Goal: Contribute content: Add original content to the website for others to see

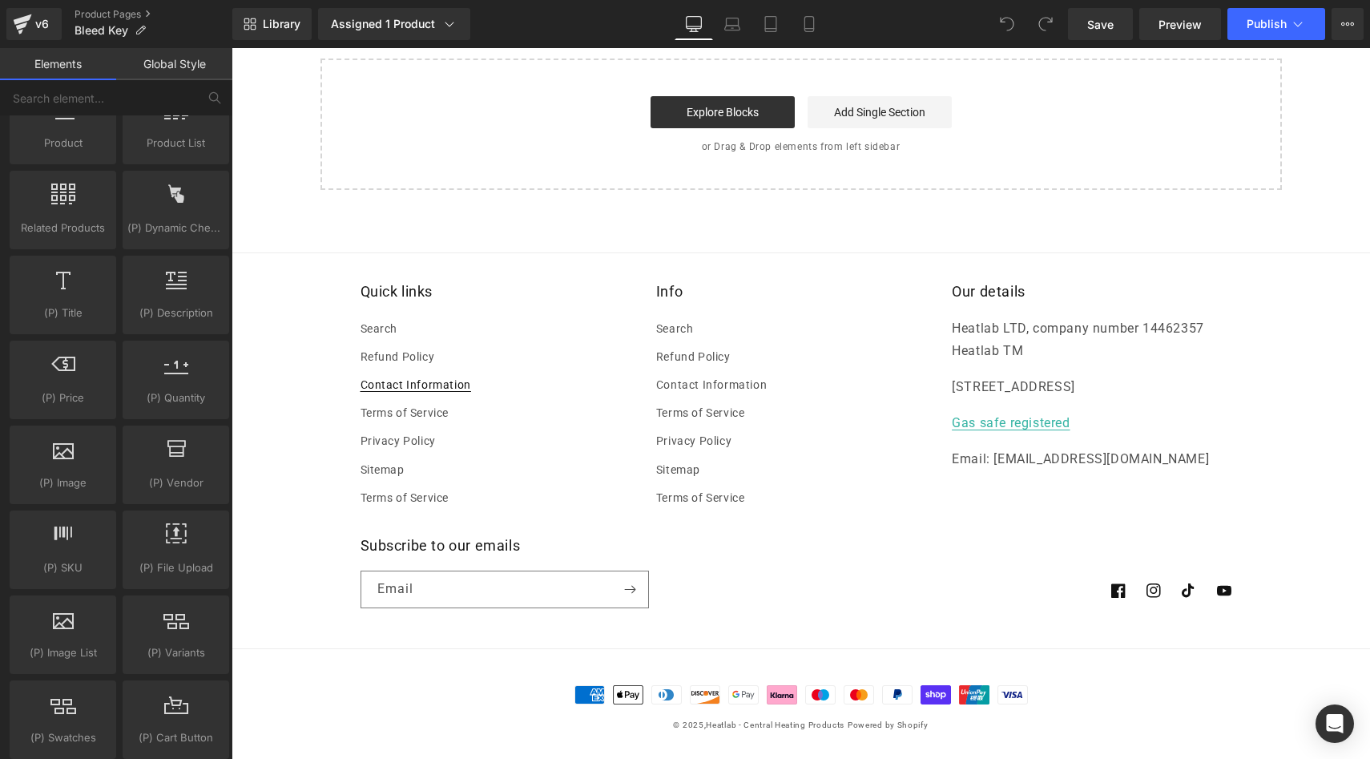
scroll to position [2201, 0]
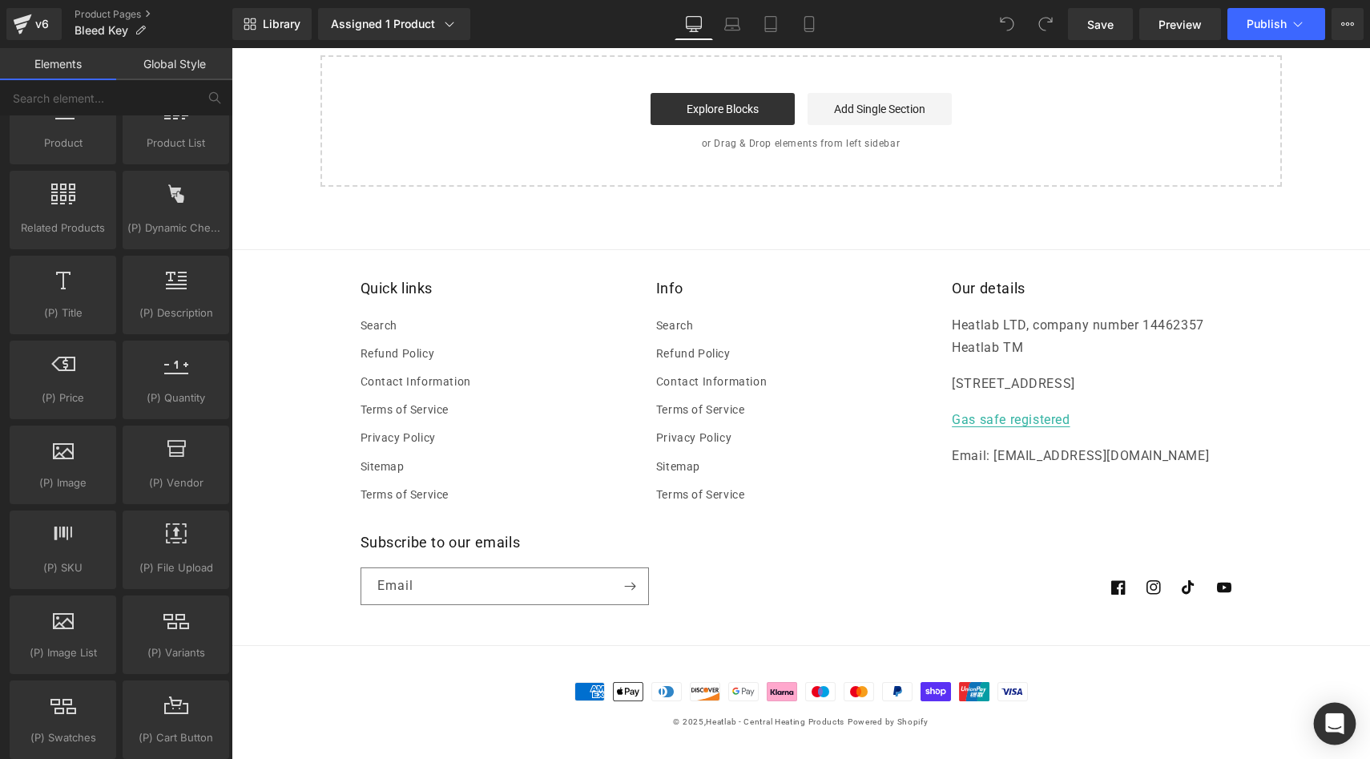
click at [1329, 722] on icon "Open Intercom Messenger" at bounding box center [1334, 723] width 18 height 21
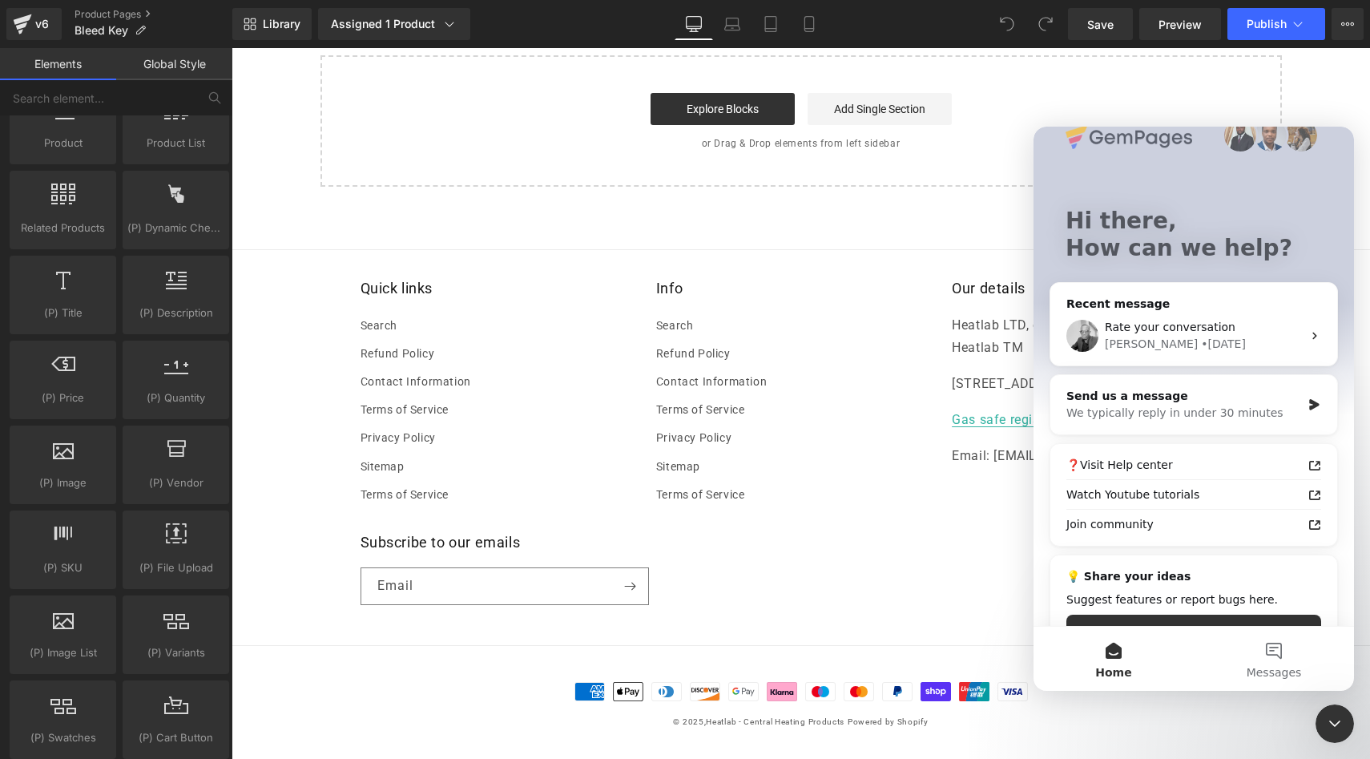
scroll to position [74, 0]
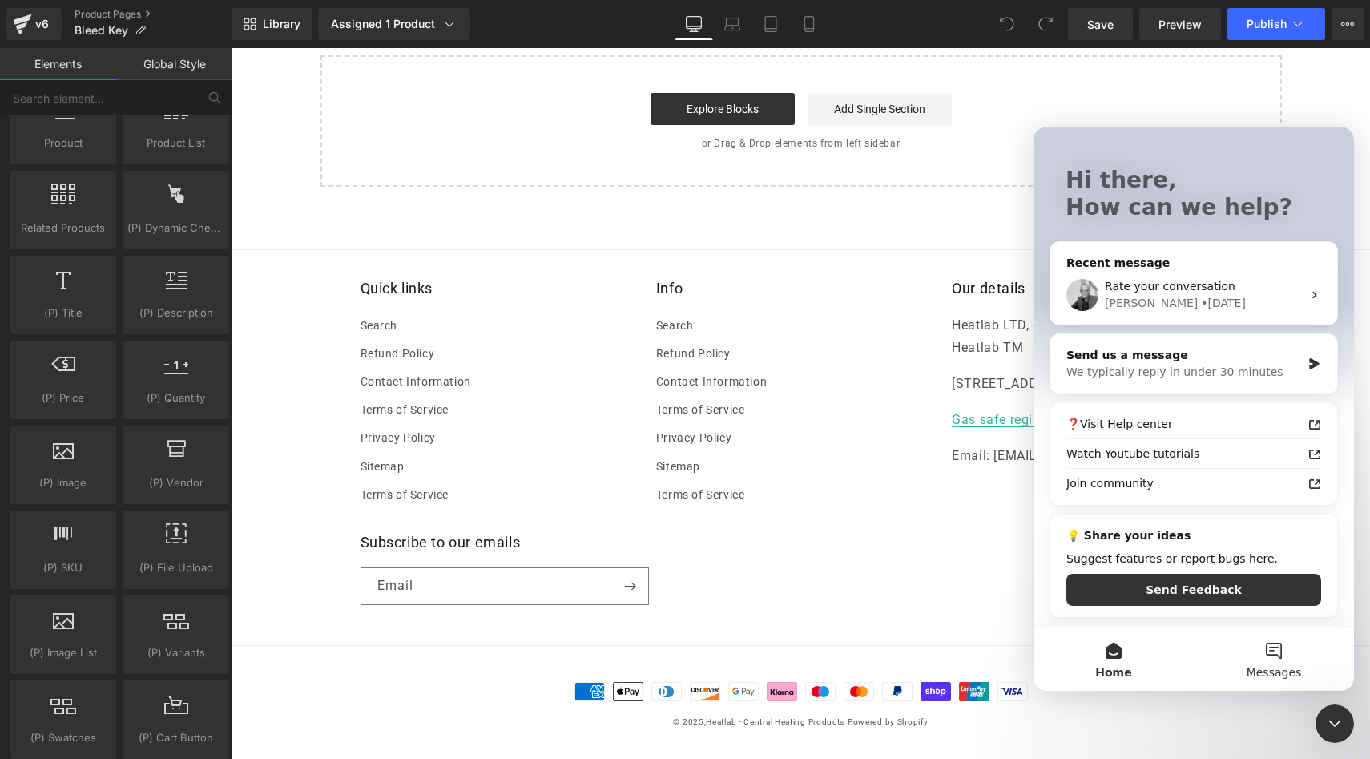
click at [1275, 649] on button "Messages" at bounding box center [1274, 658] width 160 height 64
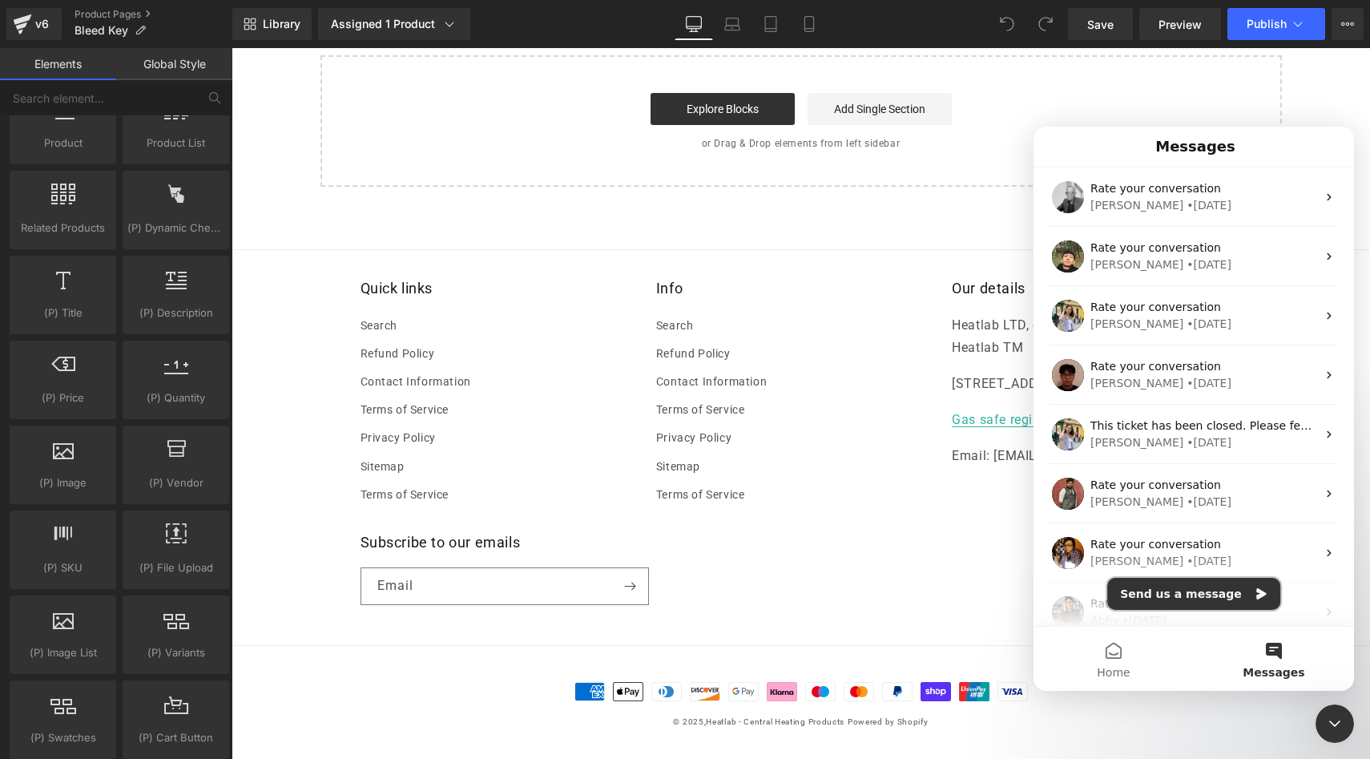
click at [1198, 596] on button "Send us a message" at bounding box center [1193, 594] width 173 height 32
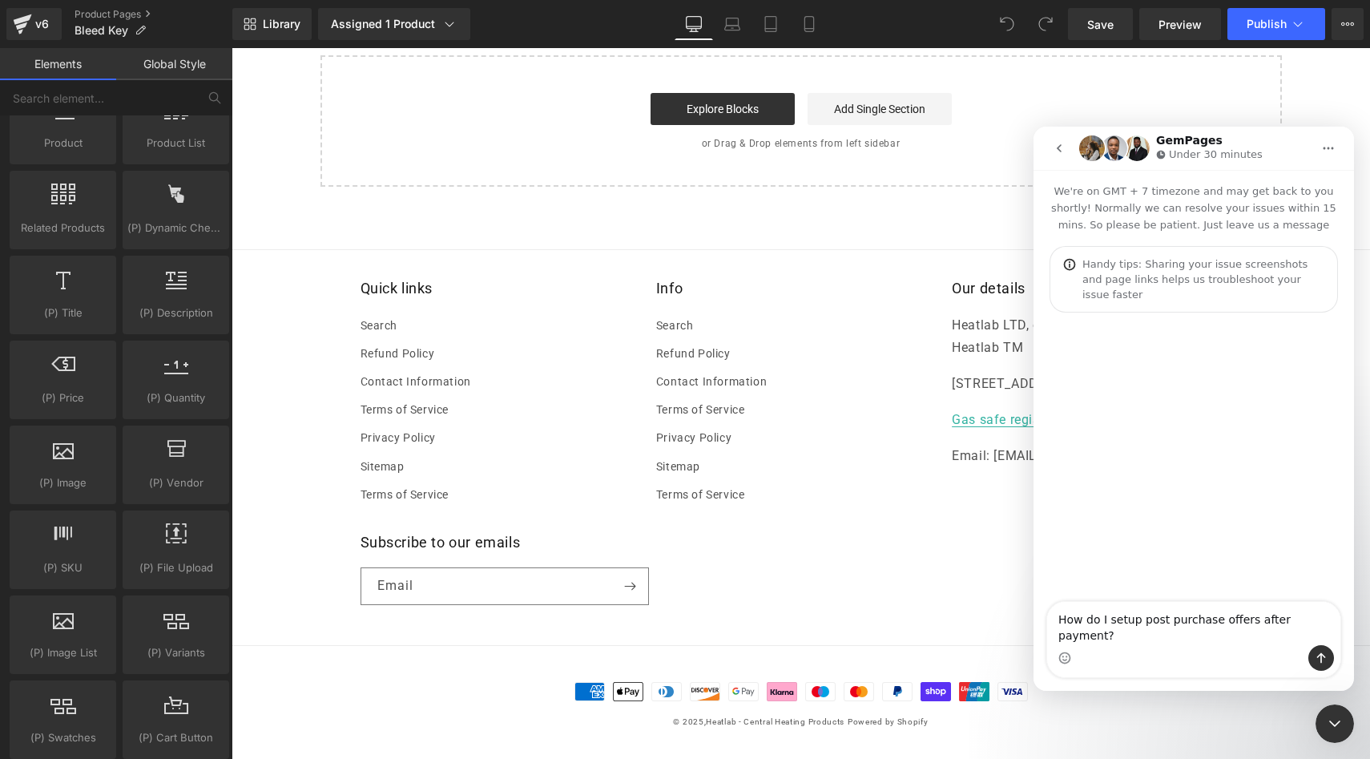
type textarea "How do I setup post purchase offers after payment?"
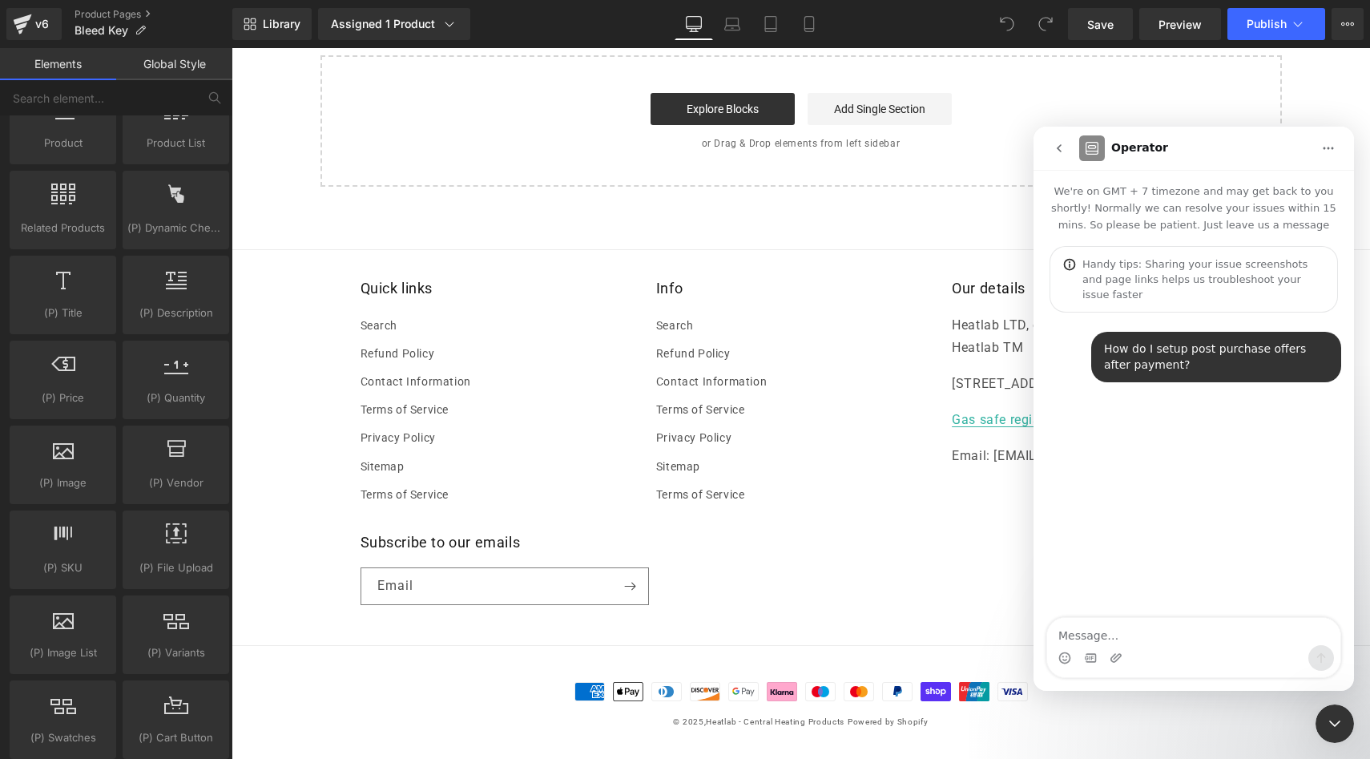
click at [1335, 143] on button "Home" at bounding box center [1328, 148] width 30 height 30
click at [1191, 104] on div at bounding box center [685, 355] width 1370 height 711
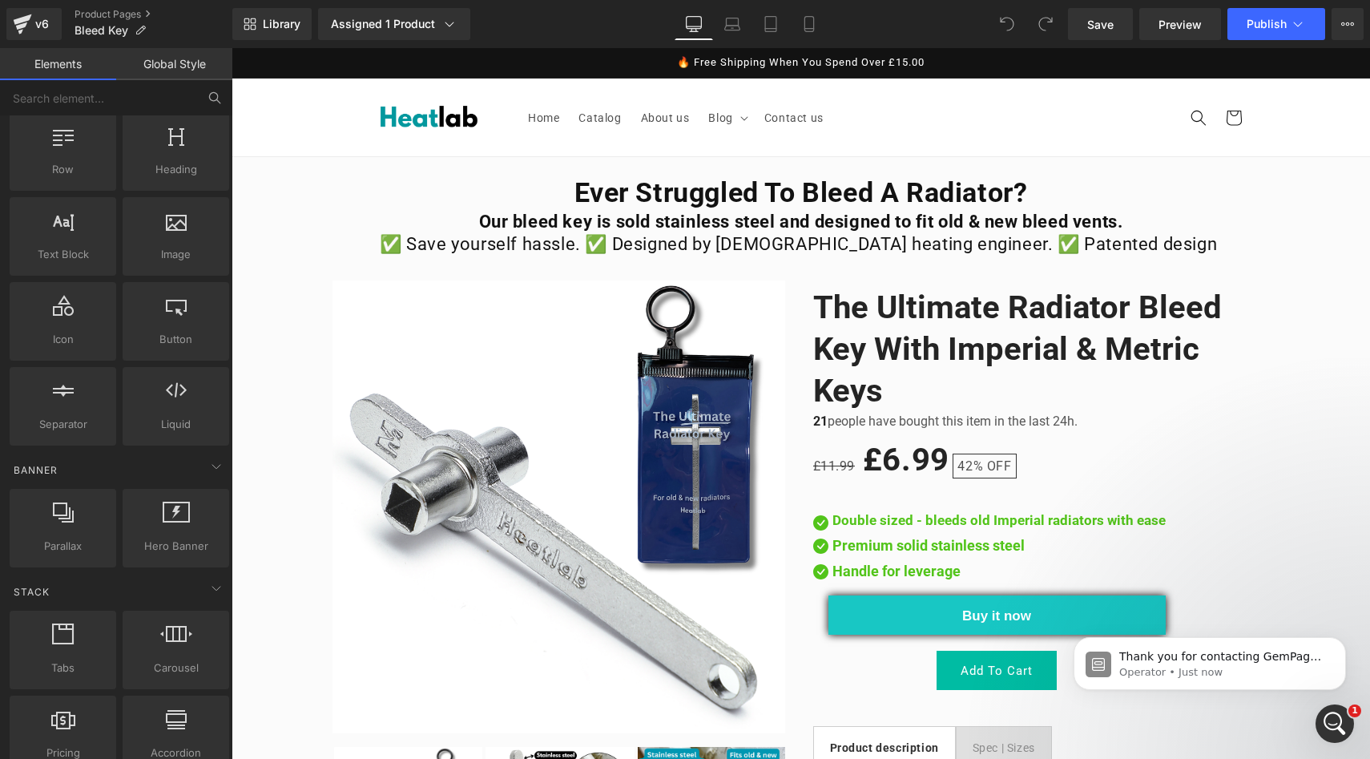
scroll to position [0, 0]
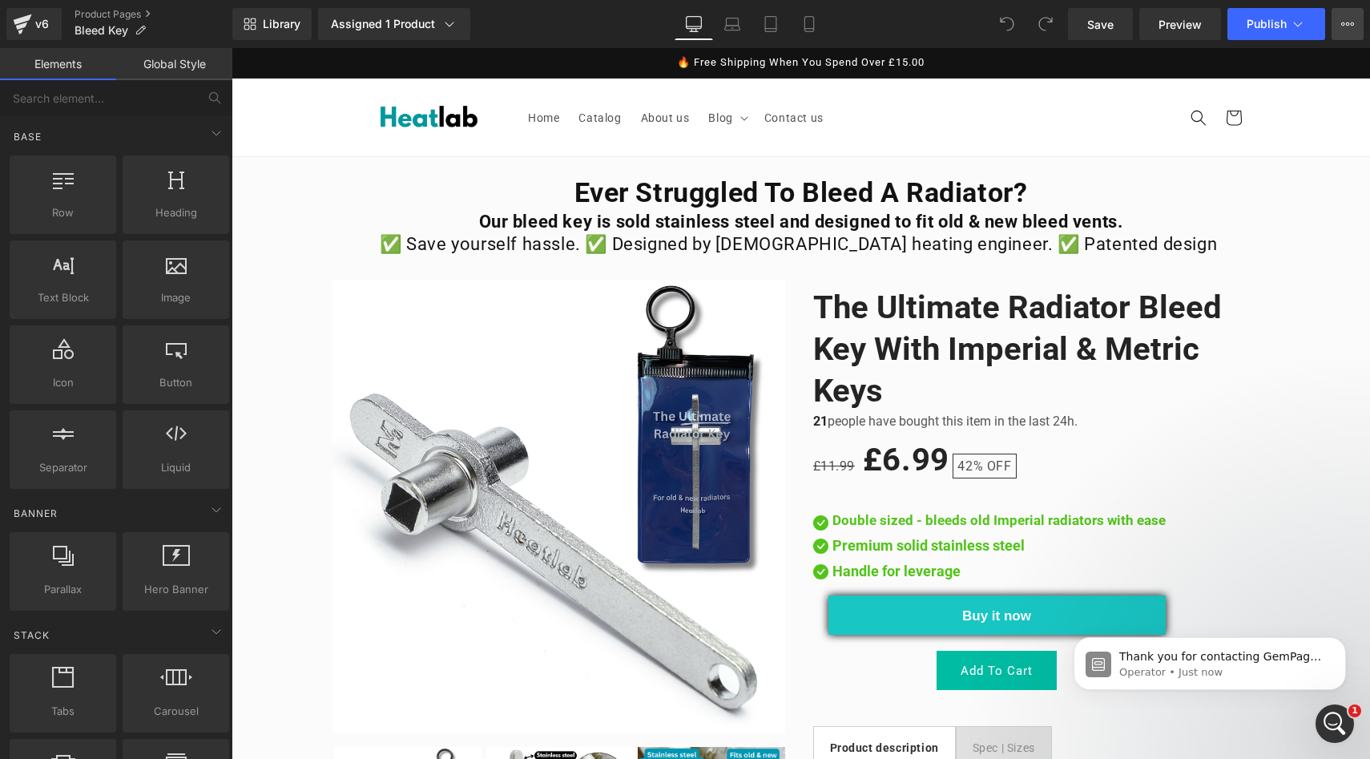
click at [1355, 18] on button "View Live Page View with current Template Save Template to Library Schedule Pub…" at bounding box center [1347, 24] width 32 height 32
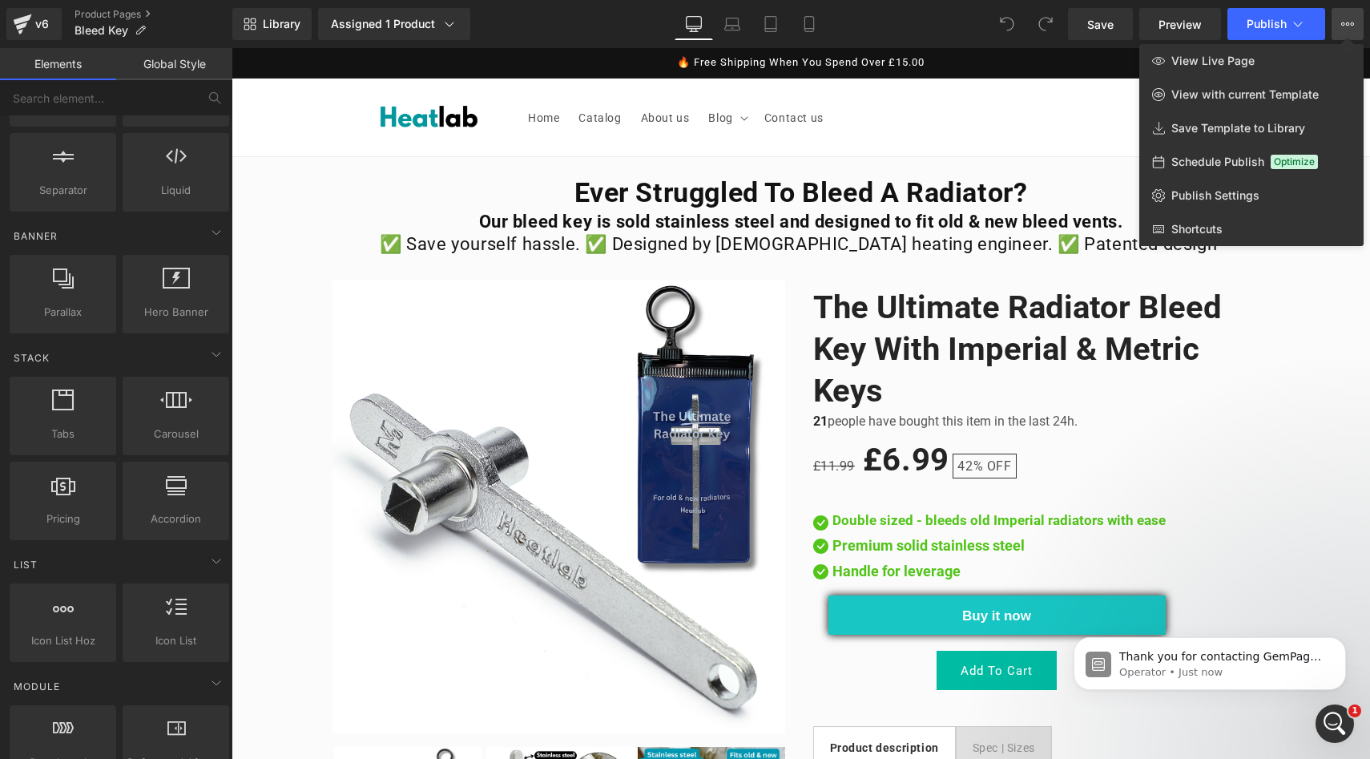
scroll to position [549, 0]
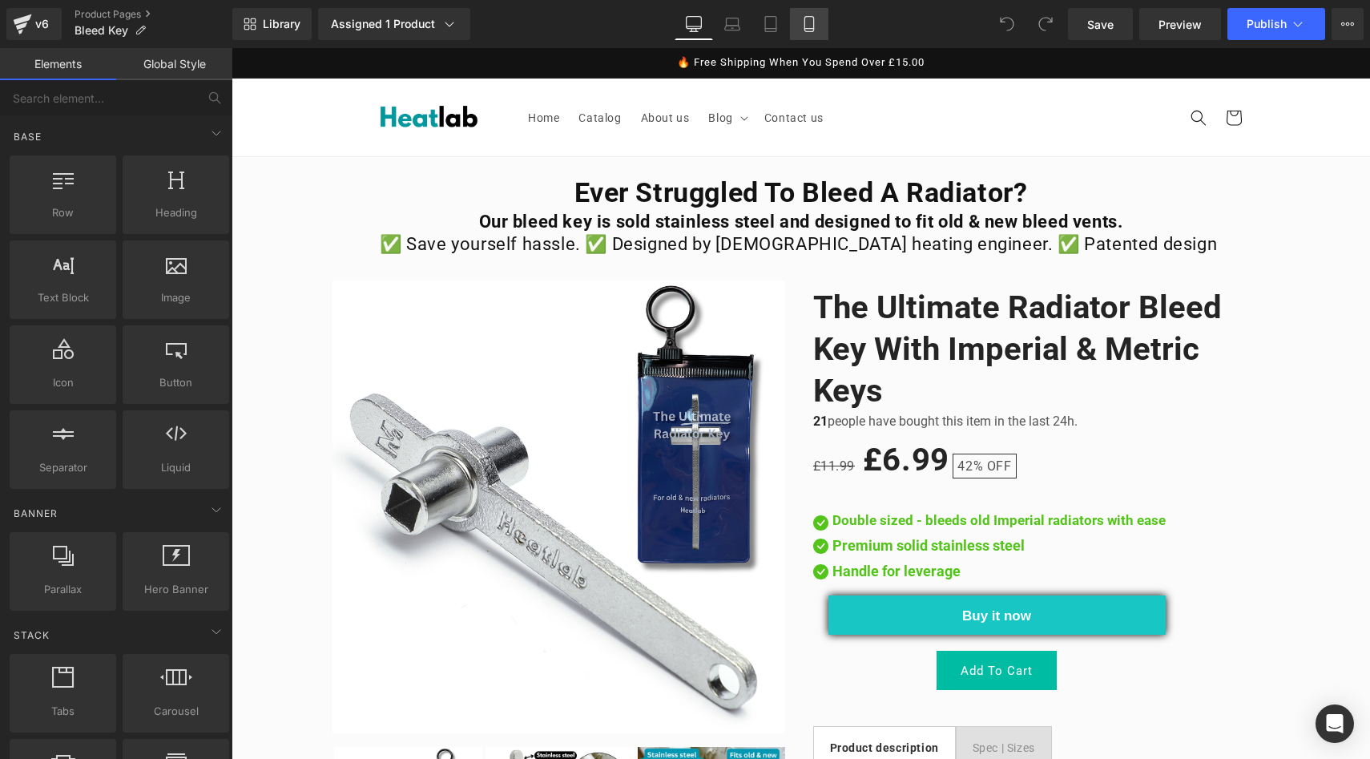
click at [811, 29] on icon at bounding box center [808, 29] width 9 height 0
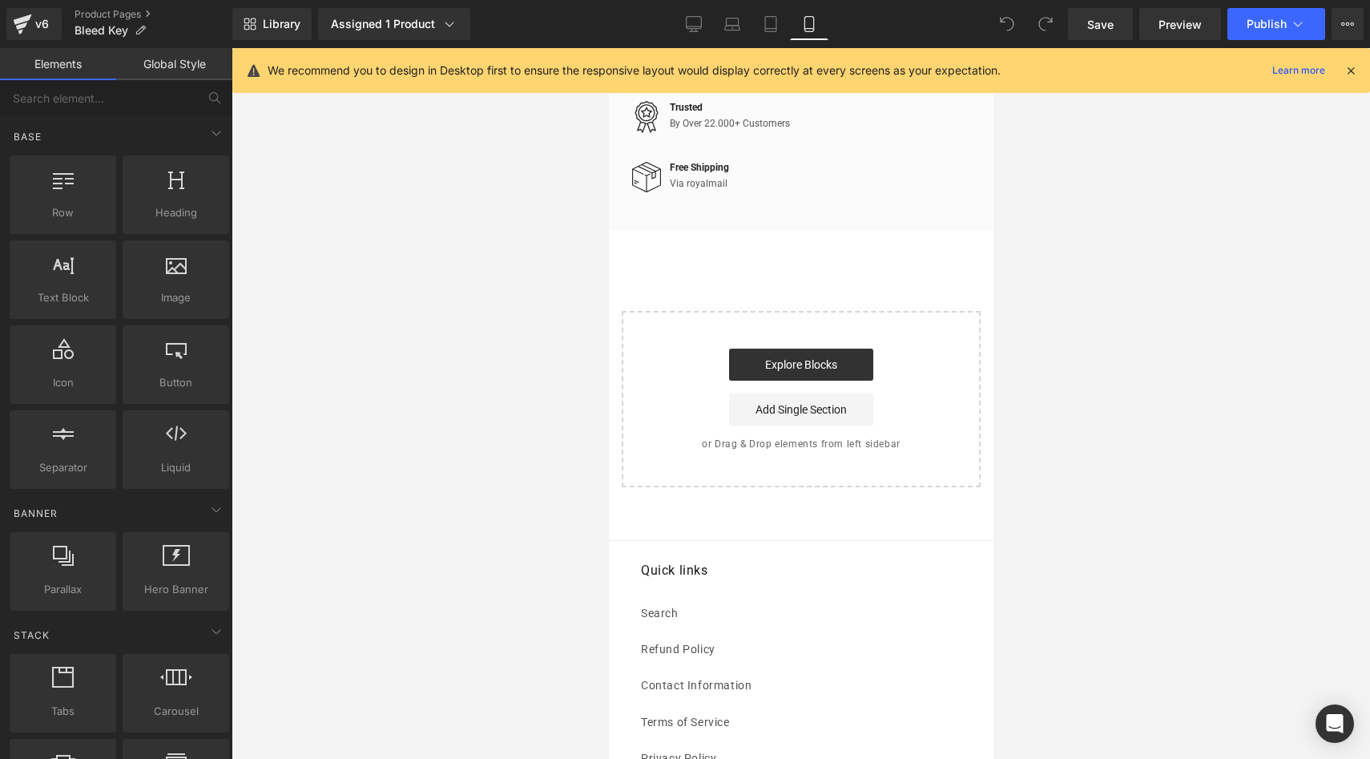
scroll to position [2317, 0]
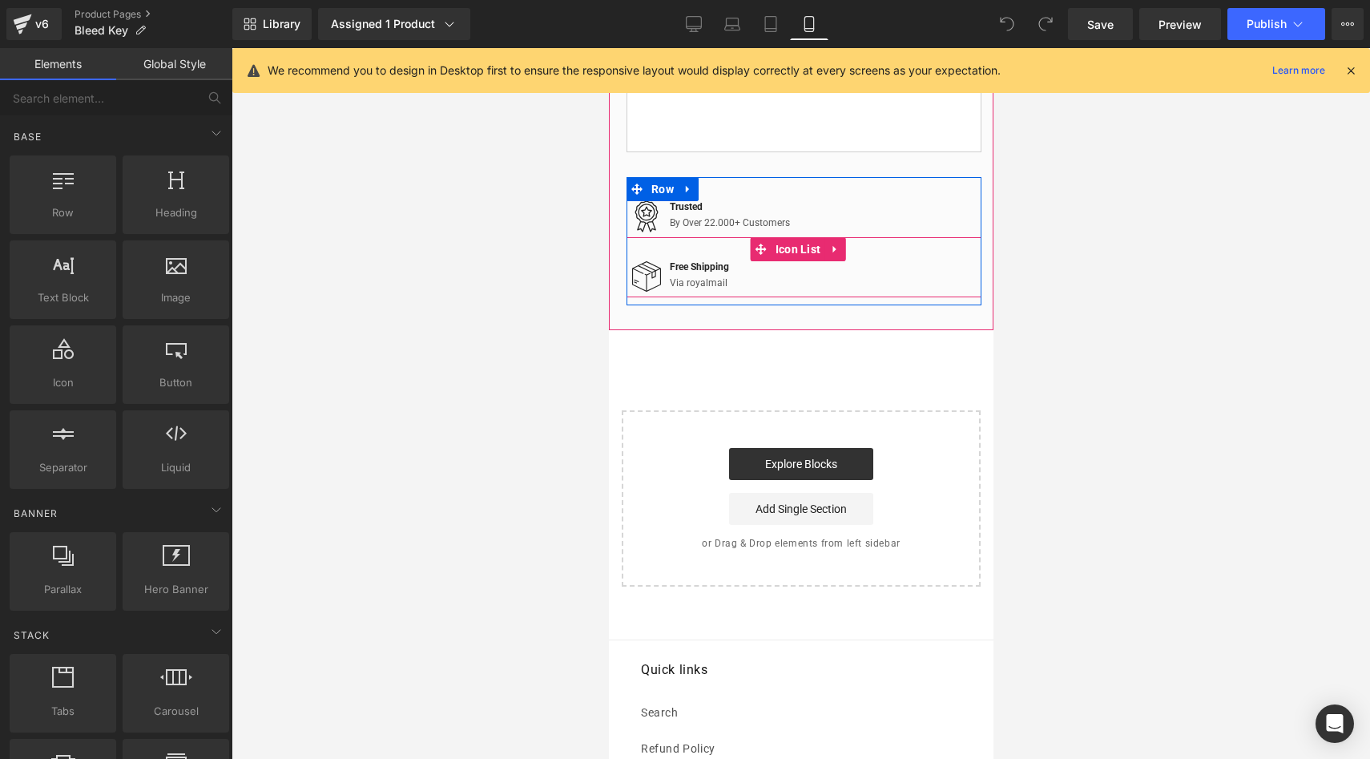
click at [792, 297] on div "Image Free Shipping Text Block Via royalmail Text Block" at bounding box center [803, 279] width 355 height 38
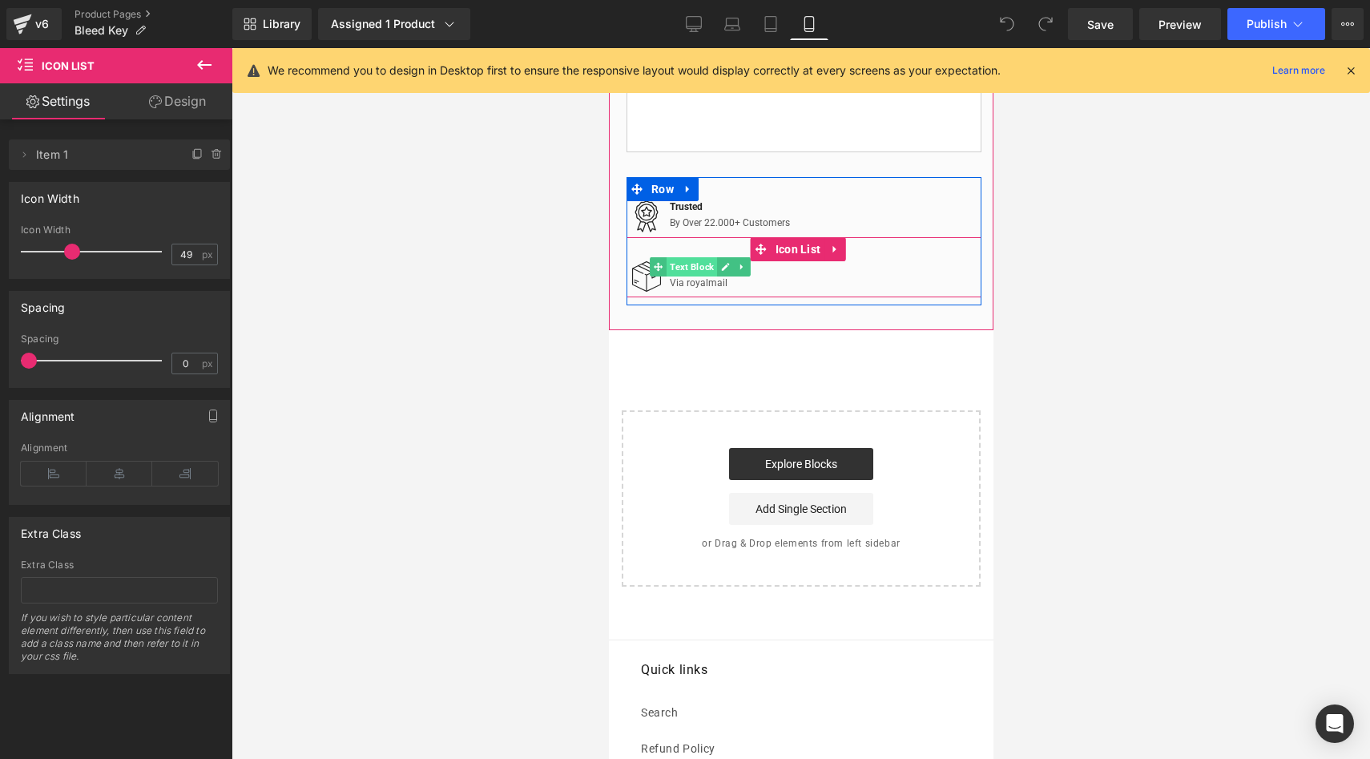
click at [684, 276] on span "Text Block" at bounding box center [691, 266] width 50 height 19
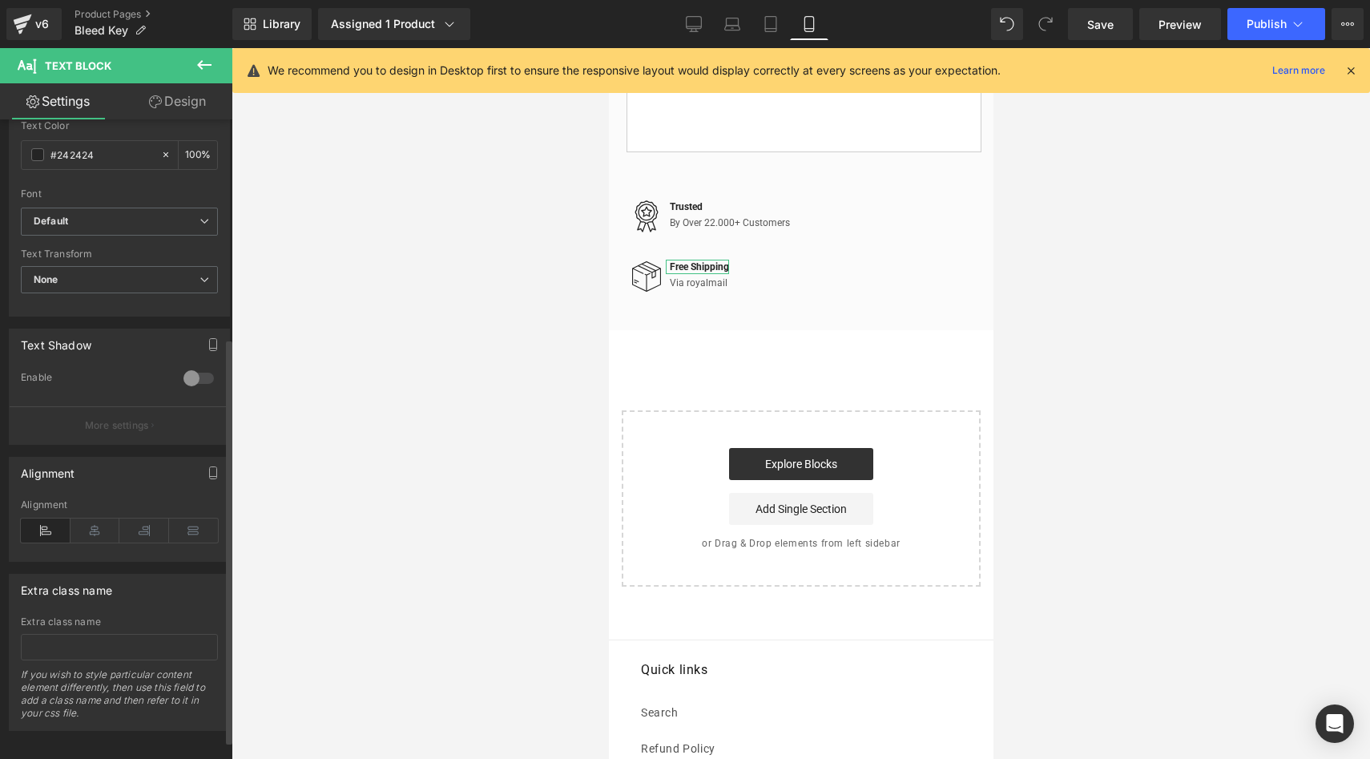
scroll to position [374, 0]
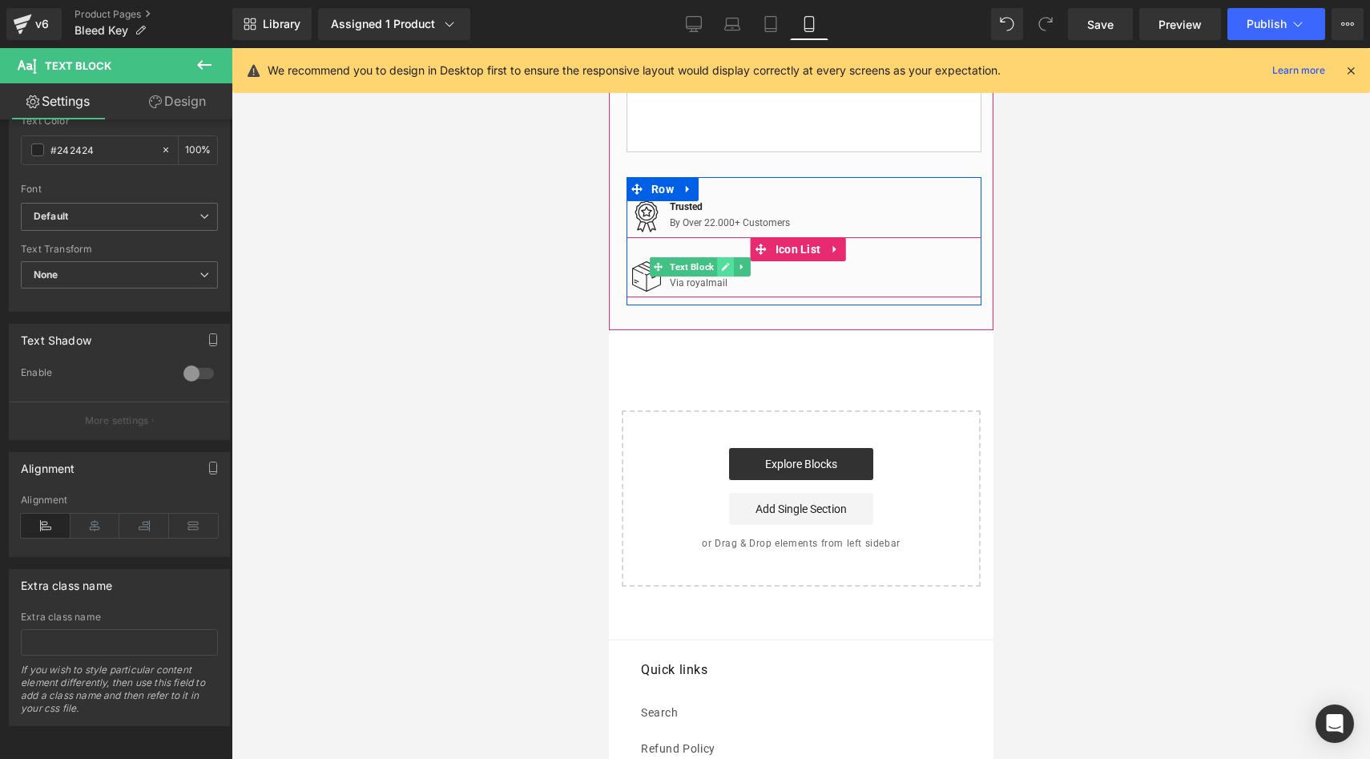
click at [726, 271] on icon at bounding box center [724, 267] width 8 height 8
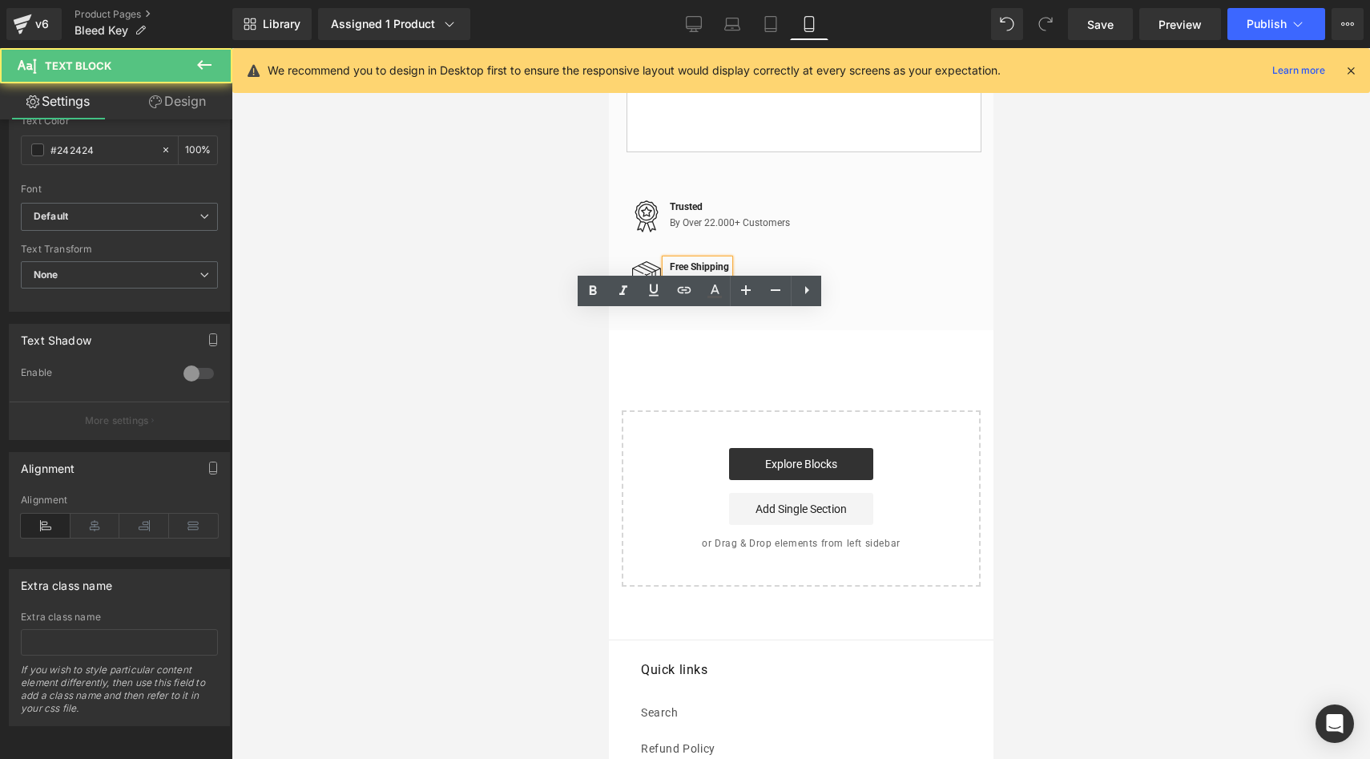
click at [688, 274] on p "Free Shipping" at bounding box center [698, 267] width 59 height 14
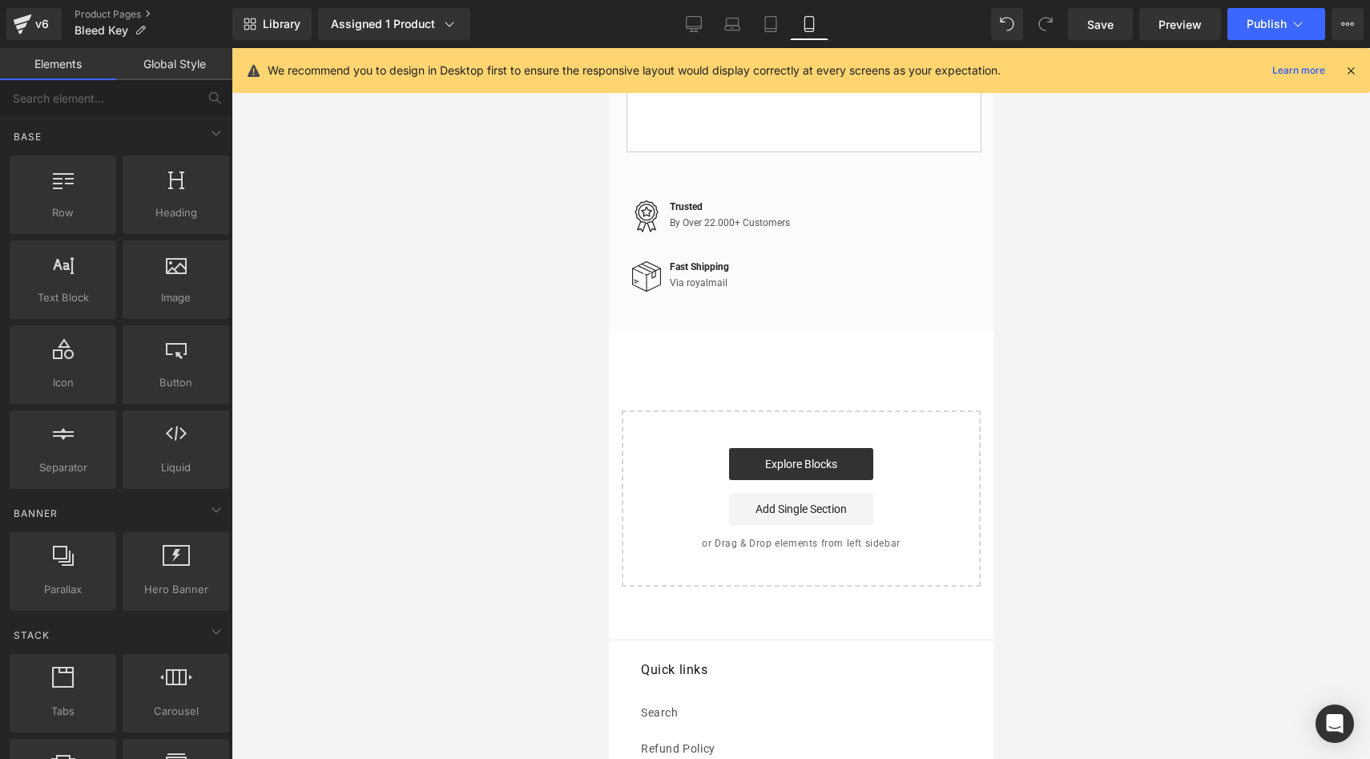
click at [521, 320] on div at bounding box center [801, 403] width 1138 height 711
click at [1083, 27] on link "Save" at bounding box center [1100, 24] width 65 height 32
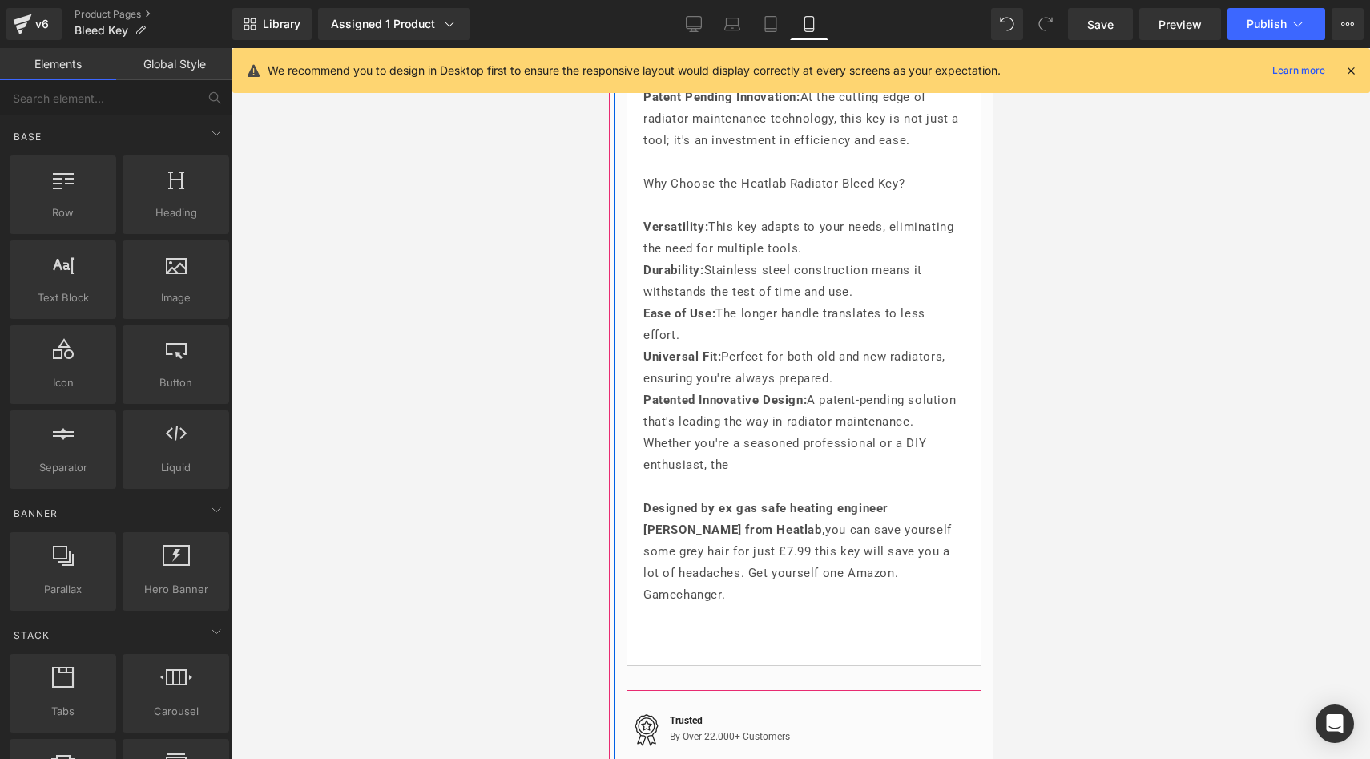
scroll to position [1915, 0]
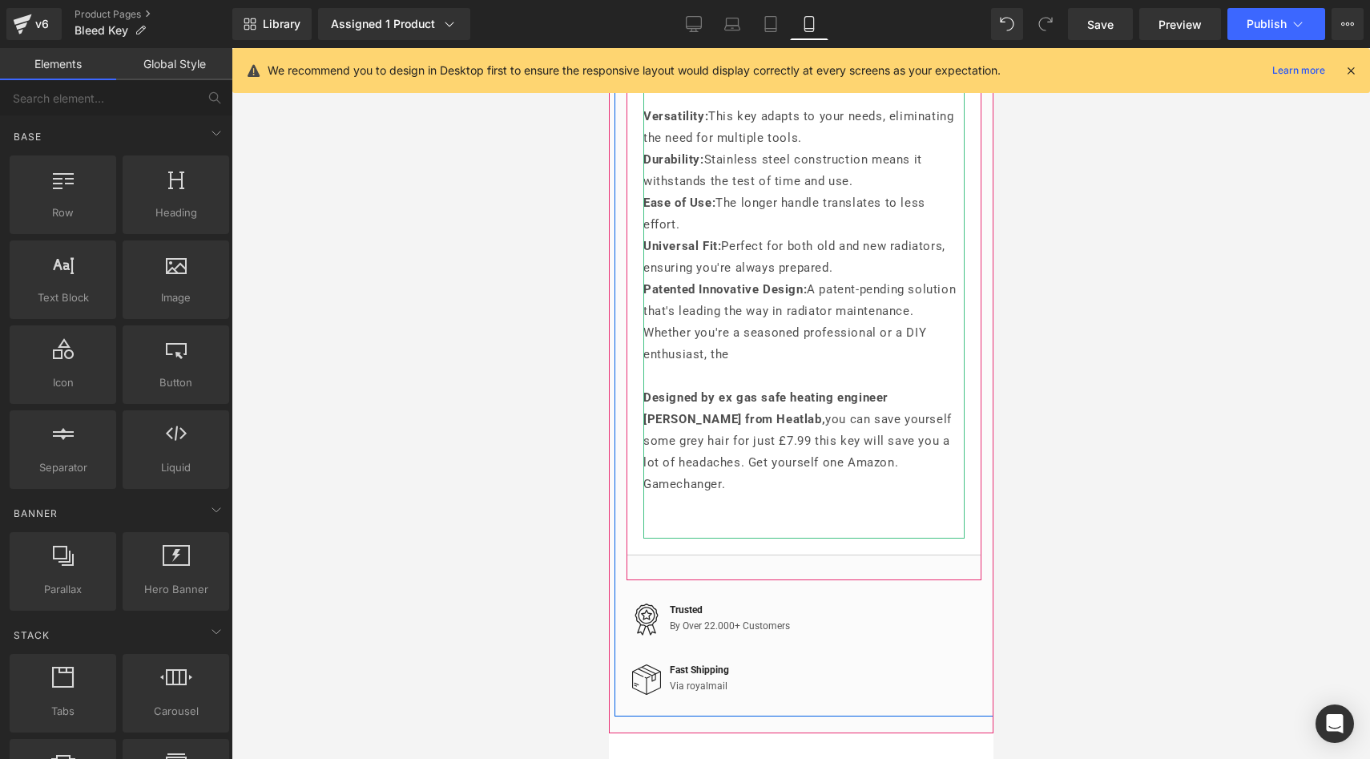
click at [695, 493] on p "Designed by ex gas safe heating engineer [PERSON_NAME] from Heatlab, you can sa…" at bounding box center [802, 441] width 321 height 108
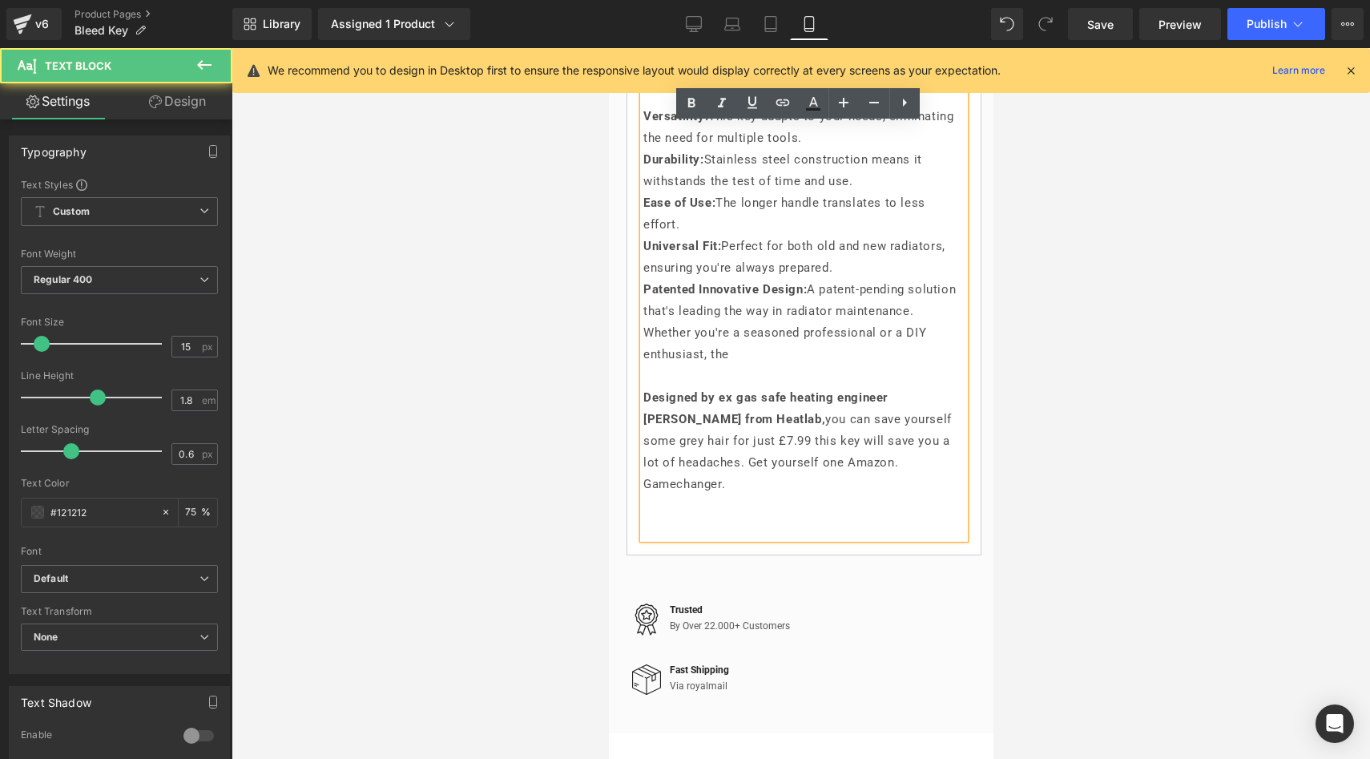
click at [699, 495] on p "Designed by ex gas safe heating engineer [PERSON_NAME] from Heatlab, you can sa…" at bounding box center [802, 441] width 321 height 108
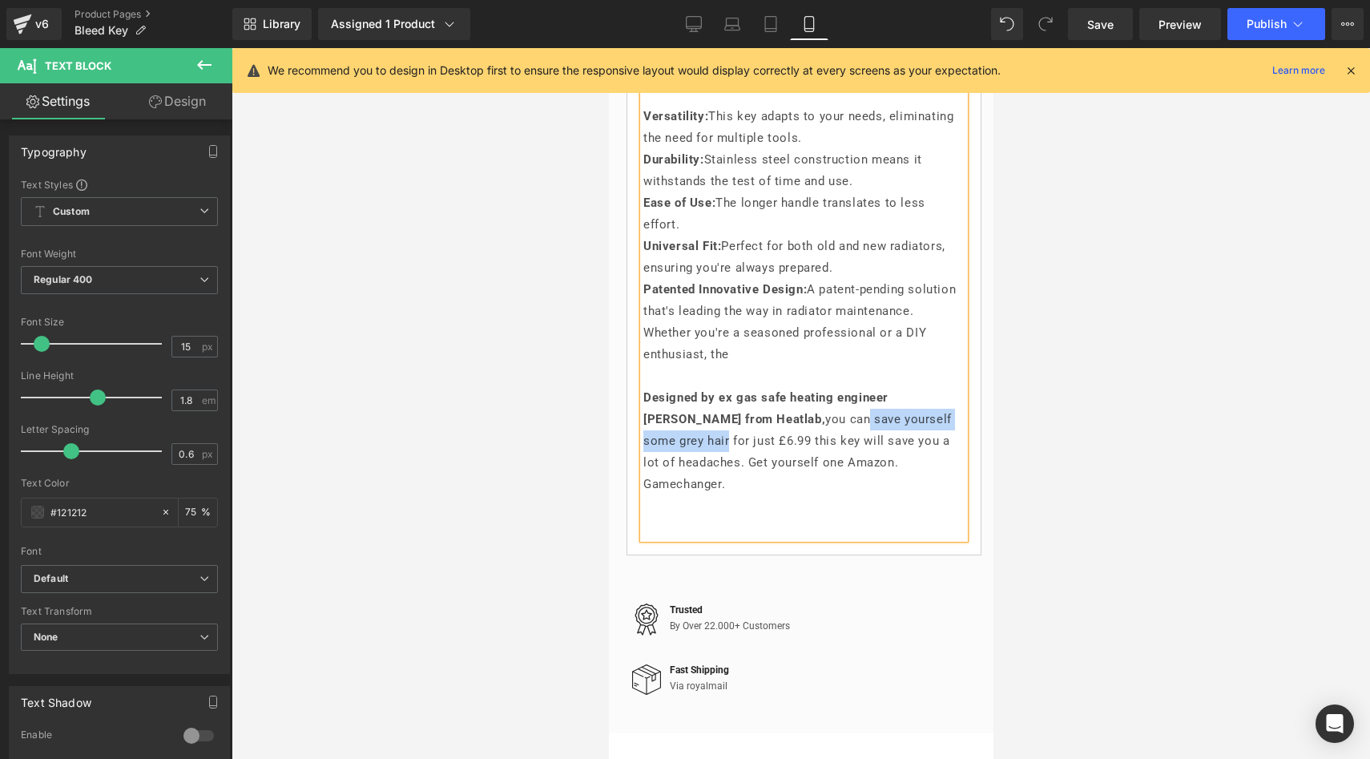
drag, startPoint x: 944, startPoint y: 474, endPoint x: 775, endPoint y: 473, distance: 168.2
click at [775, 473] on p "Designed by ex gas safe heating engineer [PERSON_NAME] from Heatlab, you can sa…" at bounding box center [802, 441] width 321 height 108
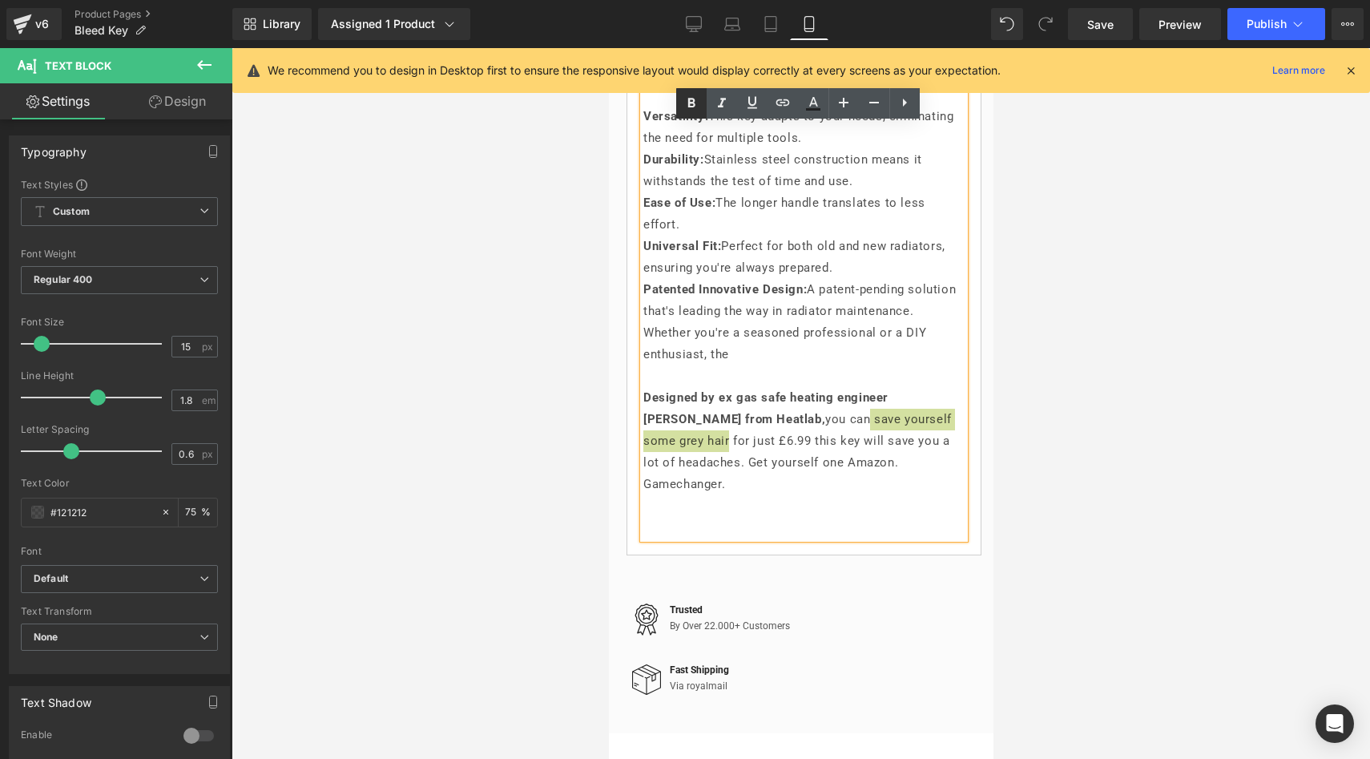
click at [693, 101] on icon at bounding box center [690, 103] width 7 height 10
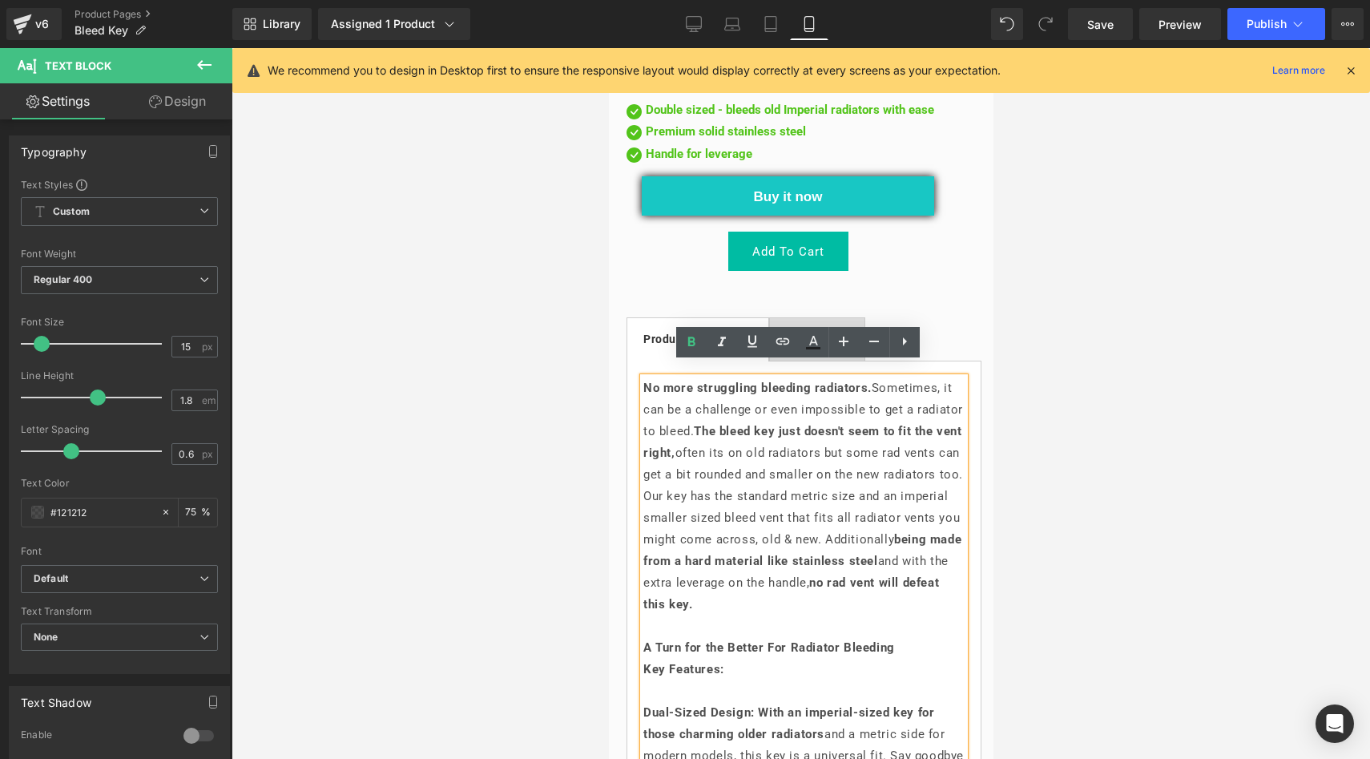
scroll to position [764, 0]
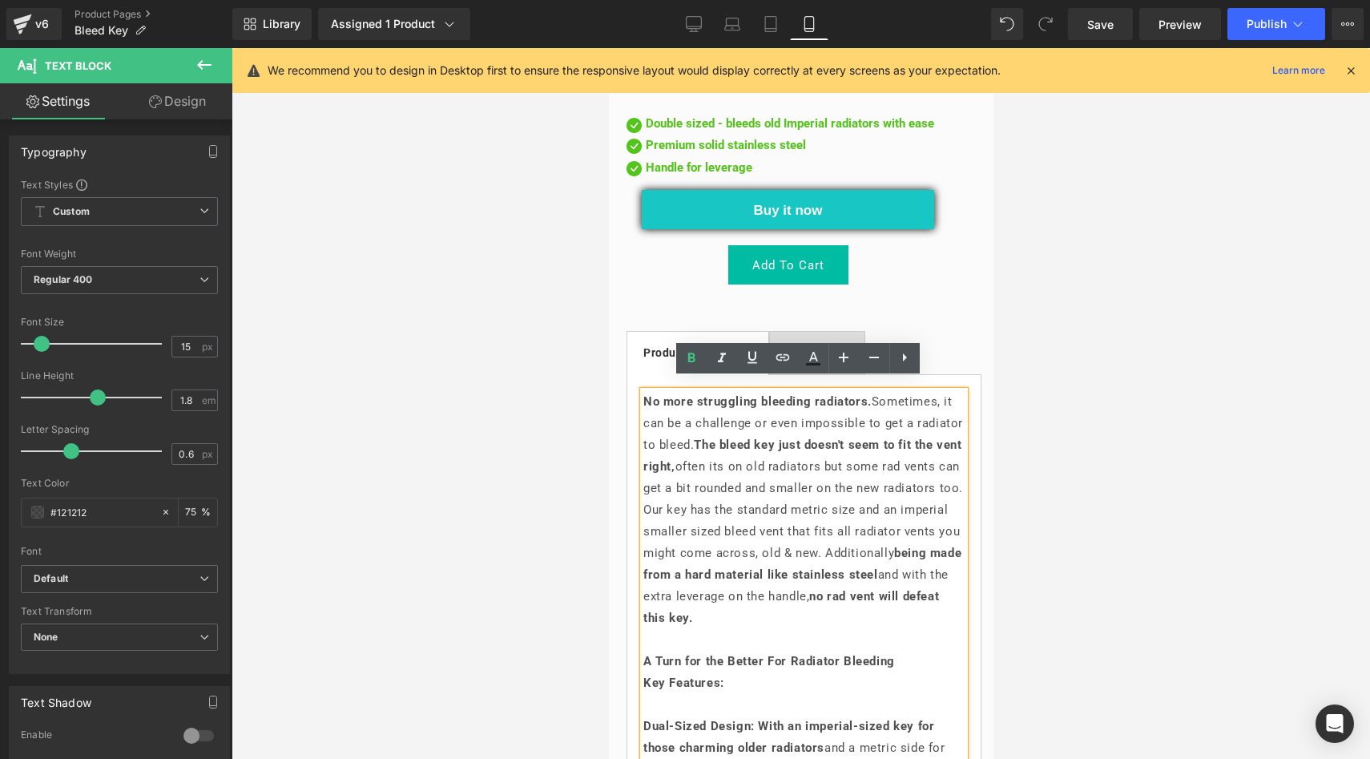
click at [902, 391] on p "No more struggling bleeding radiators. Sometimes, it can be a challenge or even…" at bounding box center [802, 510] width 321 height 238
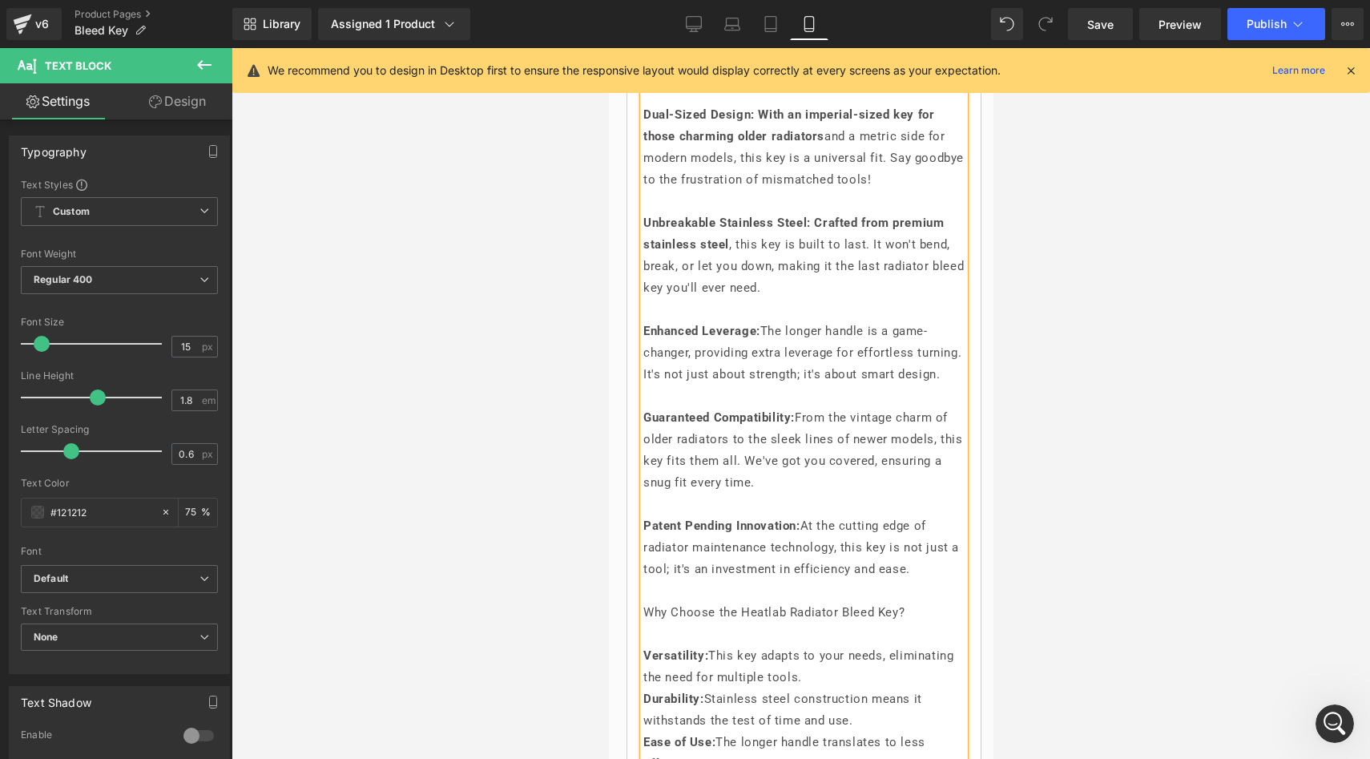
scroll to position [1399, 0]
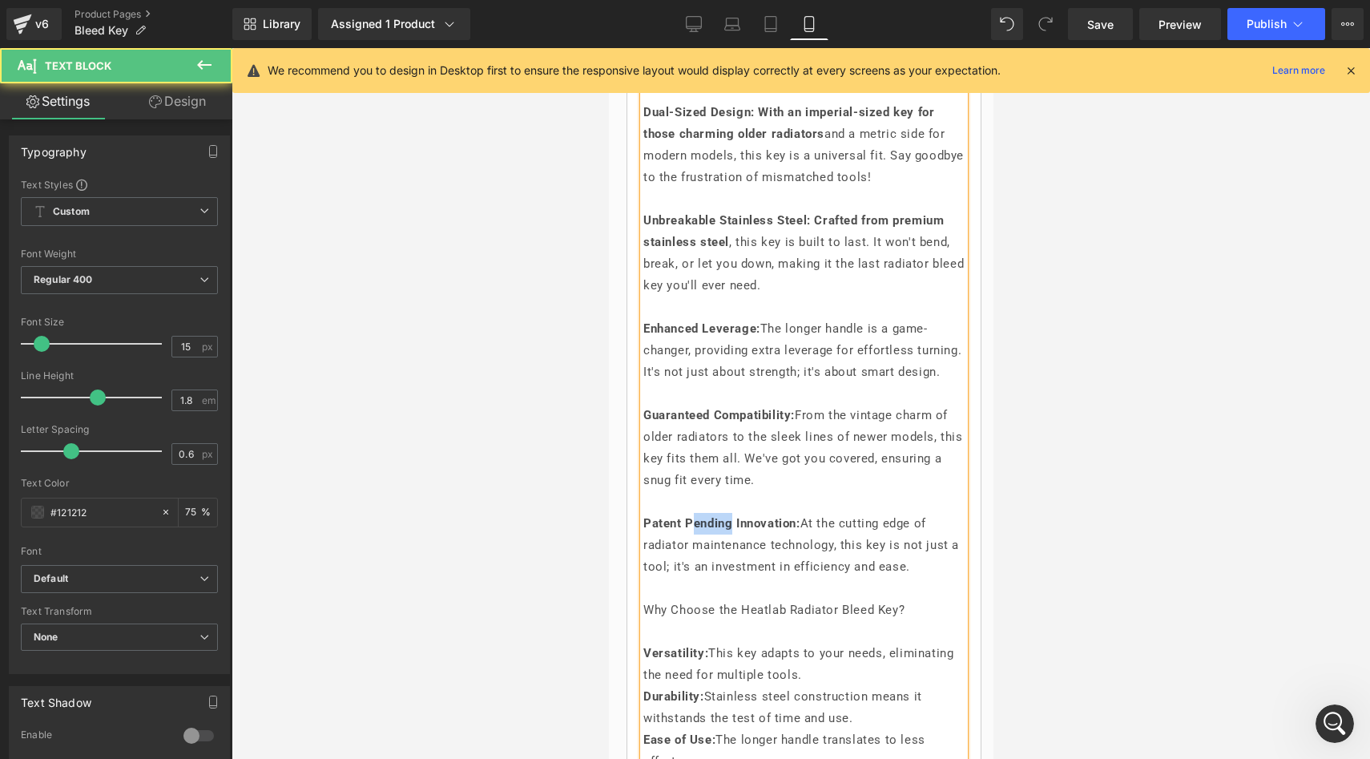
drag, startPoint x: 738, startPoint y: 557, endPoint x: 696, endPoint y: 557, distance: 41.7
click at [696, 530] on strong "Patent Pending Innovation:" at bounding box center [720, 523] width 157 height 14
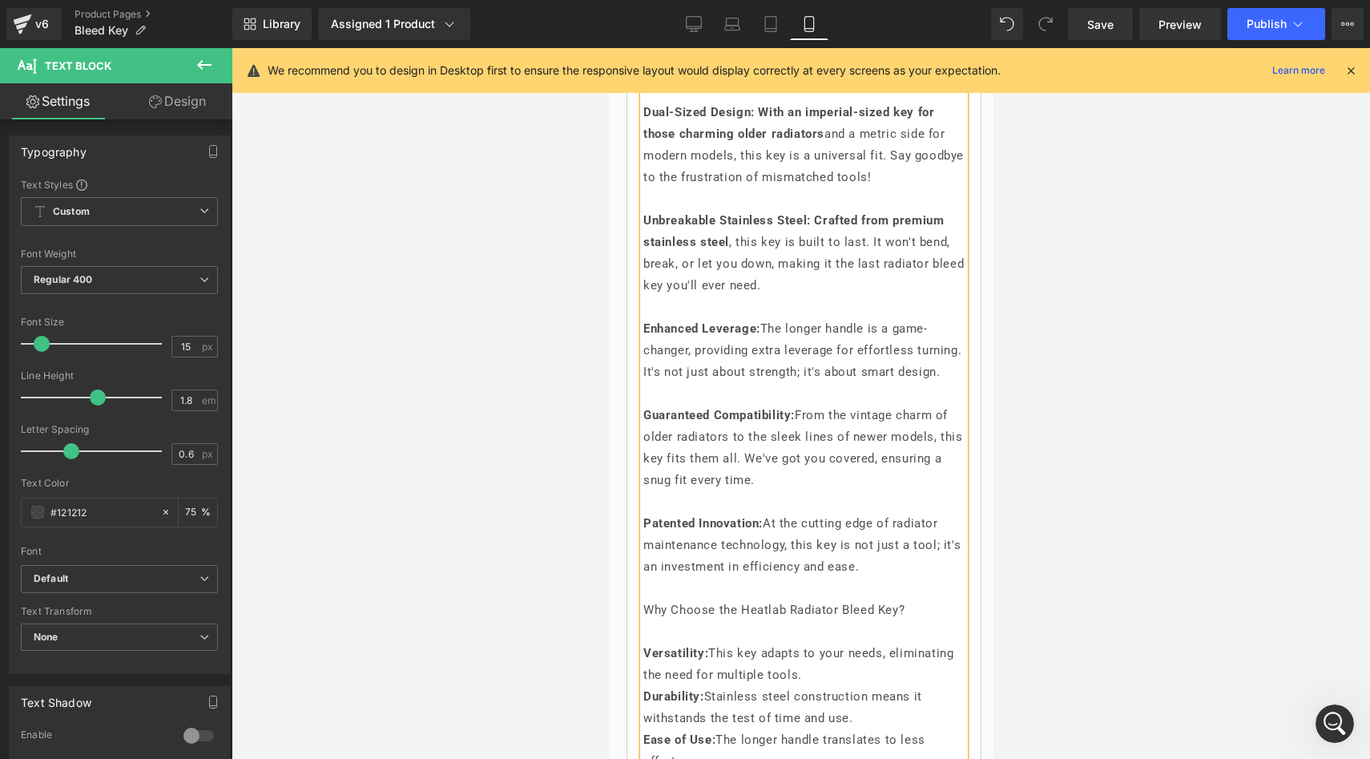
click at [642, 554] on div "No more struggling bleeding radiators. Sometimes, it can be a challenge or even…" at bounding box center [802, 415] width 321 height 1319
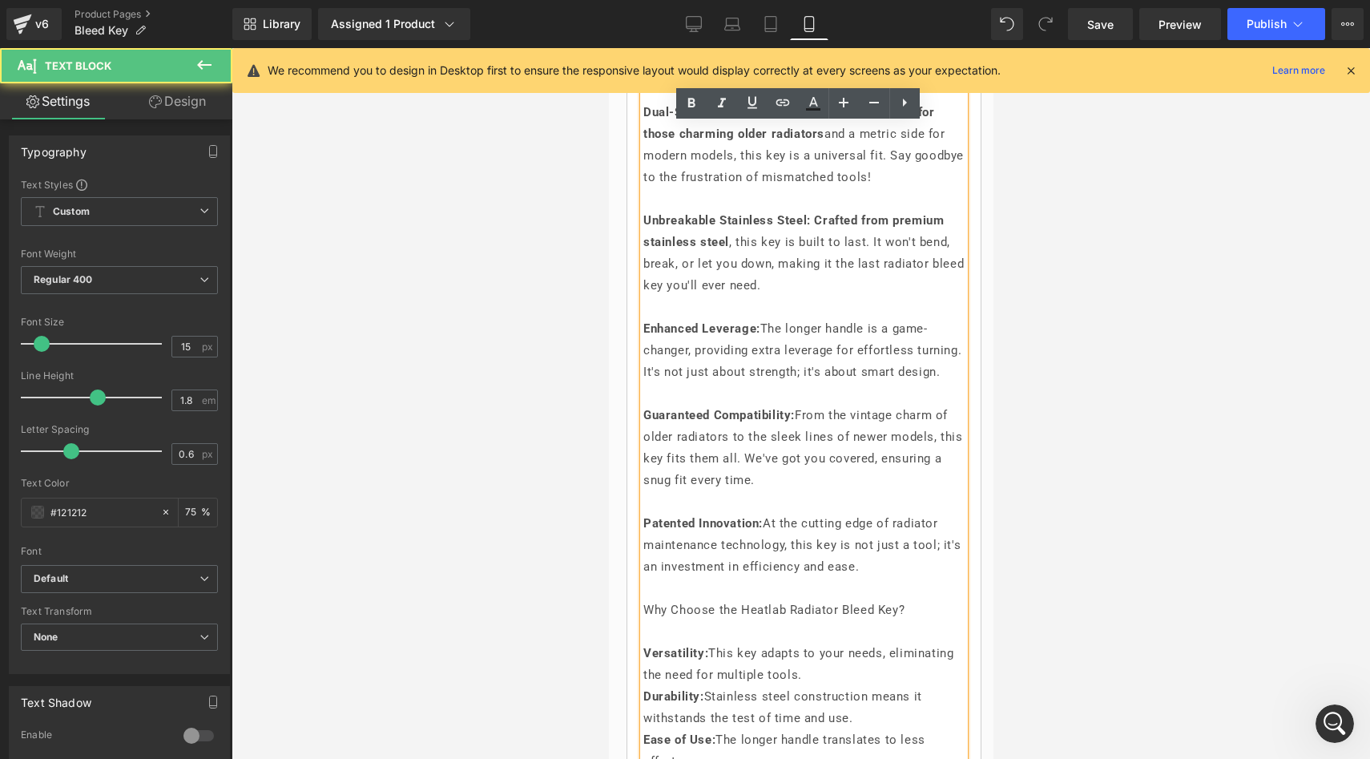
click at [646, 530] on strong "Patented Innovation:" at bounding box center [701, 523] width 119 height 14
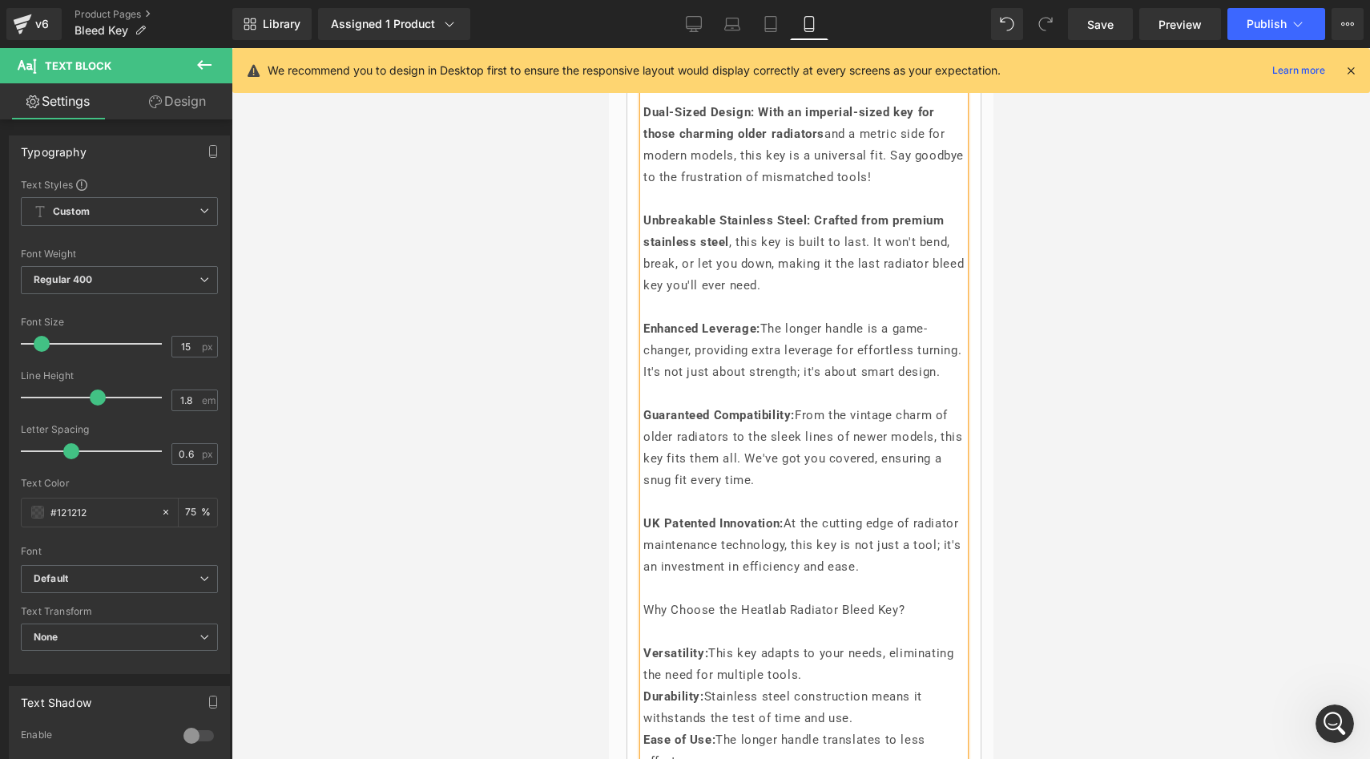
click at [919, 578] on p "UK Patented Innovation: At the cutting edge of radiator maintenance technology,…" at bounding box center [802, 545] width 321 height 65
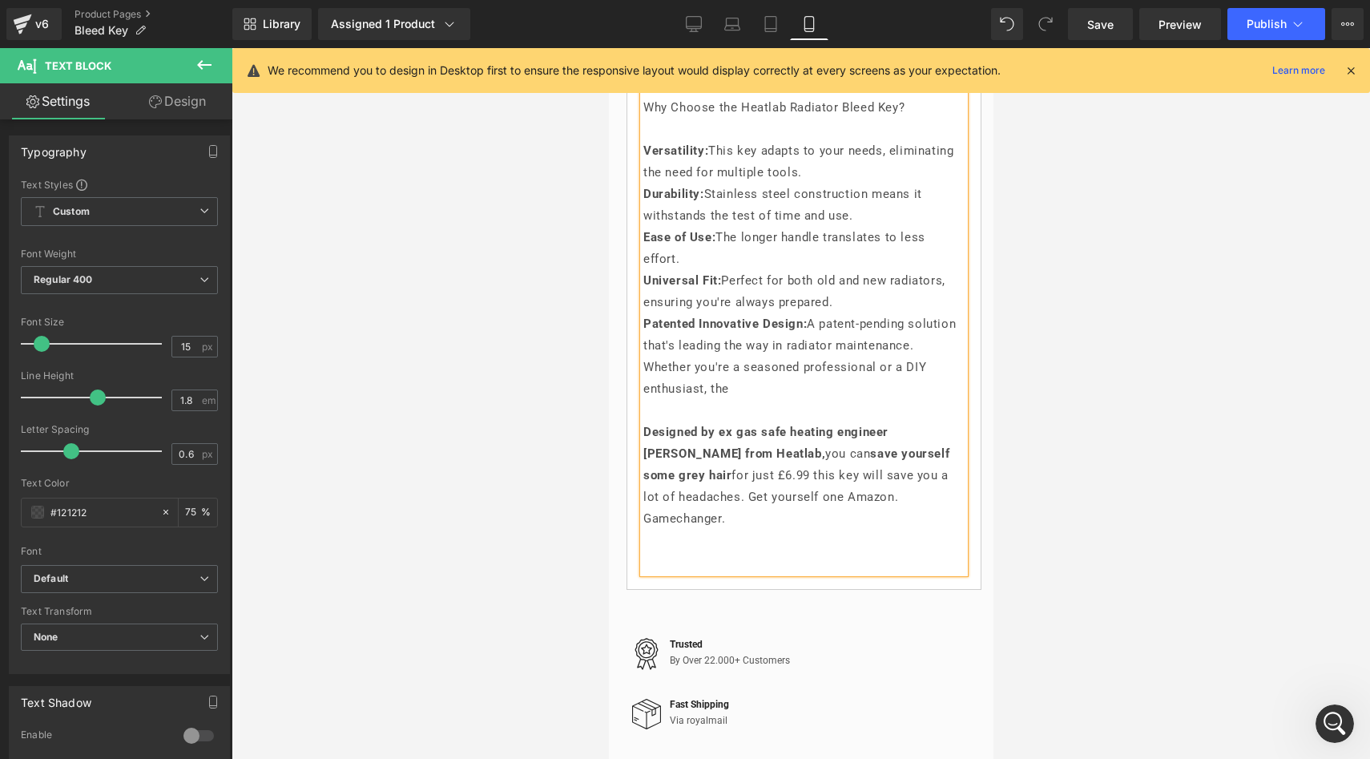
scroll to position [1905, 0]
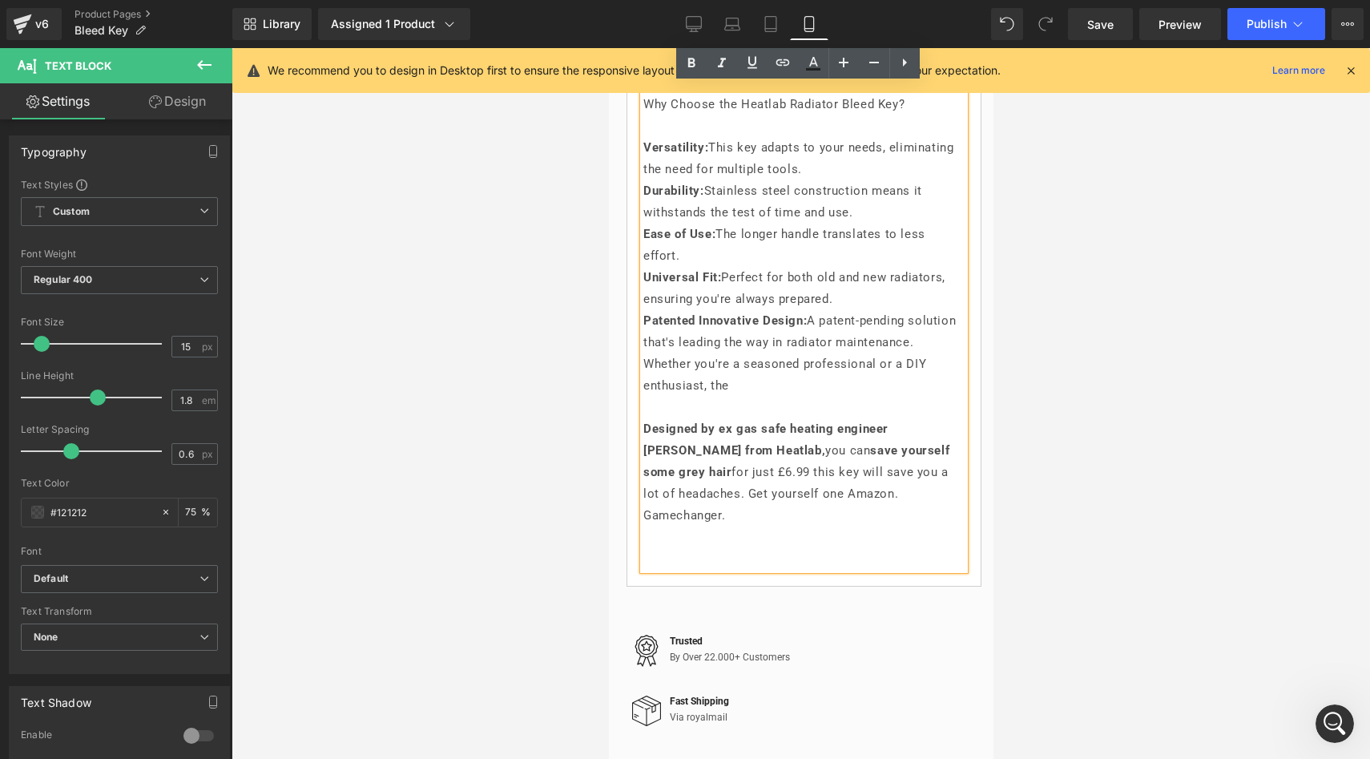
click at [738, 397] on p "Whether you're a seasoned professional or a DIY enthusiast, the" at bounding box center [802, 374] width 321 height 43
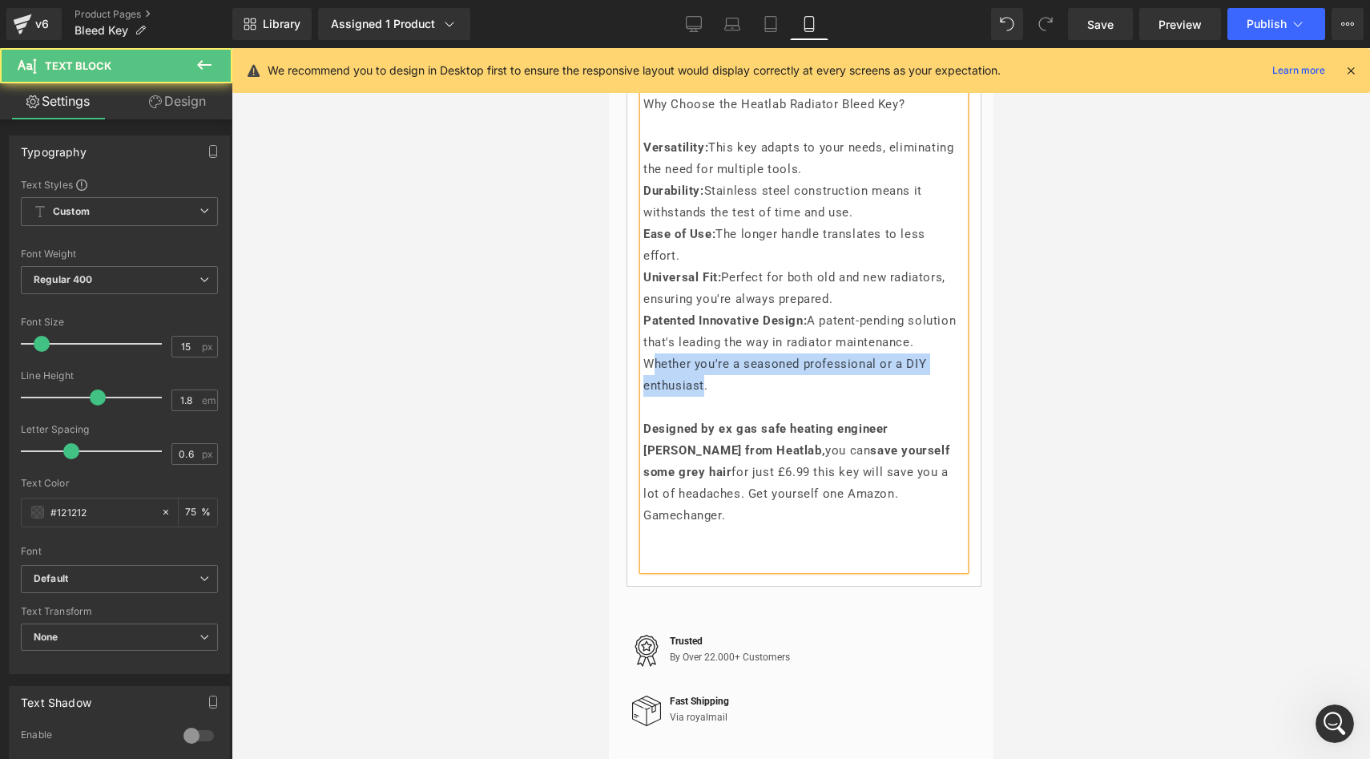
drag, startPoint x: 650, startPoint y: 416, endPoint x: 701, endPoint y: 435, distance: 54.8
click at [701, 397] on p "Whether you're a seasoned professional or a DIY enthusiast." at bounding box center [802, 374] width 321 height 43
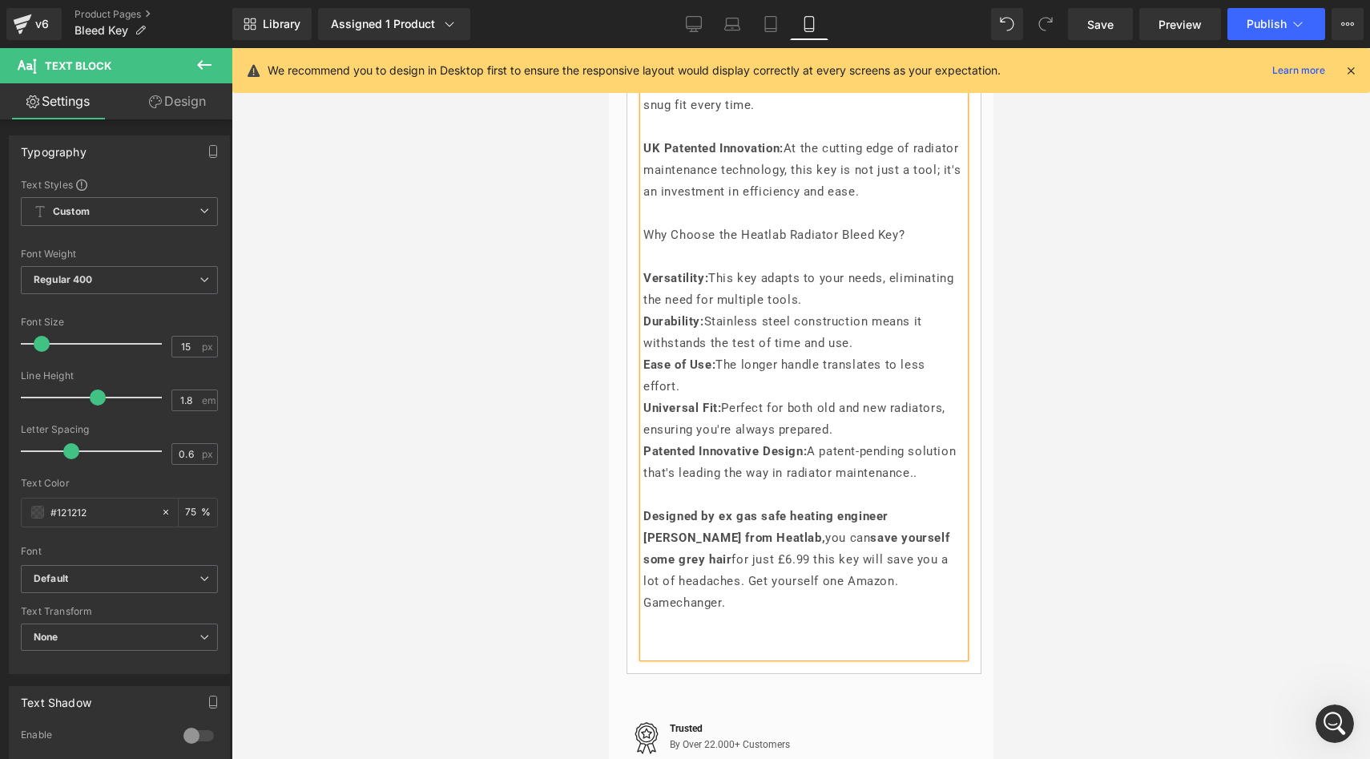
scroll to position [1767, 0]
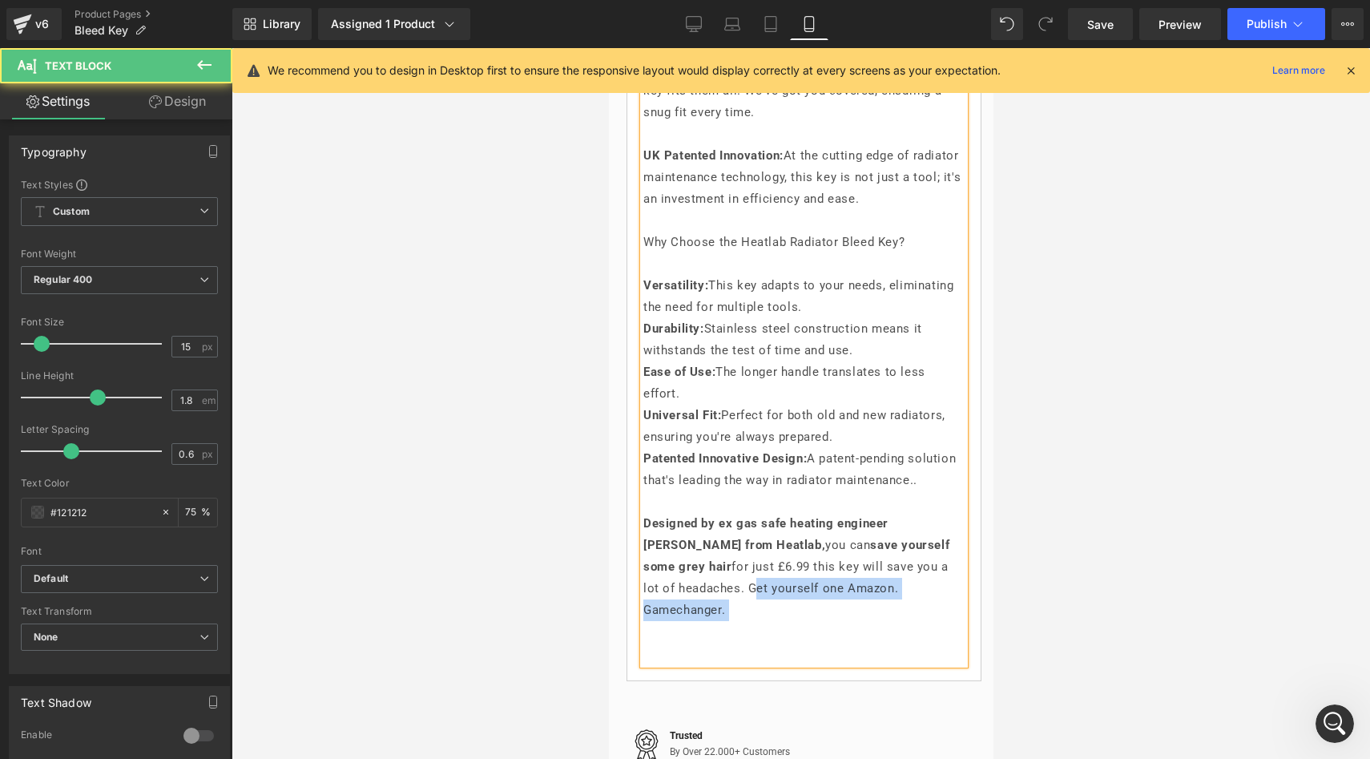
drag, startPoint x: 716, startPoint y: 638, endPoint x: 819, endPoint y: 670, distance: 108.0
click at [819, 621] on p "Designed by ex gas safe heating engineer [PERSON_NAME] from Heatlab, you can sa…" at bounding box center [802, 567] width 321 height 108
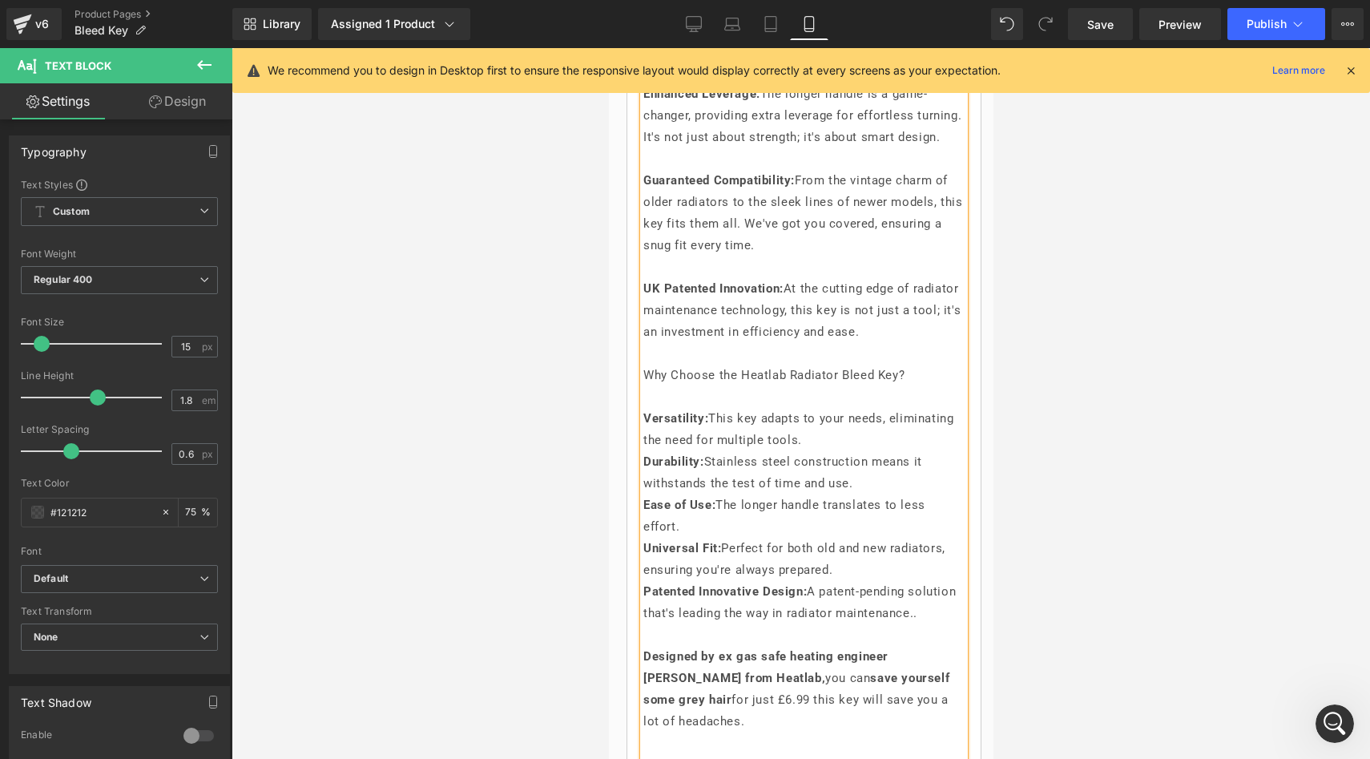
scroll to position [1676, 0]
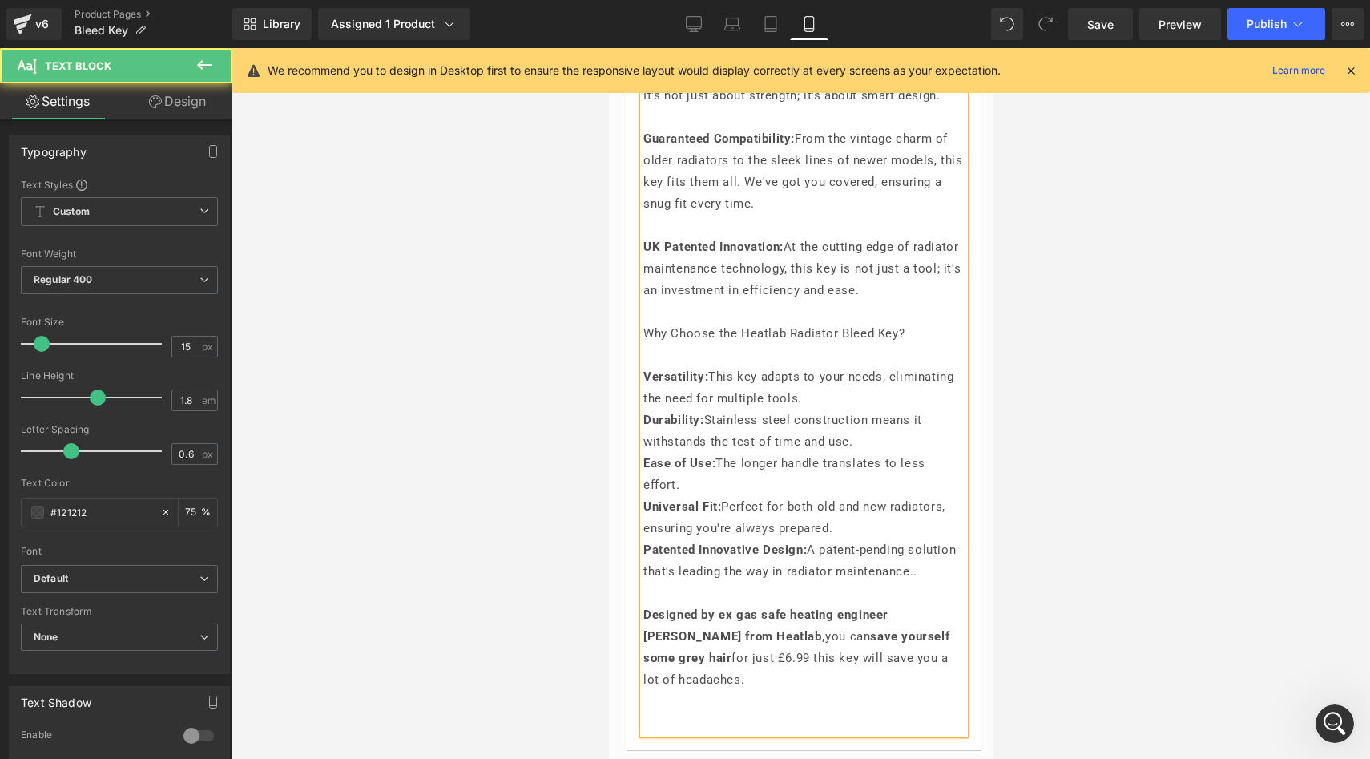
click at [783, 254] on strong "UK Patented Innovation:" at bounding box center [712, 247] width 140 height 14
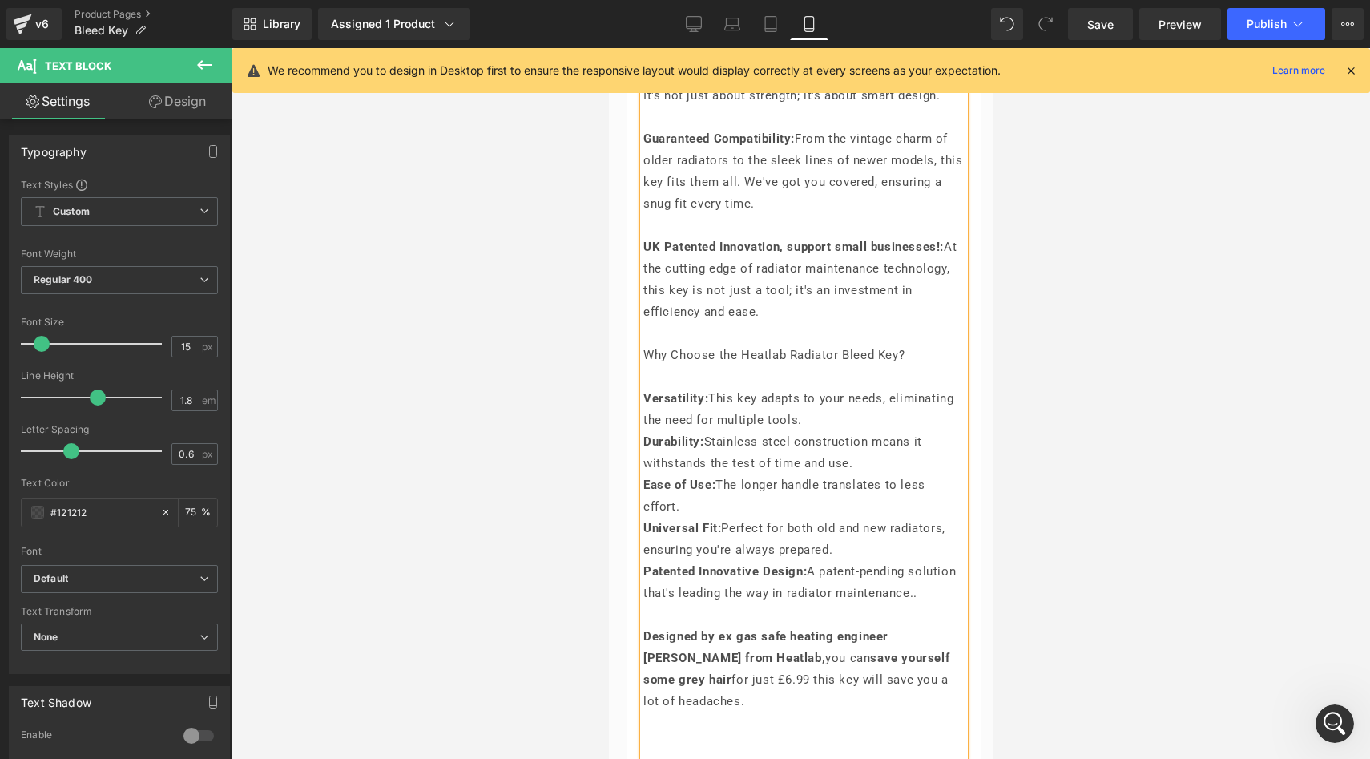
click at [910, 323] on p "UK Patented Innovation, support small businesses!: At the cutting edge of radia…" at bounding box center [802, 279] width 321 height 87
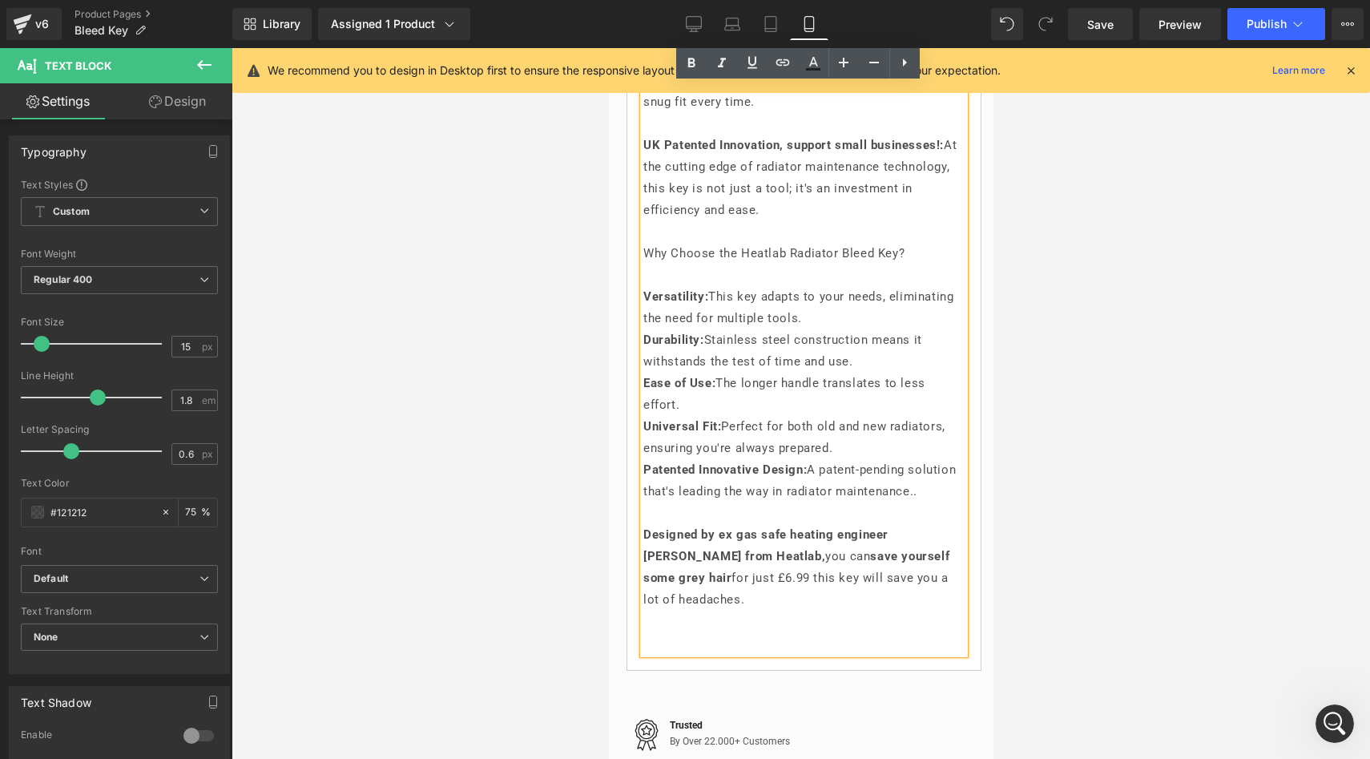
scroll to position [1830, 0]
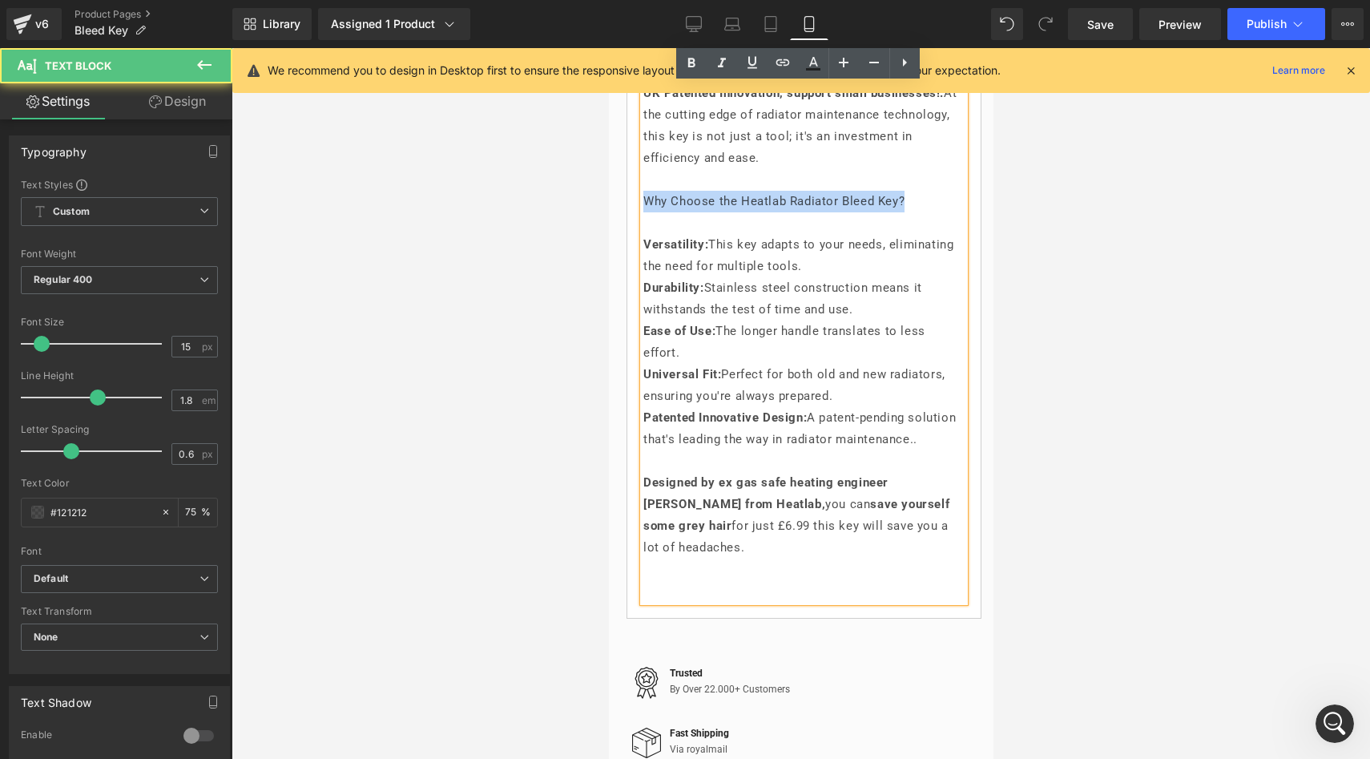
drag, startPoint x: 918, startPoint y: 233, endPoint x: 636, endPoint y: 228, distance: 282.0
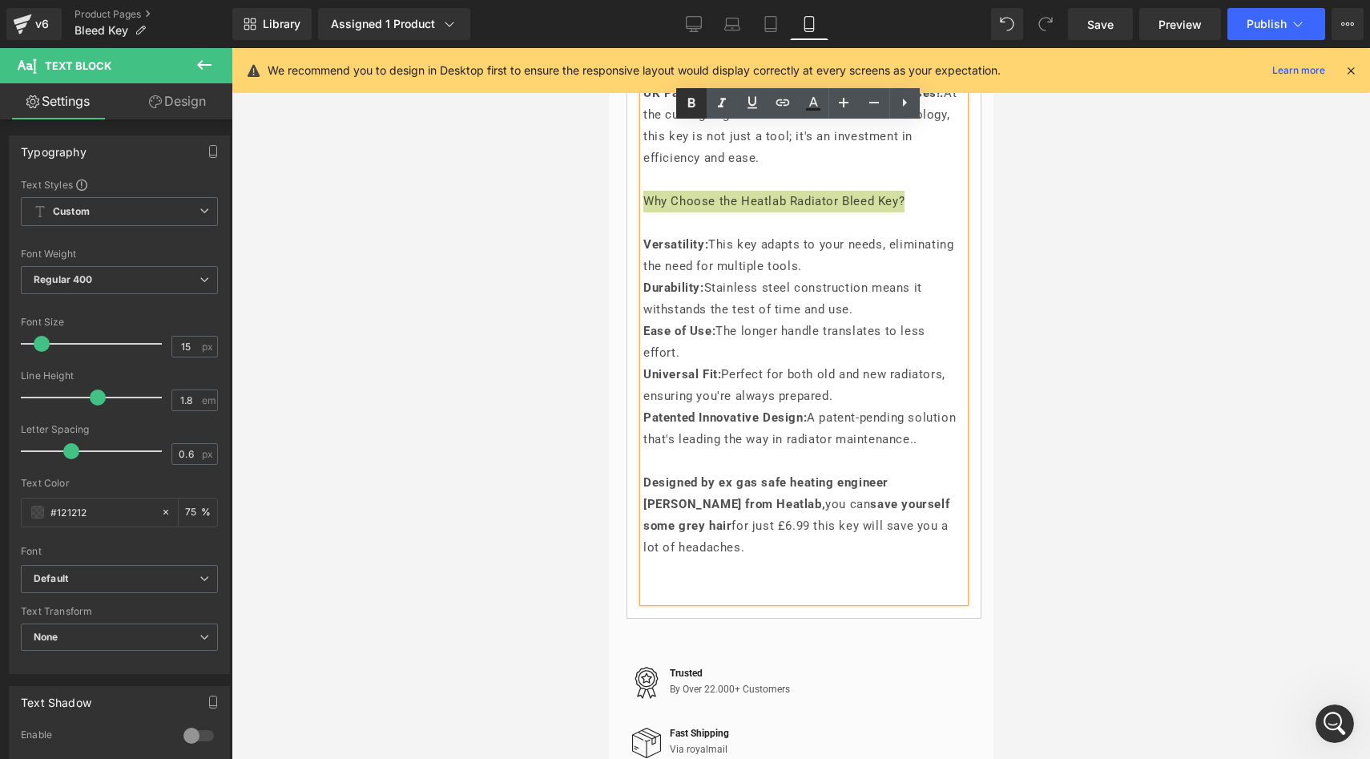
click at [692, 103] on icon at bounding box center [690, 103] width 7 height 10
drag, startPoint x: 876, startPoint y: 296, endPoint x: 635, endPoint y: 271, distance: 242.4
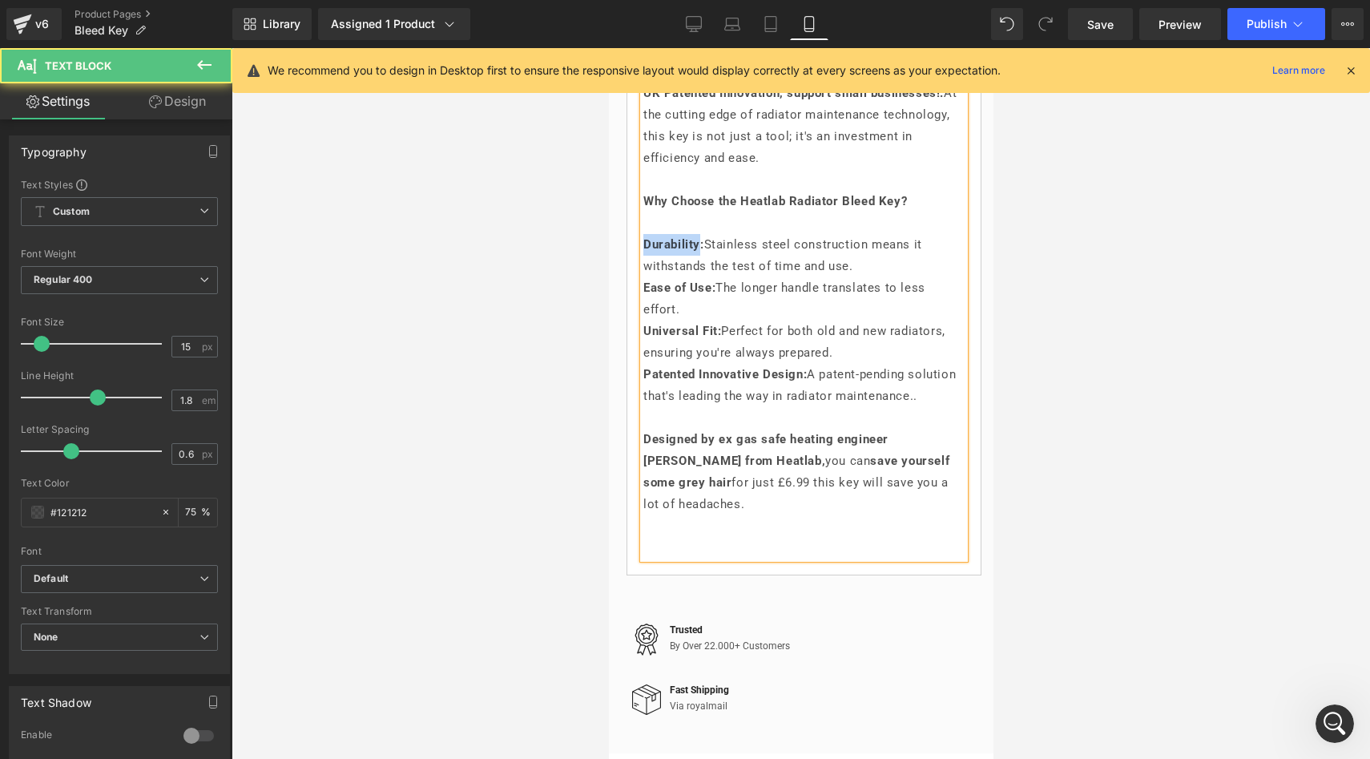
drag, startPoint x: 703, startPoint y: 277, endPoint x: 646, endPoint y: 275, distance: 56.1
click at [646, 252] on strong "Durability:" at bounding box center [672, 244] width 61 height 14
click at [806, 381] on strong "Patented Innovative Design:" at bounding box center [723, 374] width 163 height 14
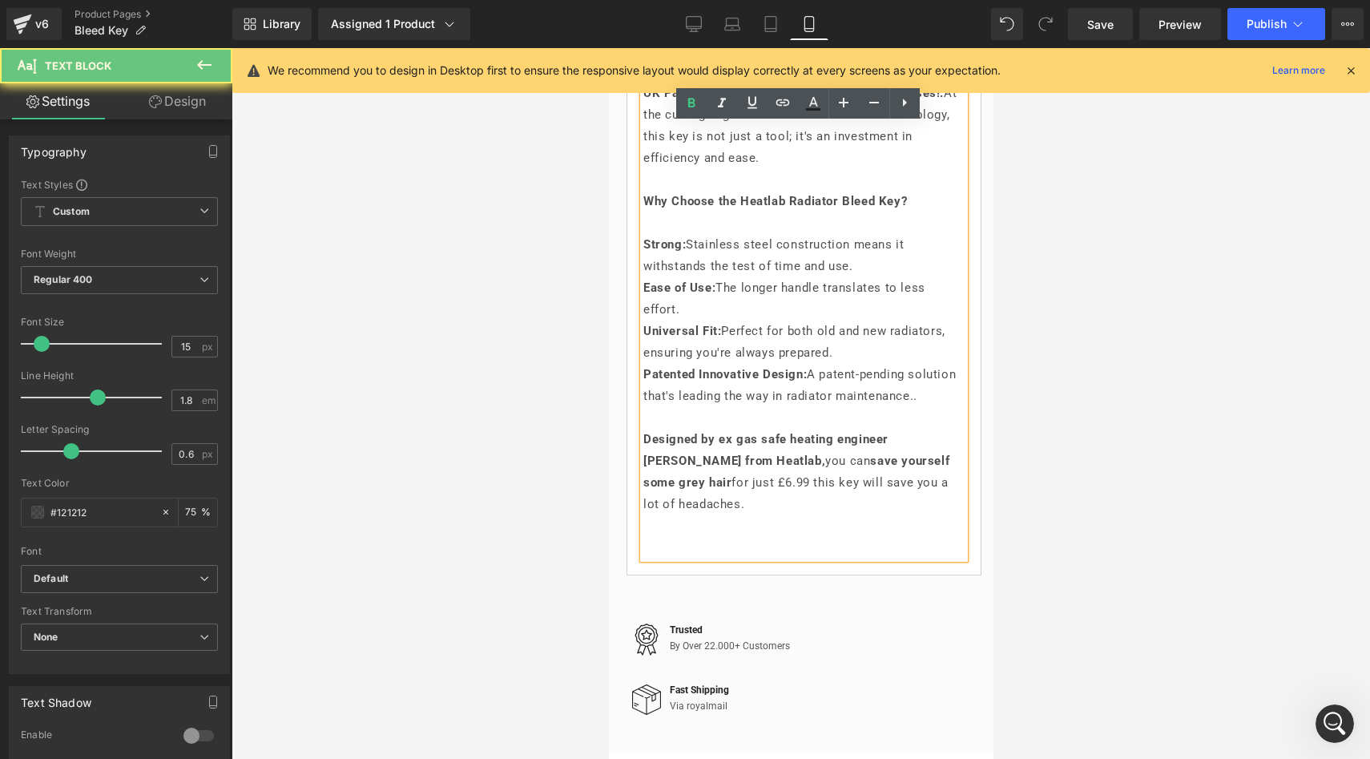
click at [806, 381] on strong "Patented Innovative Design:" at bounding box center [723, 374] width 163 height 14
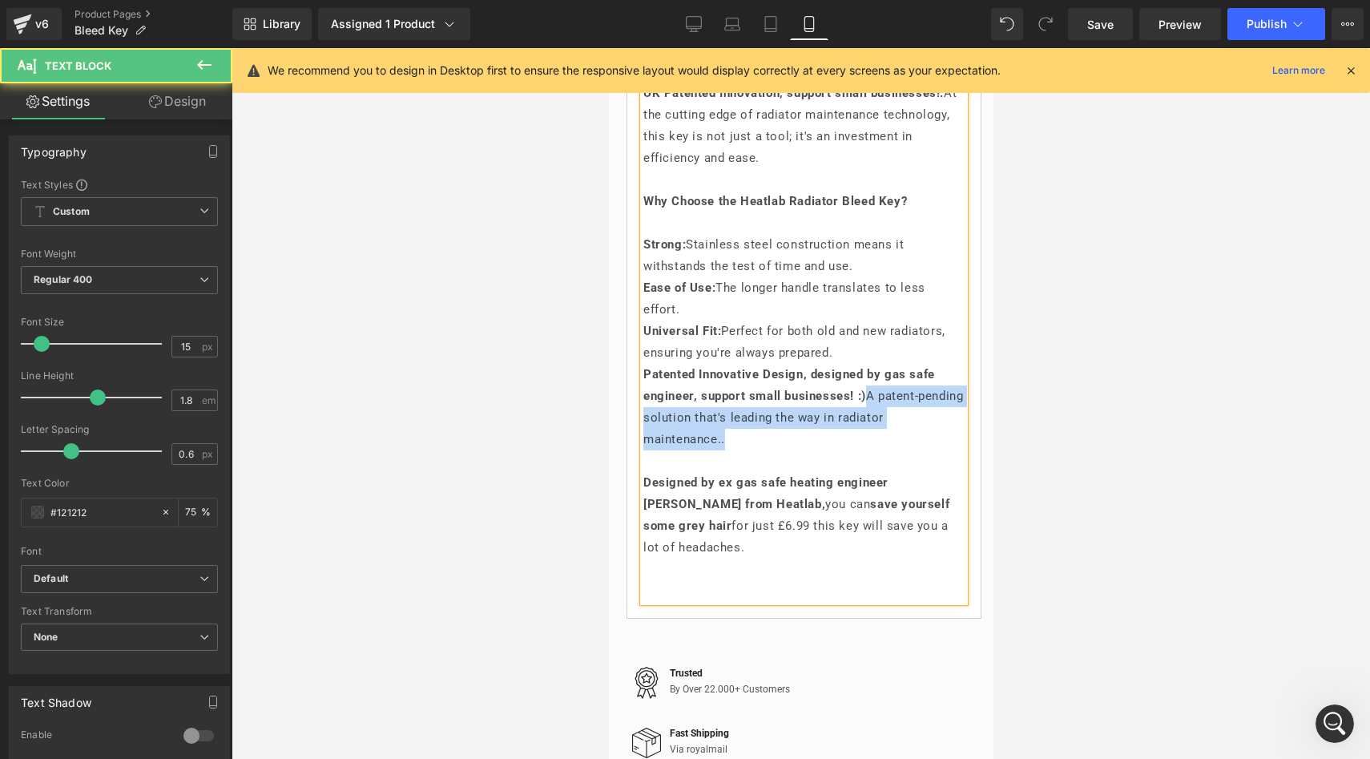
drag, startPoint x: 878, startPoint y: 432, endPoint x: 896, endPoint y: 465, distance: 37.3
click at [896, 450] on p "Patented Innovative Design, designed by gas safe engineer, support small busine…" at bounding box center [802, 407] width 321 height 87
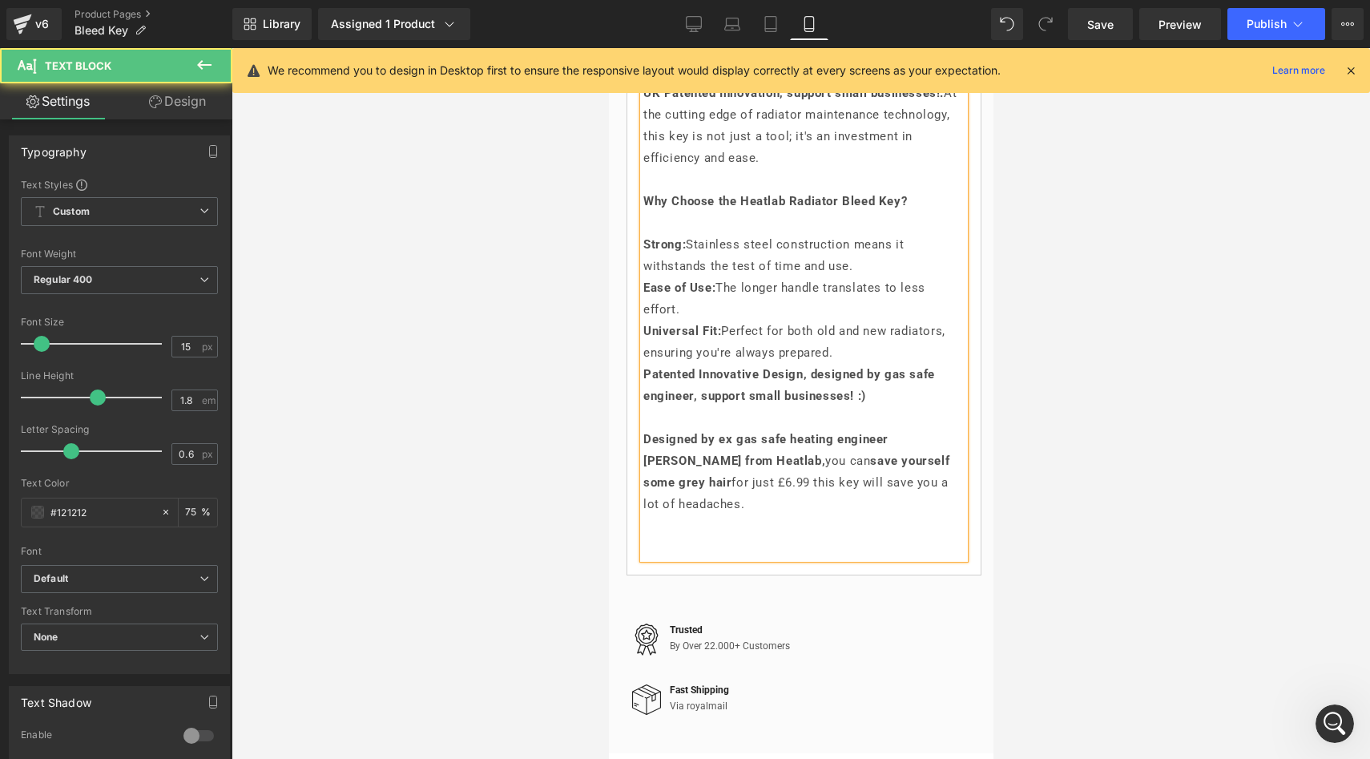
click at [885, 407] on p "Patented Innovative Design, designed by gas safe engineer, support small busine…" at bounding box center [802, 385] width 321 height 43
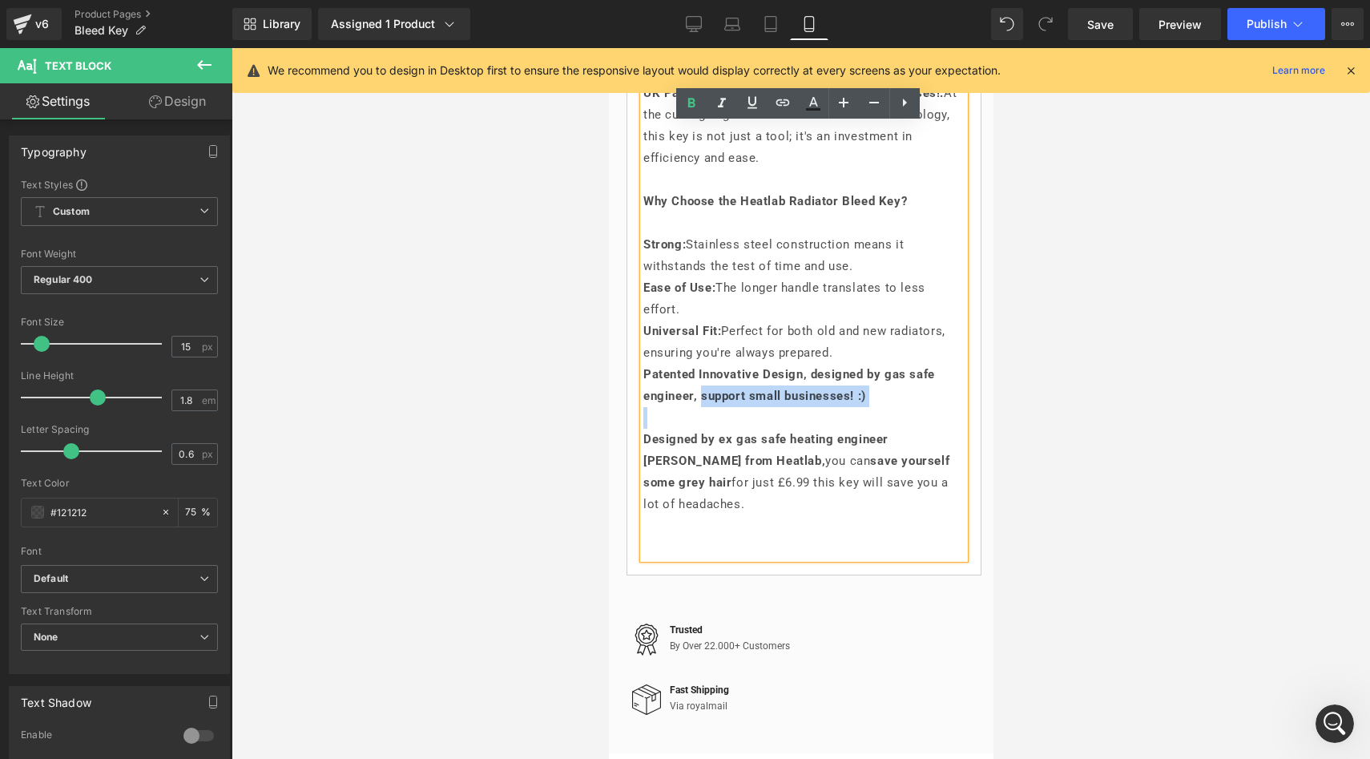
drag, startPoint x: 885, startPoint y: 427, endPoint x: 723, endPoint y: 431, distance: 162.7
click at [723, 407] on p "Patented Innovative Design, designed by gas safe engineer, support small busine…" at bounding box center [802, 385] width 321 height 43
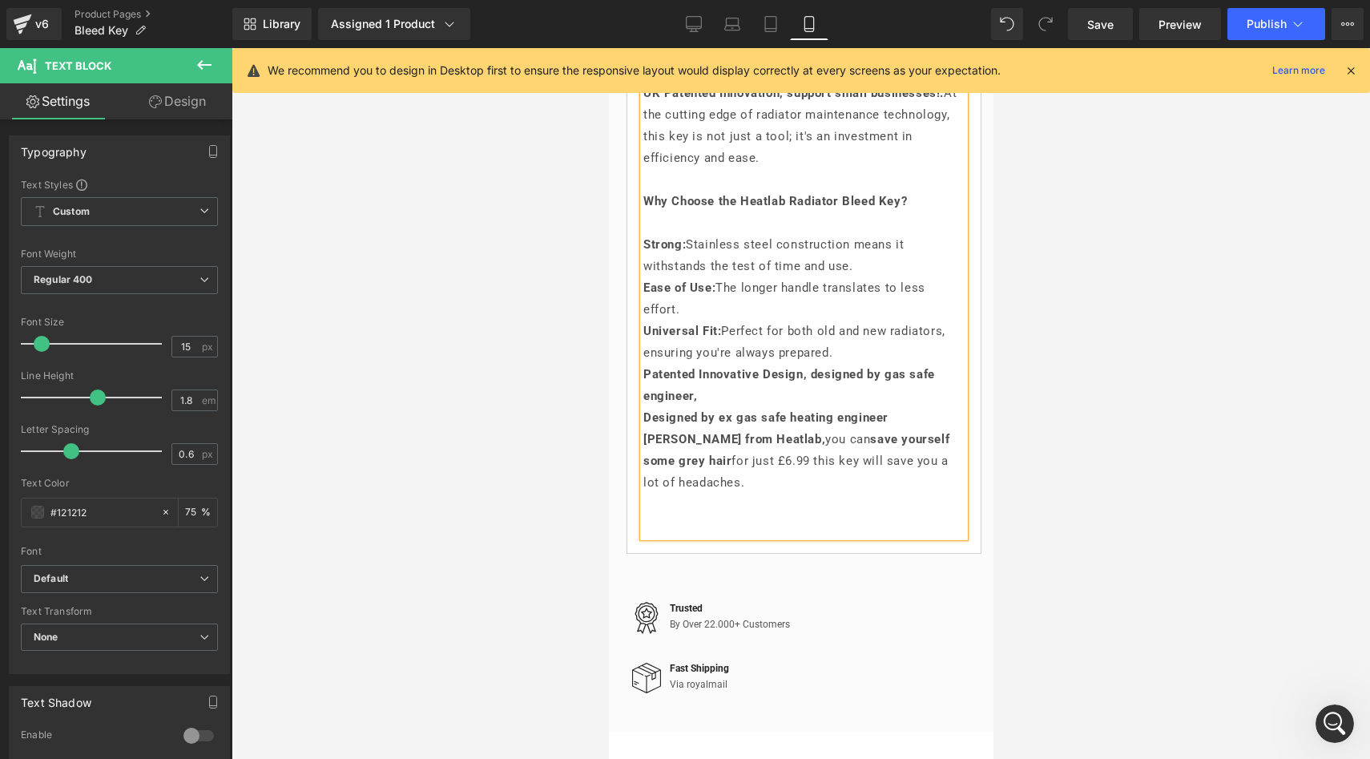
click at [644, 446] on strong "Designed by ex gas safe heating engineer [PERSON_NAME] from Heatlab," at bounding box center [764, 428] width 245 height 36
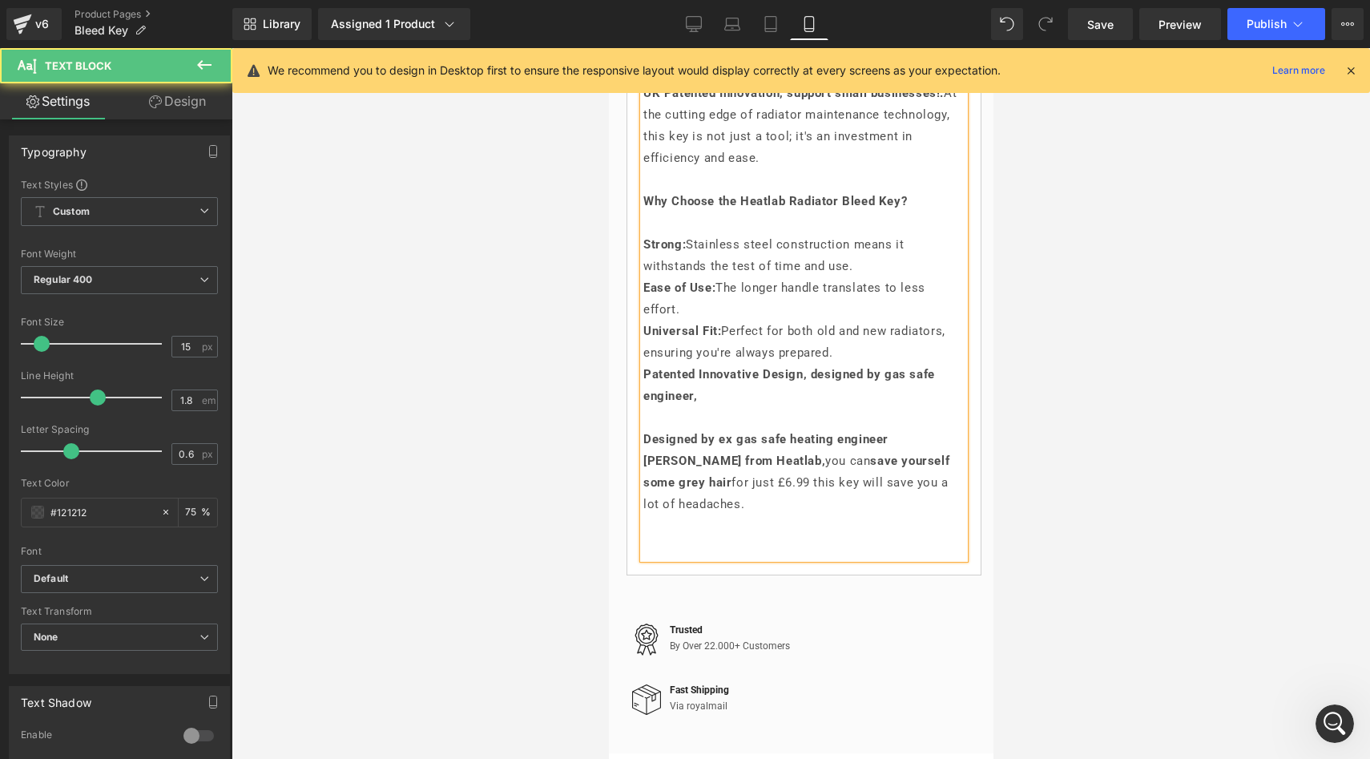
click at [722, 515] on p "Designed by ex gas safe heating engineer [PERSON_NAME] from Heatlab, you can sa…" at bounding box center [802, 472] width 321 height 87
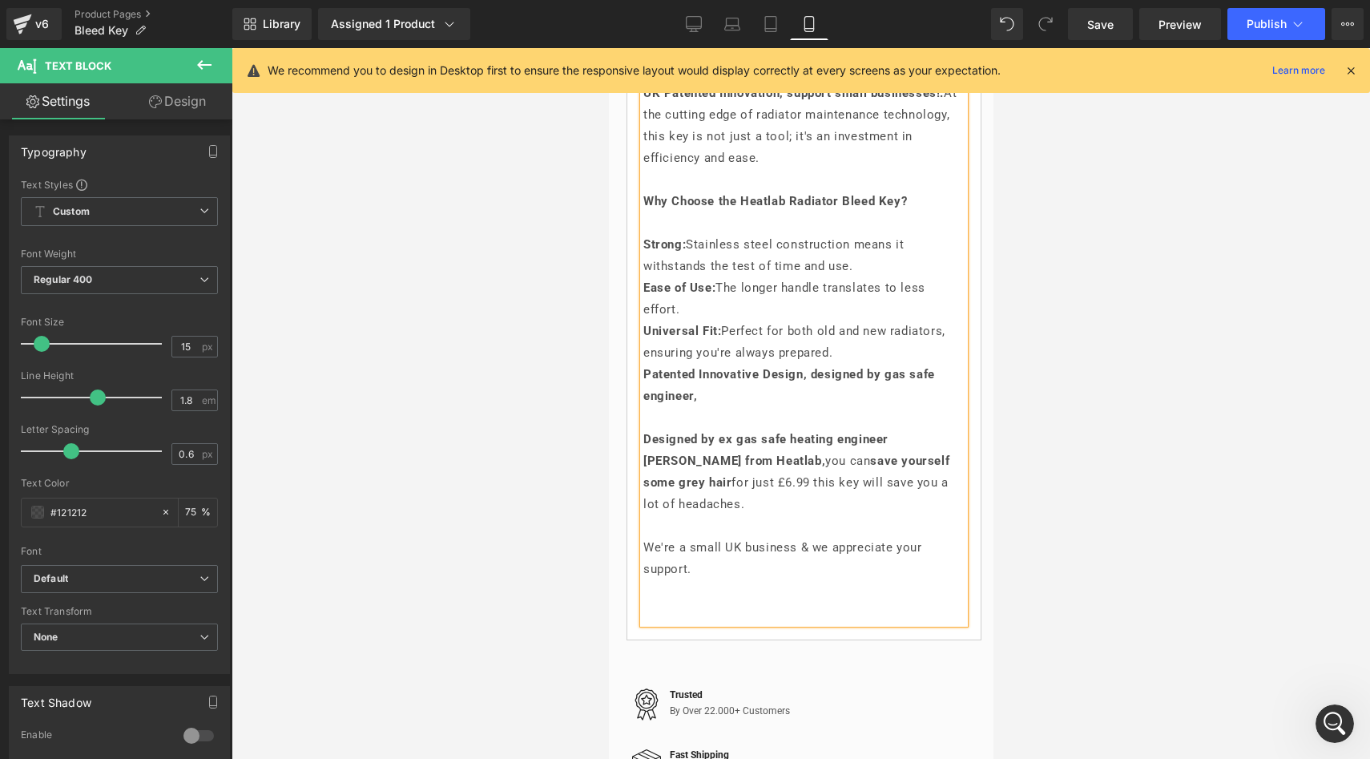
click at [797, 580] on p "We're a small UK business & we appreciate your support." at bounding box center [802, 558] width 321 height 43
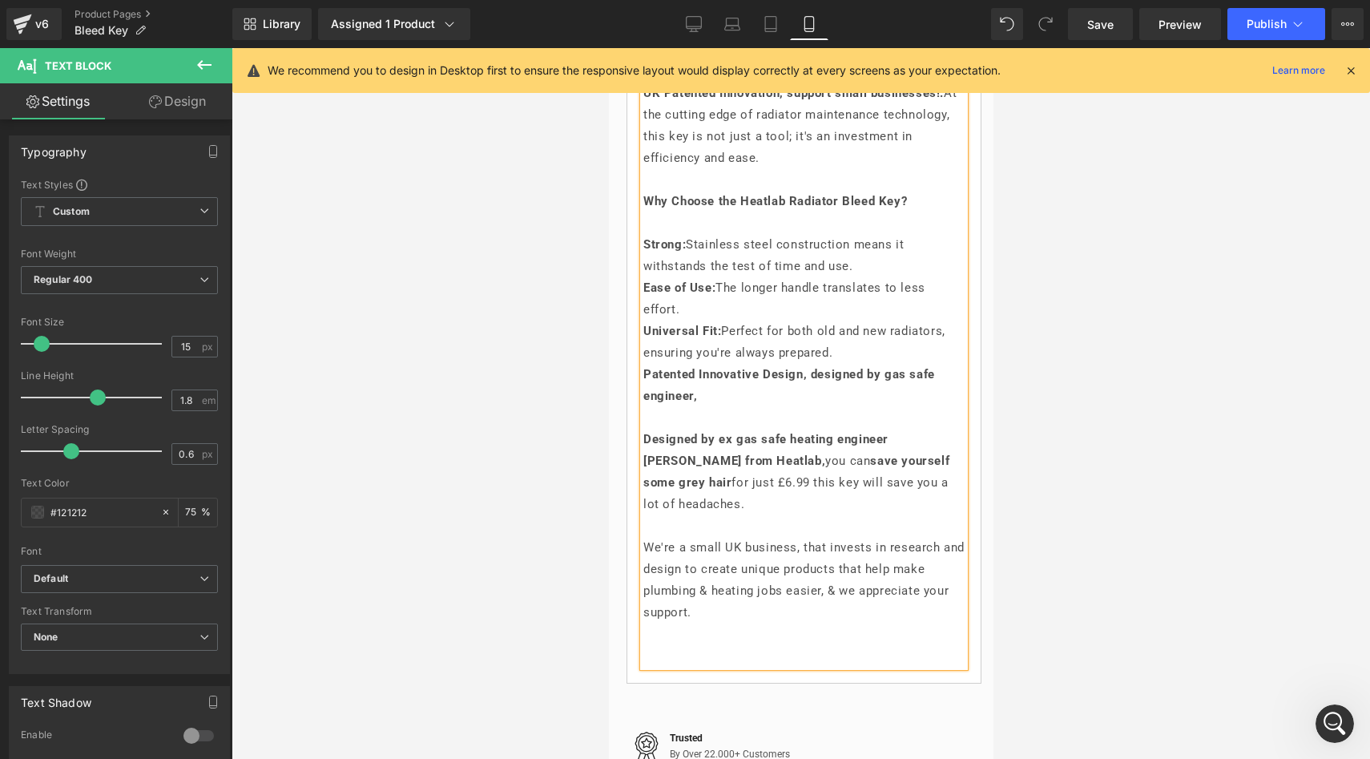
click at [840, 623] on p "We're a small UK business, that invests in research and design to create unique…" at bounding box center [802, 580] width 321 height 87
click at [765, 623] on p "We're a small UK business, that invests in research and design to create unique…" at bounding box center [802, 580] width 321 height 87
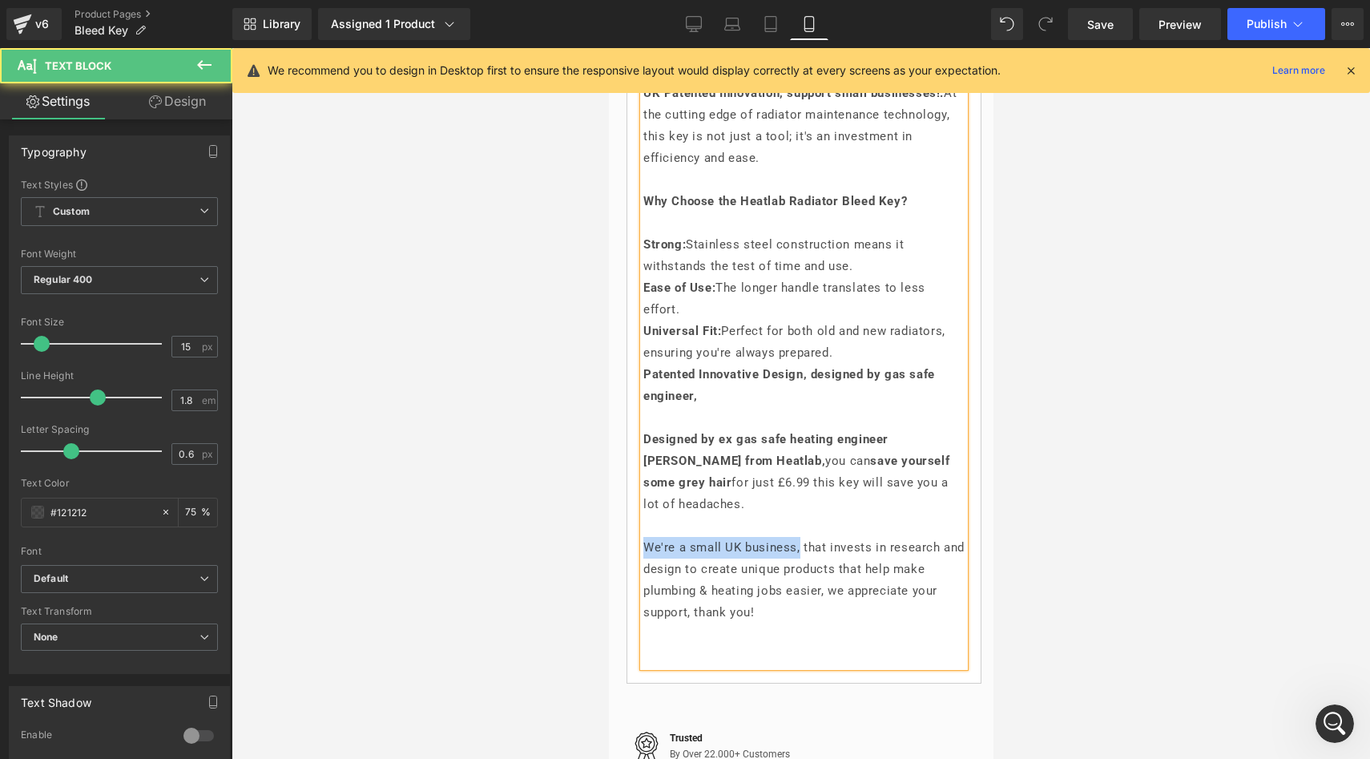
drag, startPoint x: 801, startPoint y: 582, endPoint x: 632, endPoint y: 581, distance: 169.0
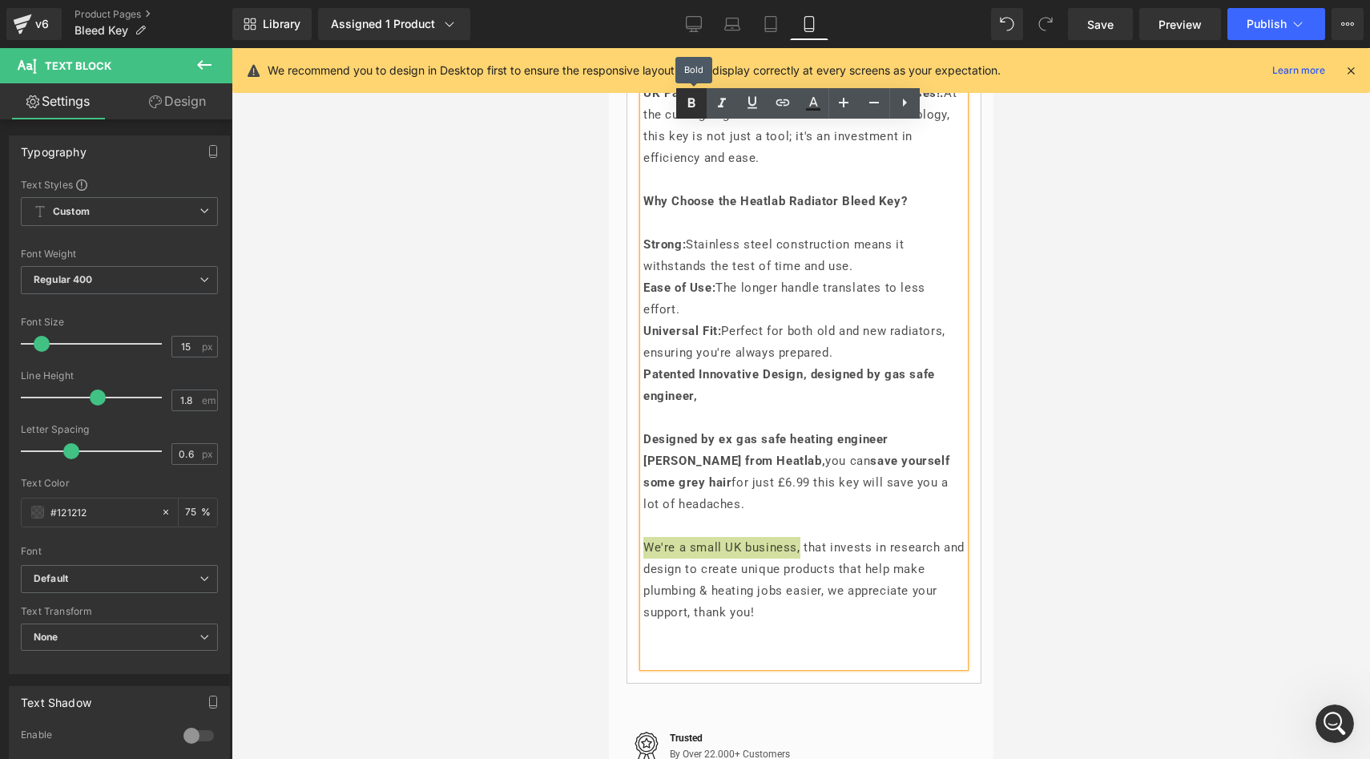
click at [695, 104] on icon at bounding box center [691, 103] width 19 height 19
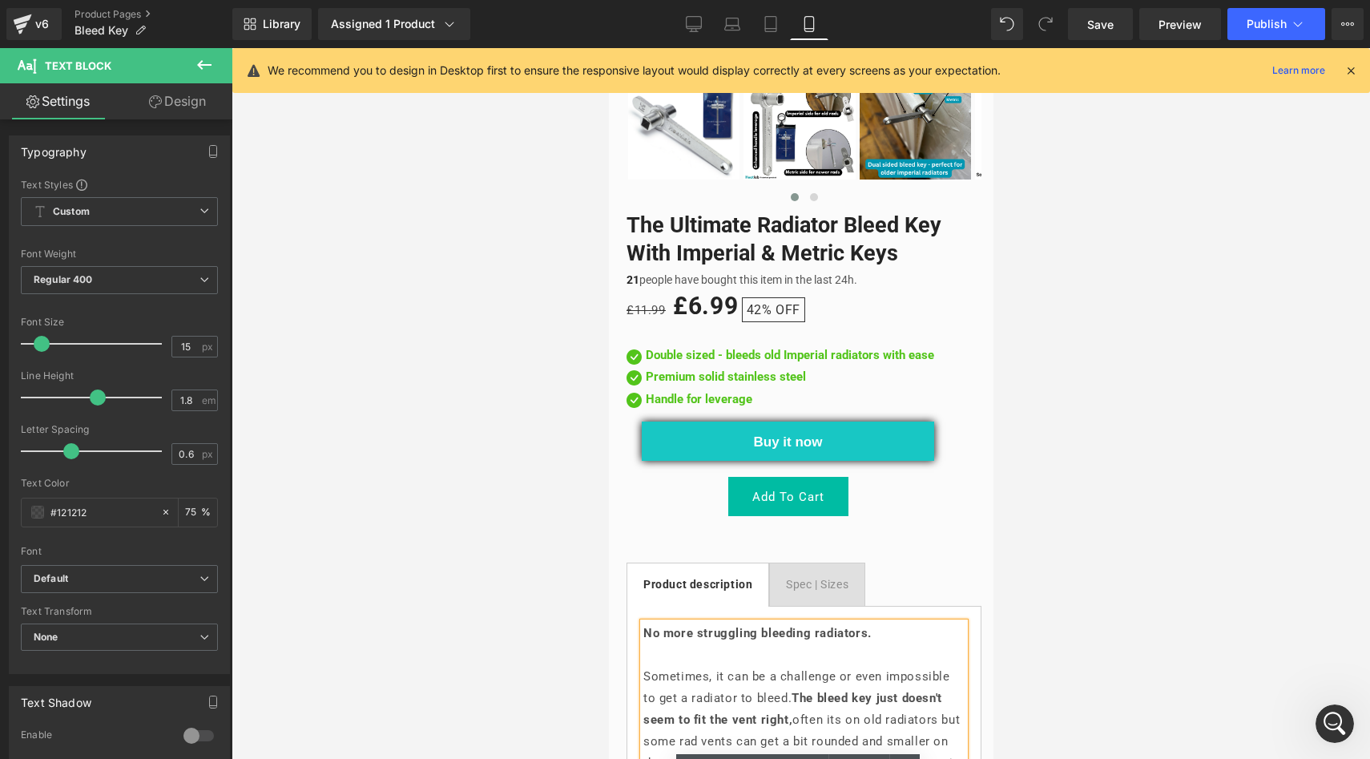
scroll to position [352, 0]
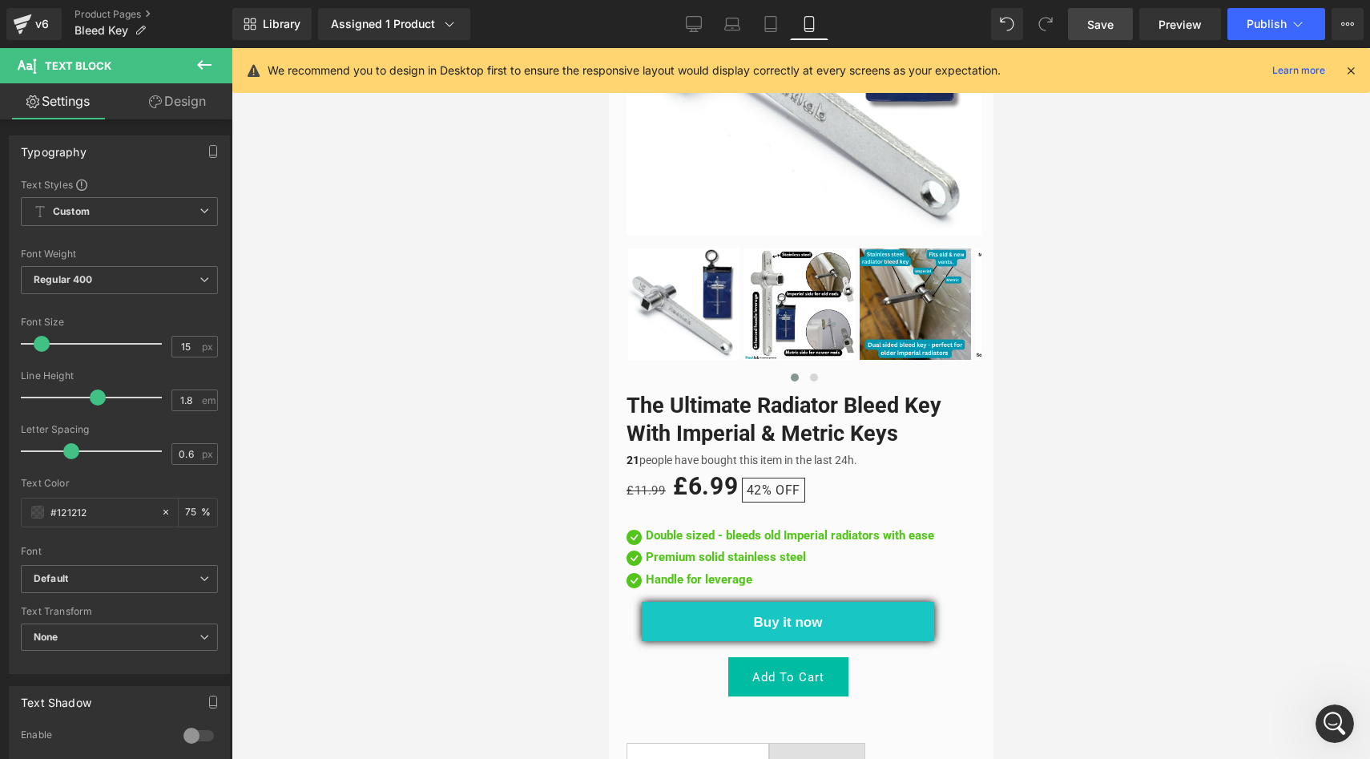
click at [1102, 32] on span "Save" at bounding box center [1100, 24] width 26 height 17
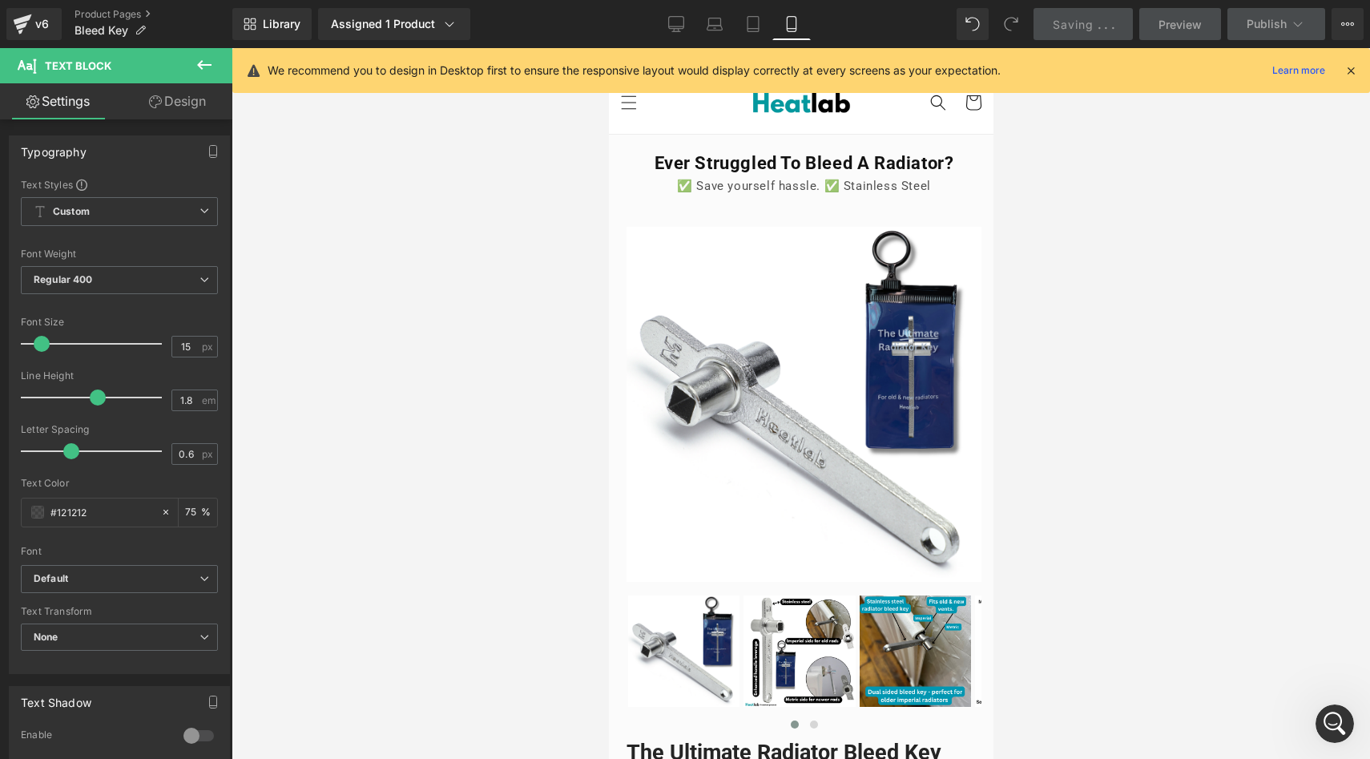
scroll to position [0, 0]
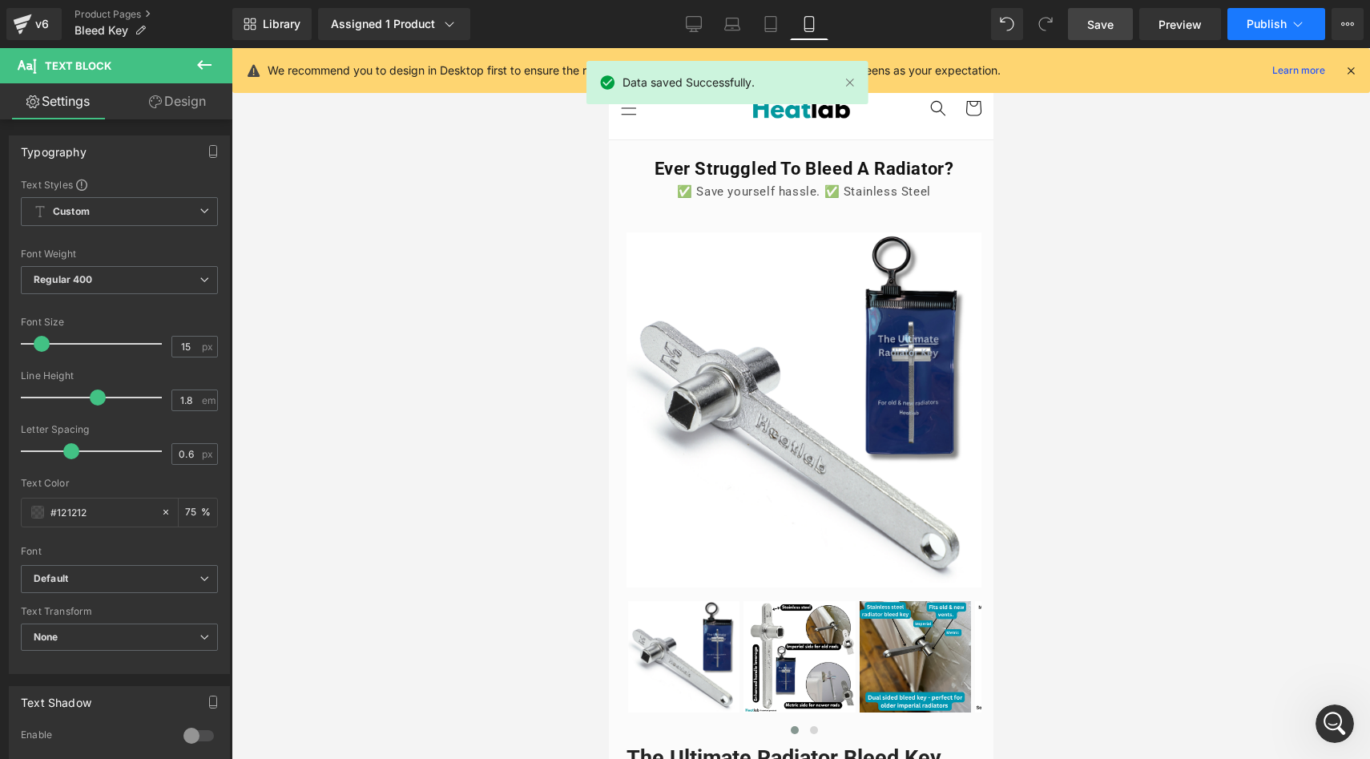
click at [1258, 22] on span "Publish" at bounding box center [1266, 24] width 40 height 13
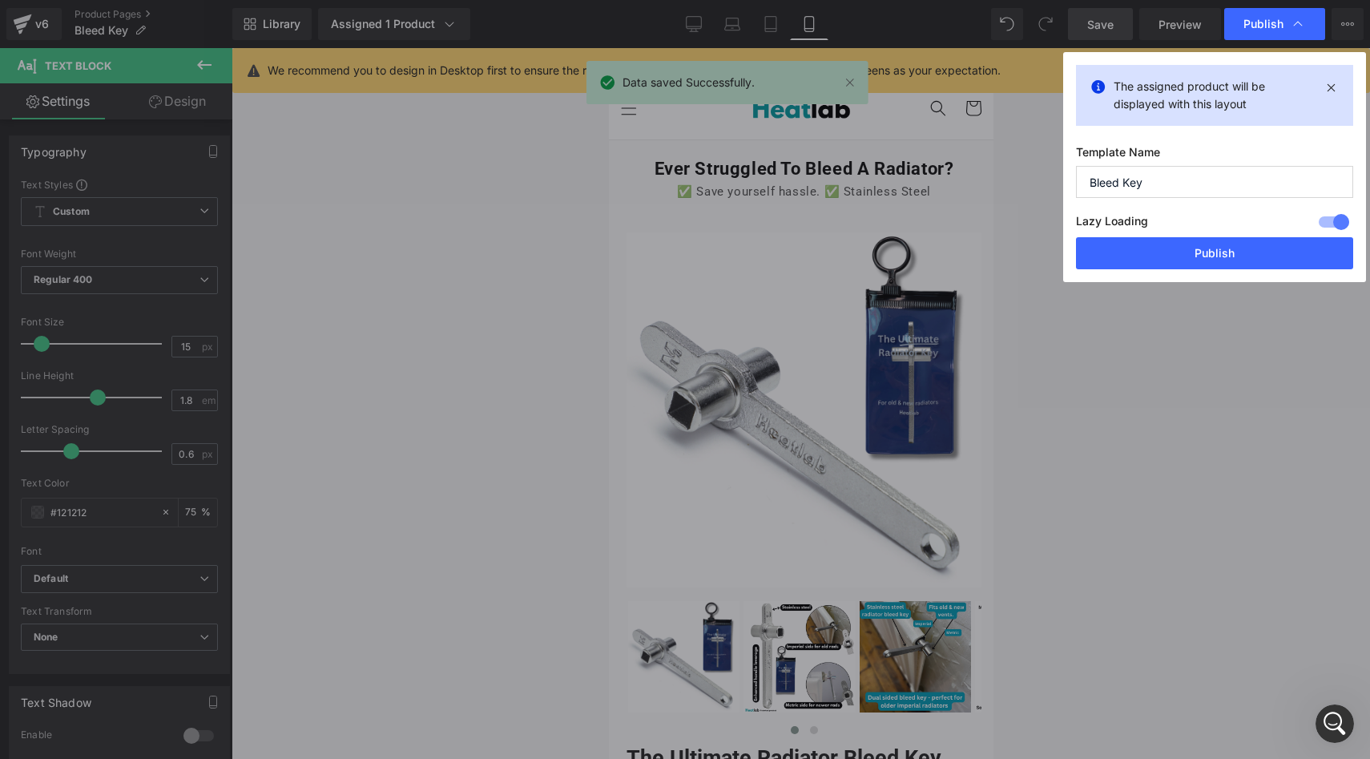
click at [1181, 250] on button "Publish" at bounding box center [1214, 253] width 277 height 32
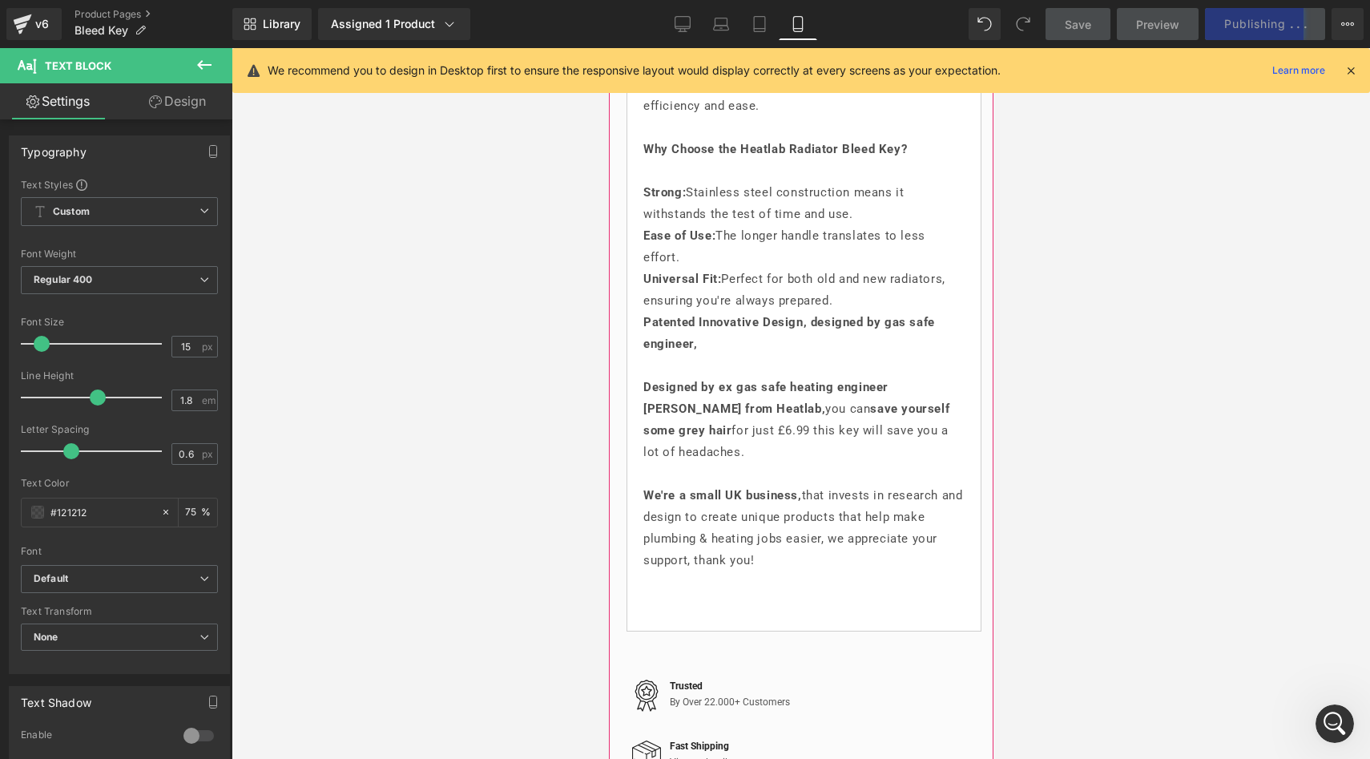
scroll to position [1882, 0]
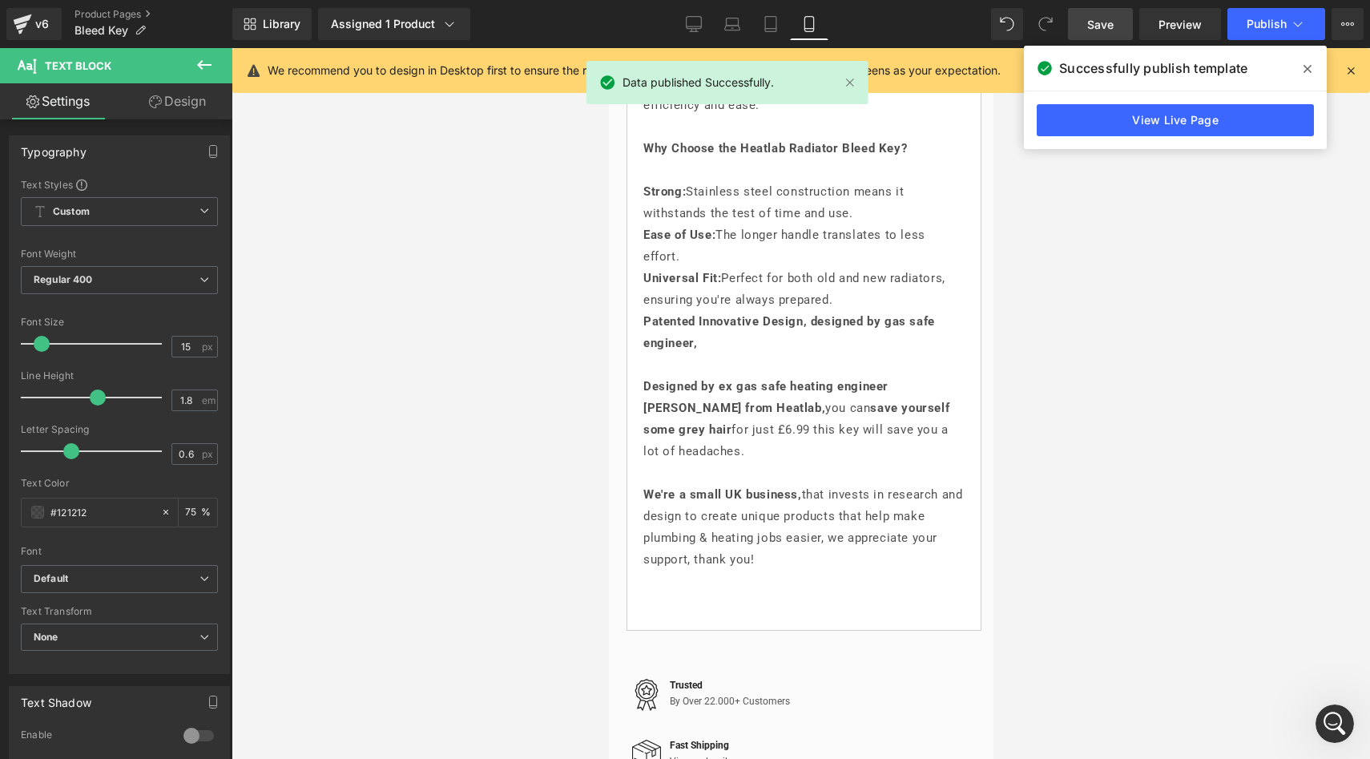
click at [1305, 65] on icon at bounding box center [1307, 68] width 8 height 13
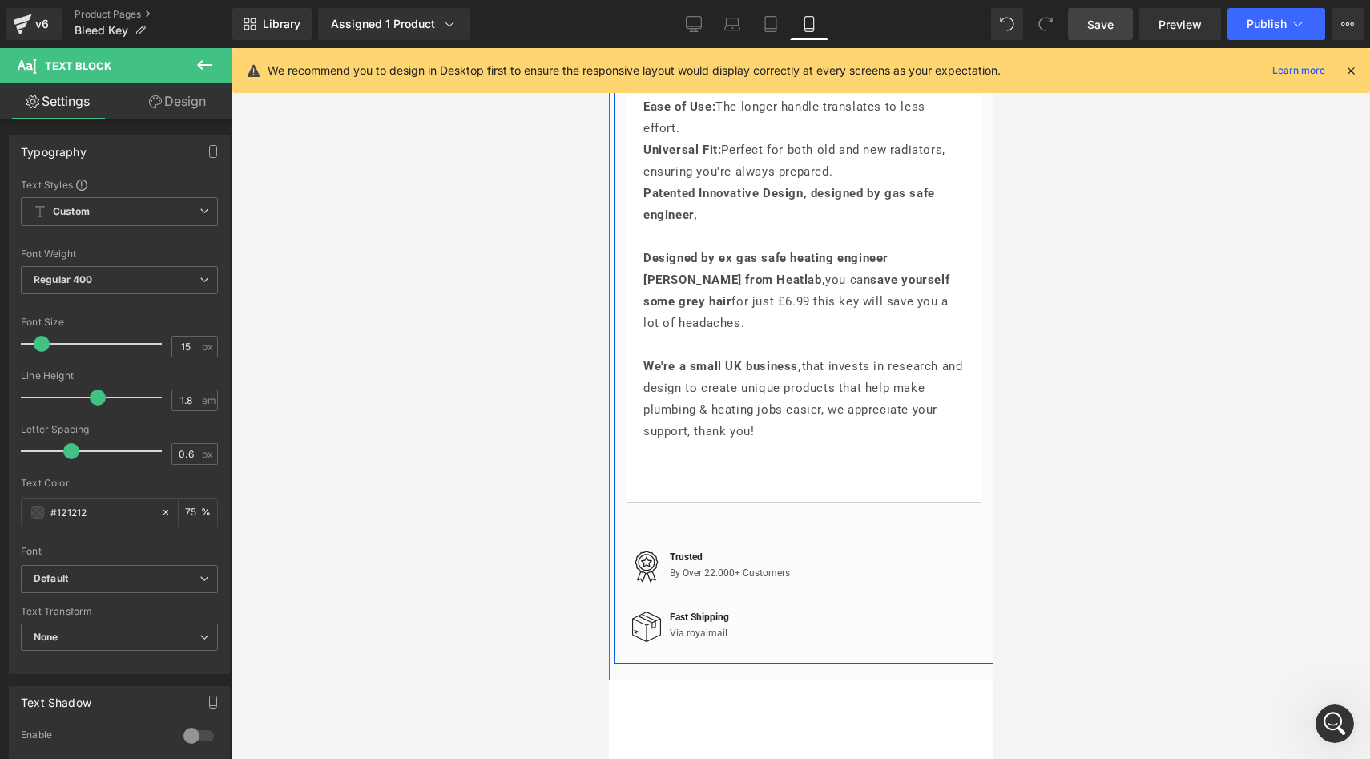
scroll to position [2102, 0]
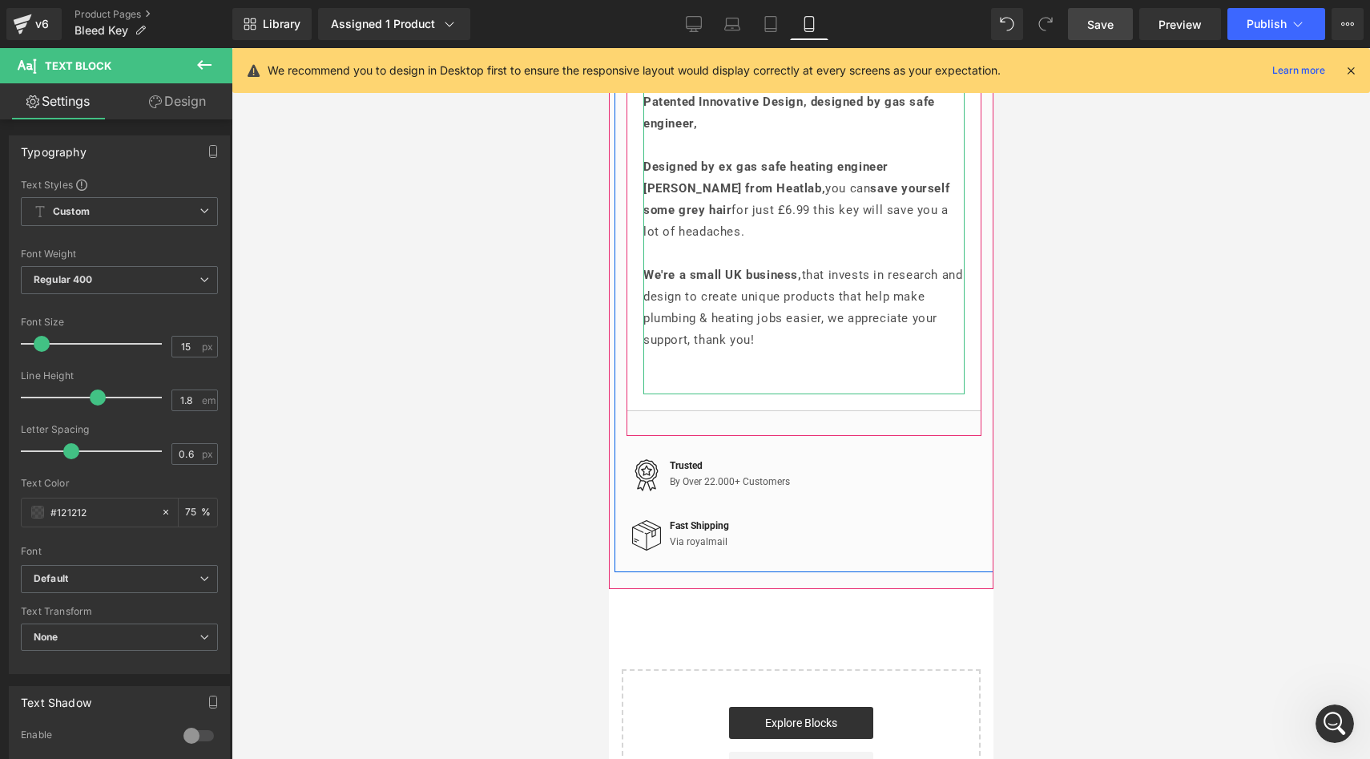
click at [774, 372] on p at bounding box center [802, 362] width 321 height 22
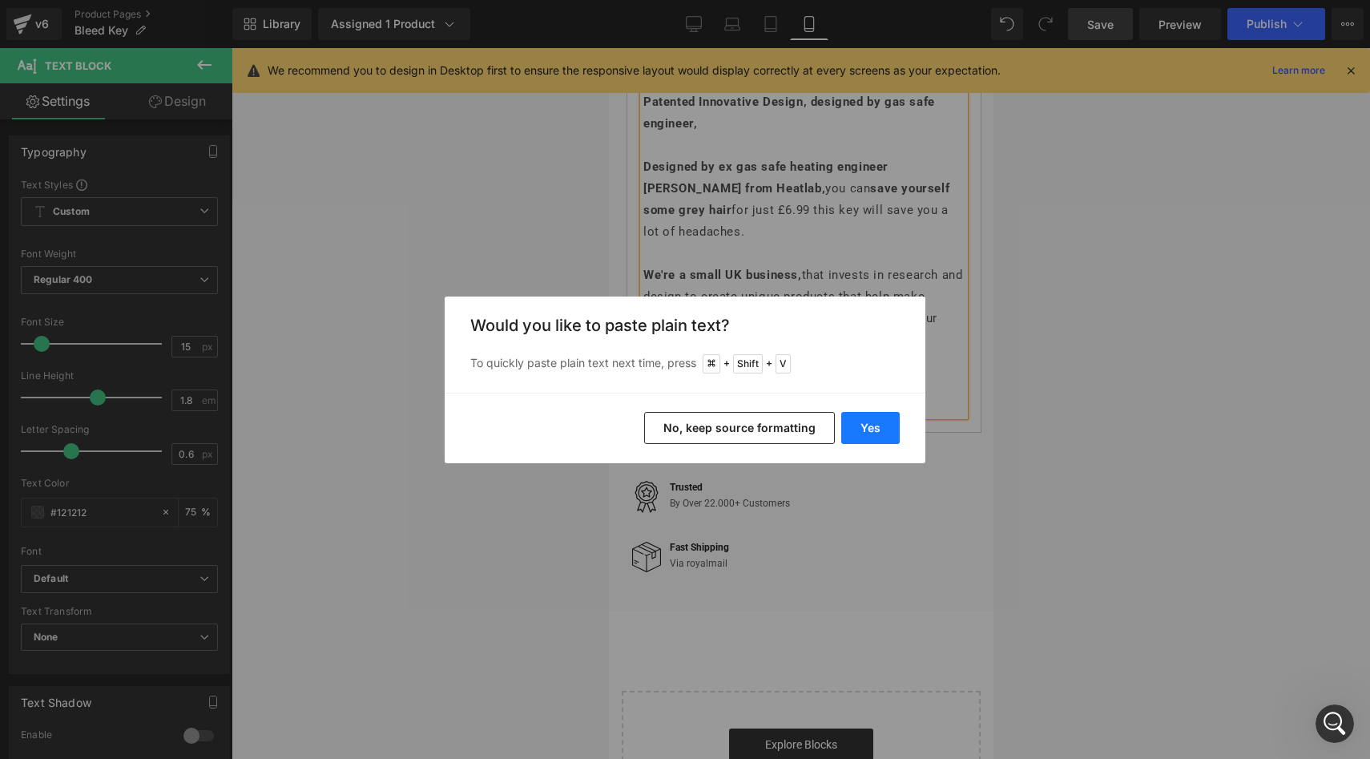
click at [877, 433] on button "Yes" at bounding box center [870, 428] width 58 height 32
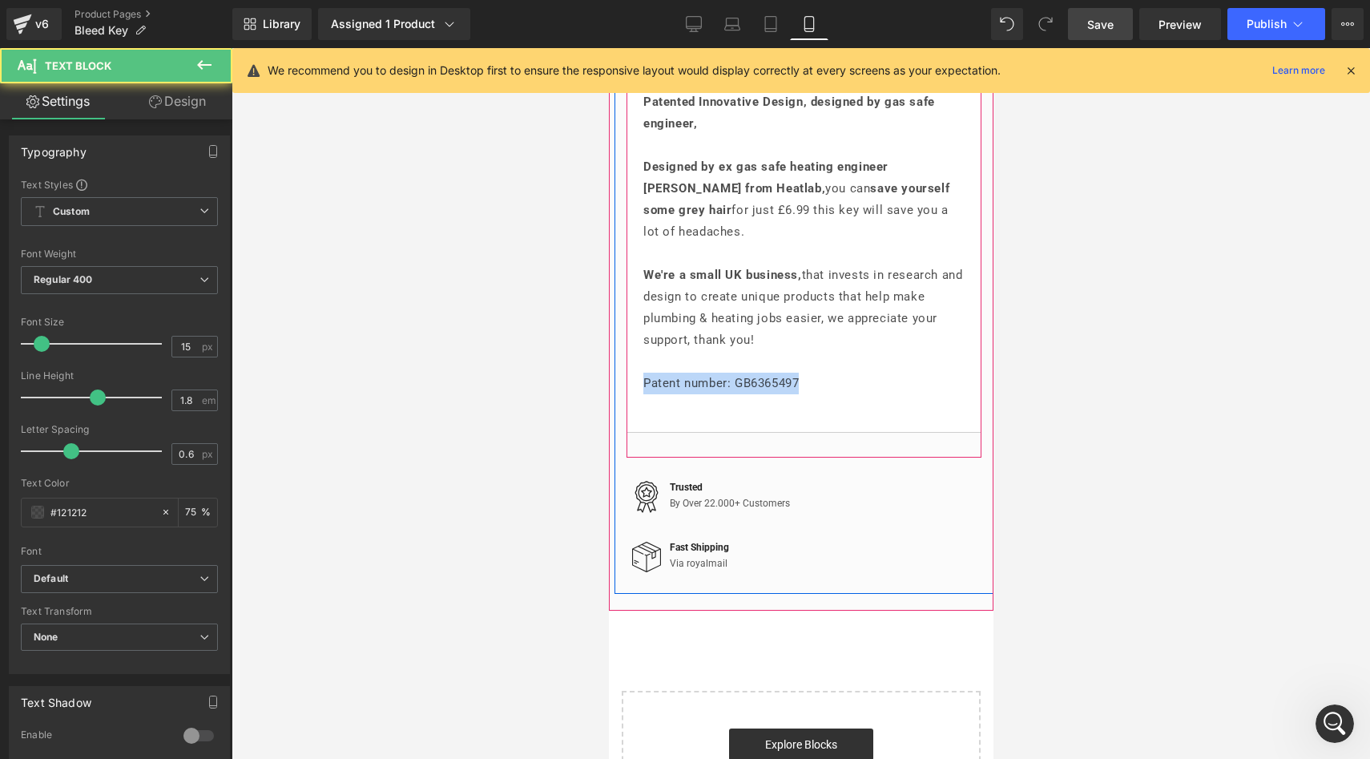
drag, startPoint x: 844, startPoint y: 408, endPoint x: 640, endPoint y: 408, distance: 203.5
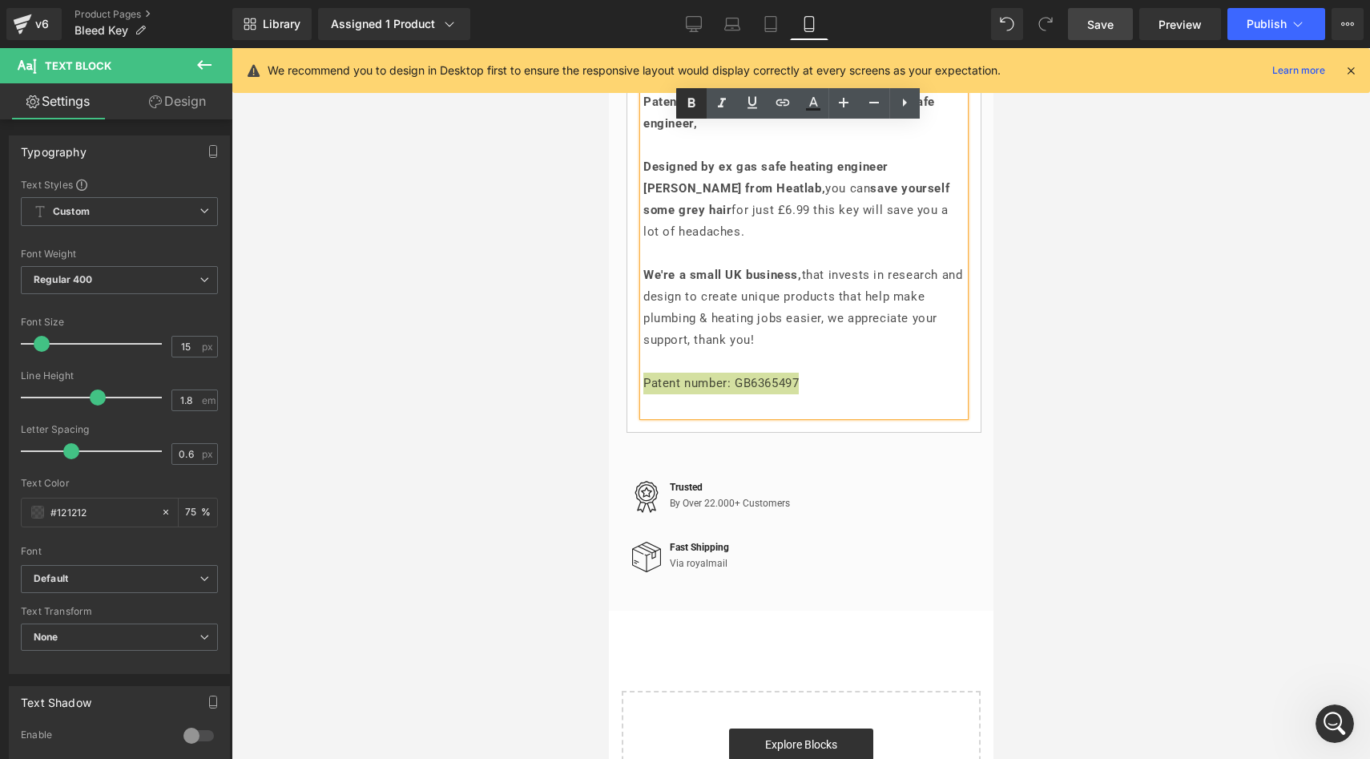
click at [687, 105] on icon at bounding box center [691, 103] width 19 height 19
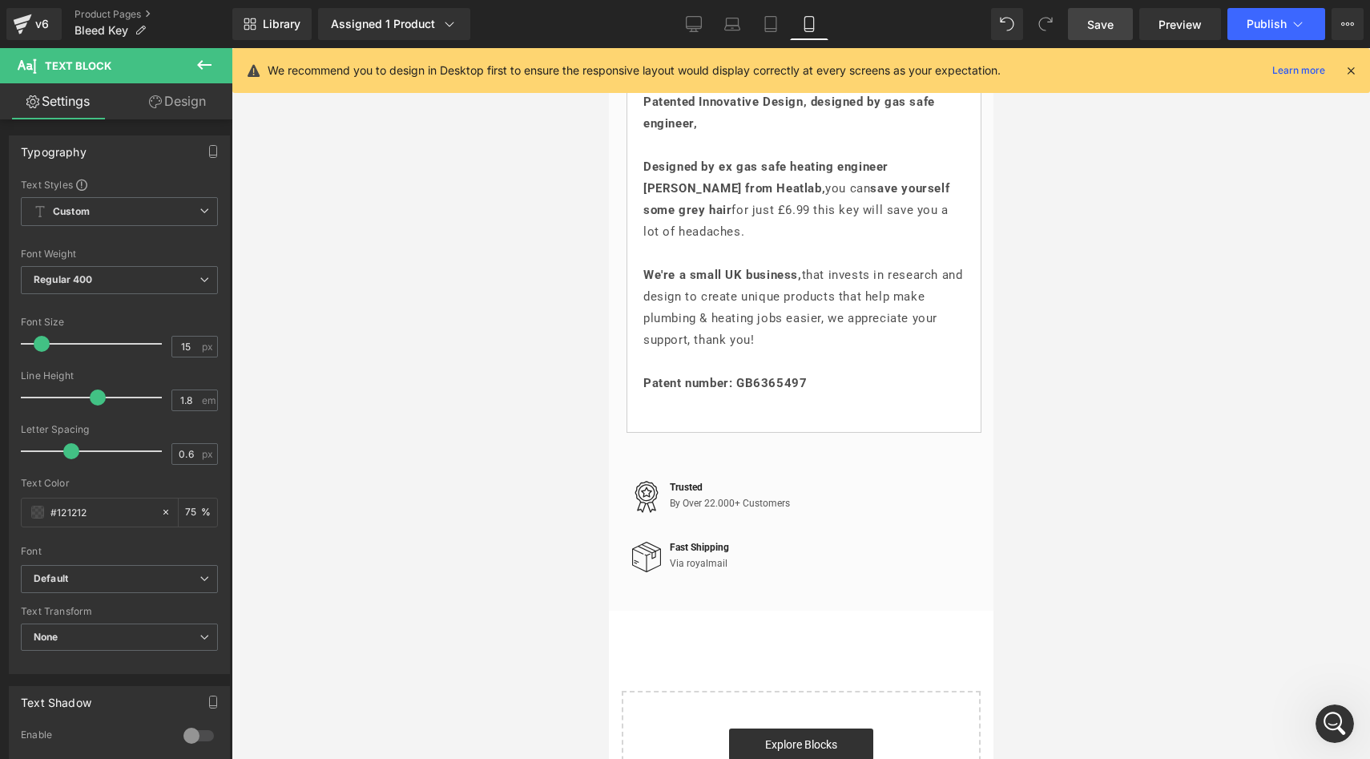
click at [1093, 30] on span "Save" at bounding box center [1100, 24] width 26 height 17
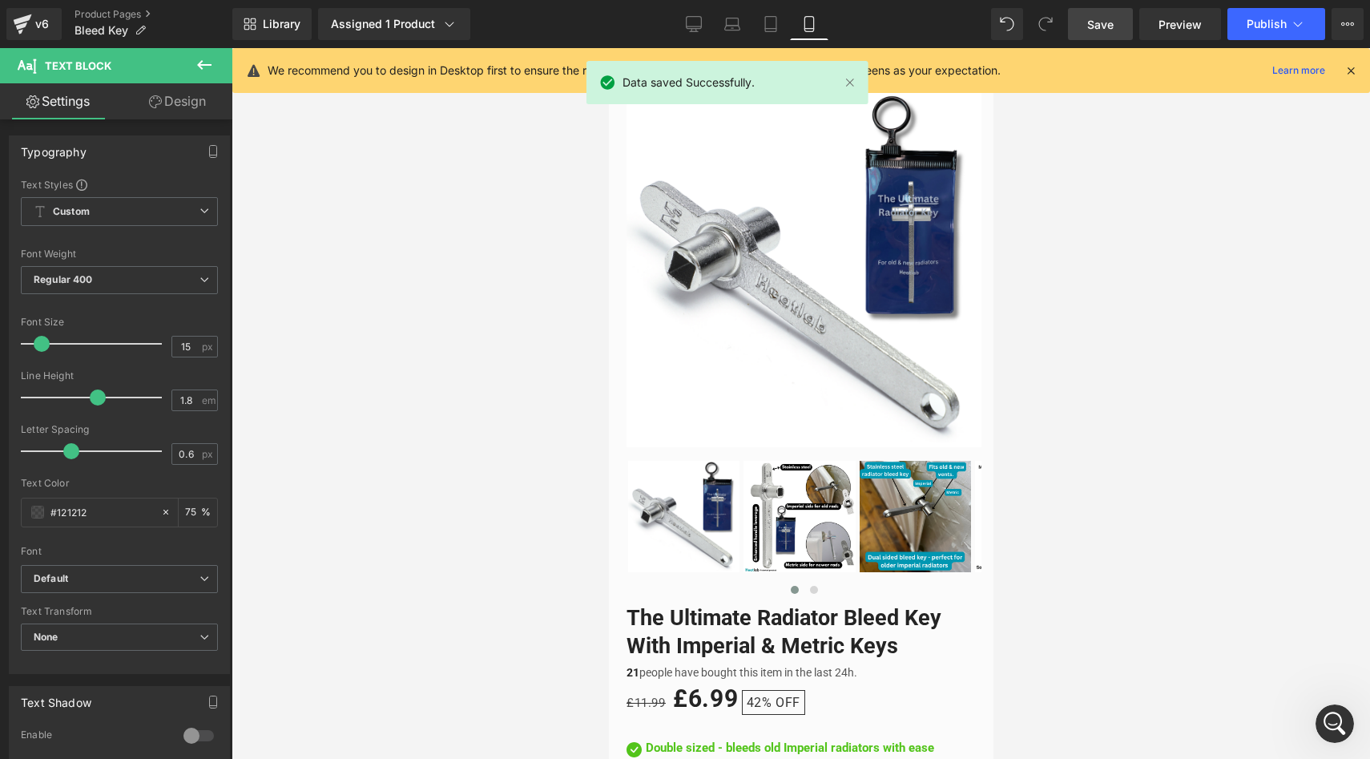
scroll to position [0, 0]
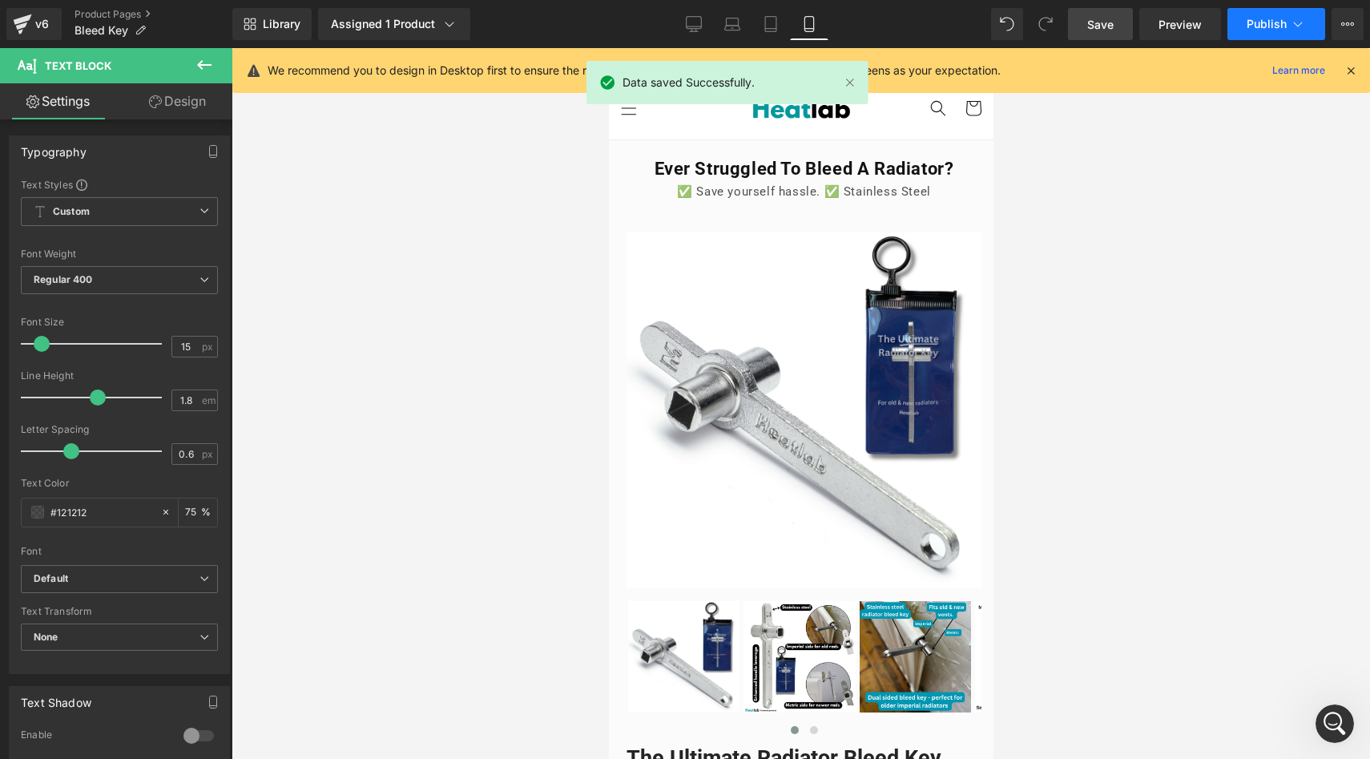
click at [1241, 27] on button "Publish" at bounding box center [1276, 24] width 98 height 32
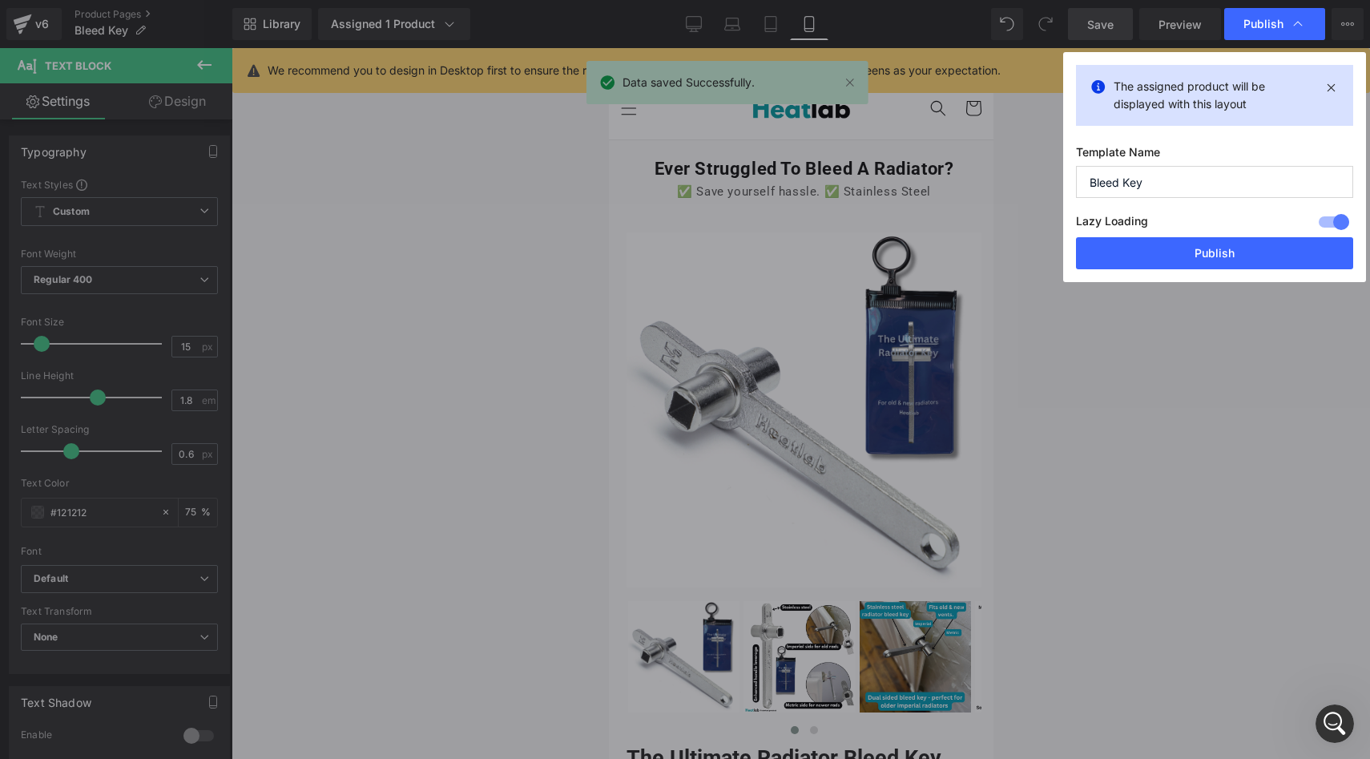
click at [1159, 273] on div "The assigned product will be displayed with this layout Template Name Bleed Key…" at bounding box center [1214, 167] width 303 height 230
click at [1162, 260] on button "Publish" at bounding box center [1214, 253] width 277 height 32
